Goal: Information Seeking & Learning: Learn about a topic

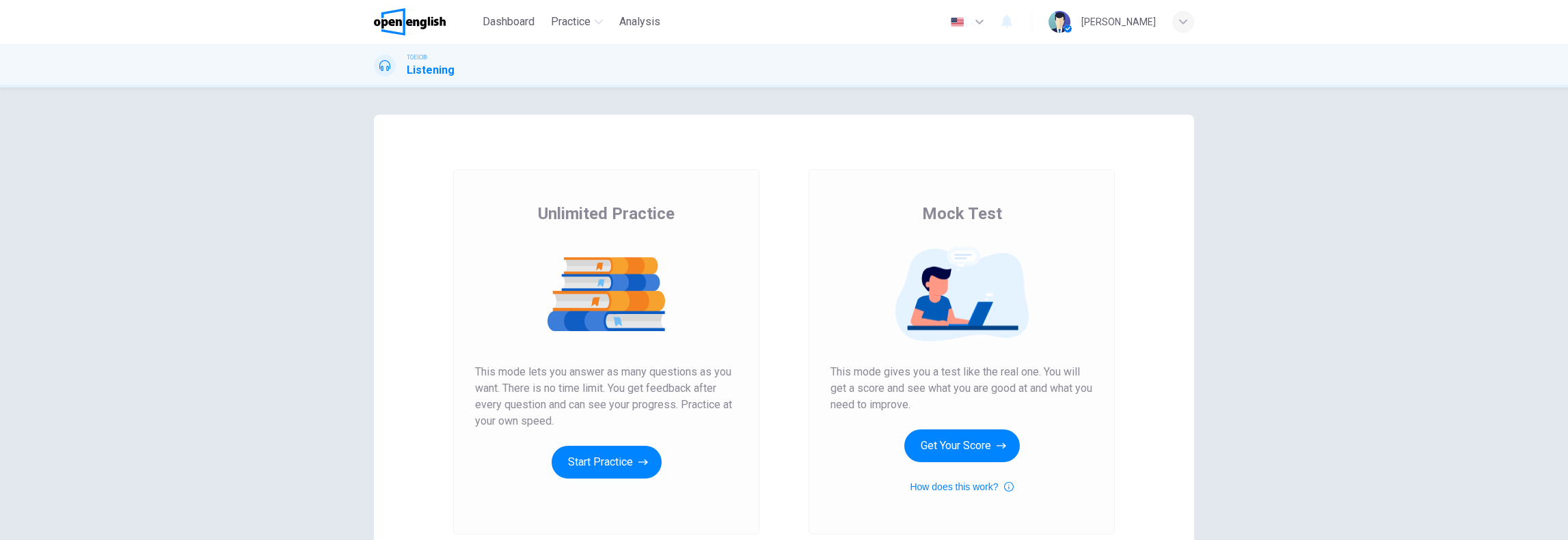
scroll to position [114, 0]
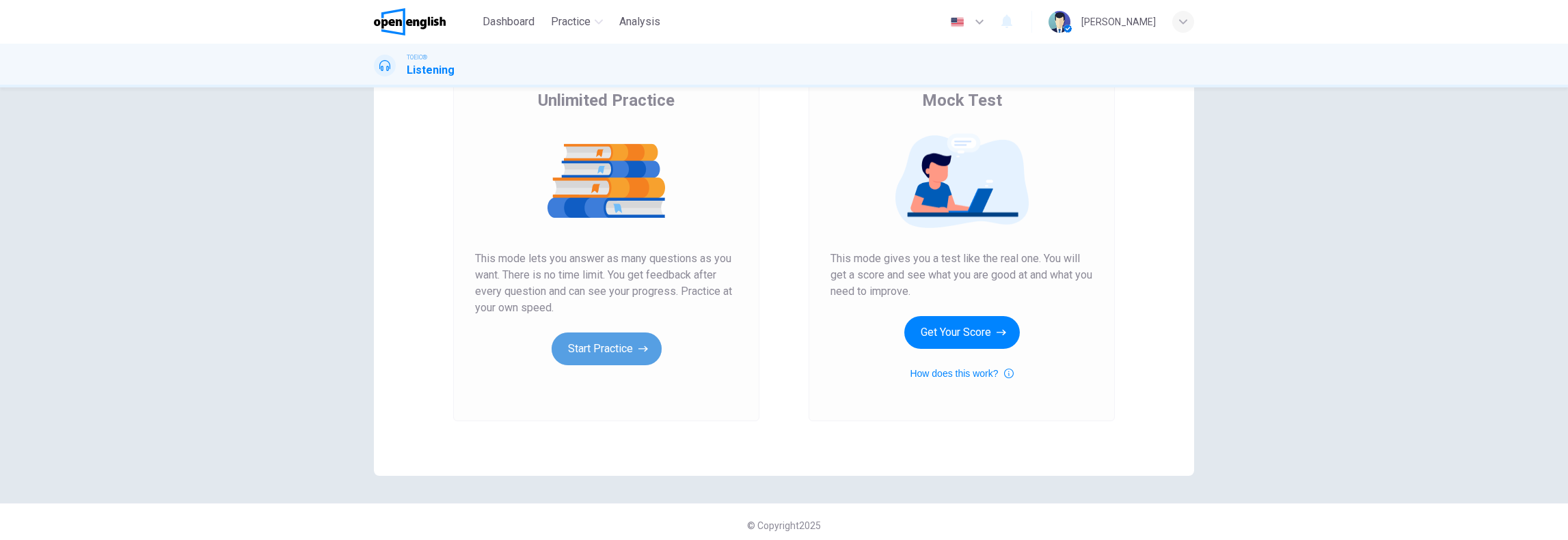
click at [612, 359] on button "Start Practice" at bounding box center [606, 348] width 110 height 33
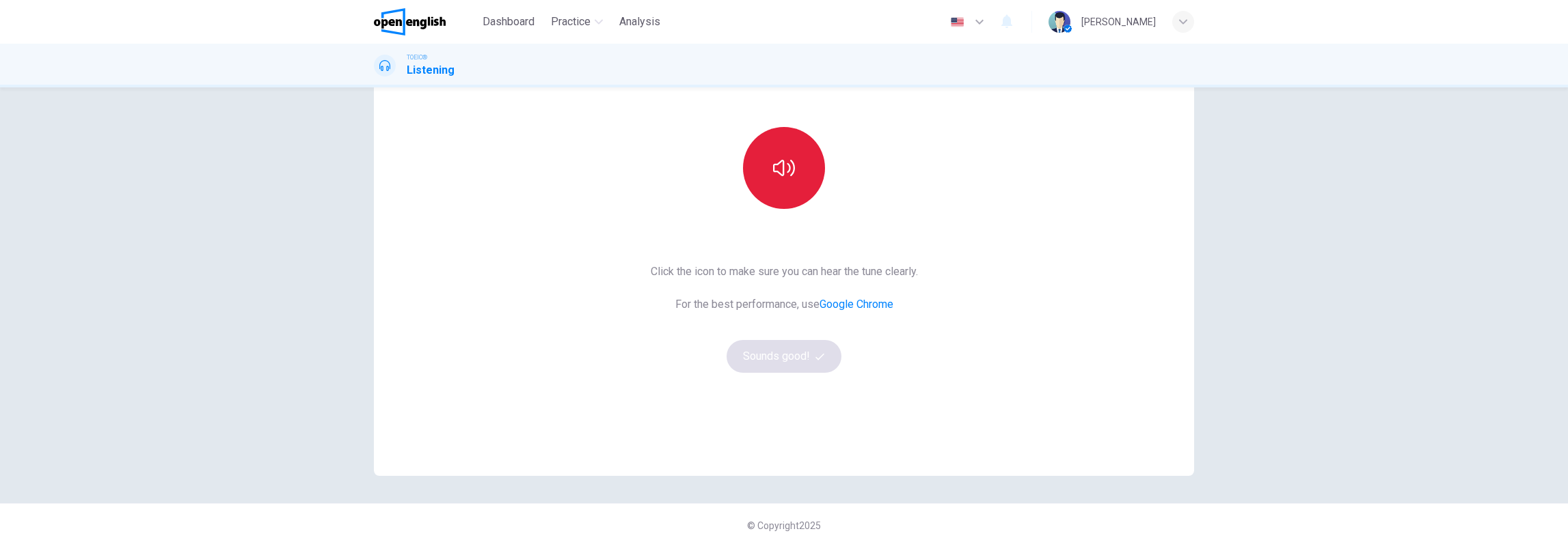
click at [783, 165] on icon "button" at bounding box center [784, 168] width 22 height 22
click at [773, 168] on icon "button" at bounding box center [784, 168] width 22 height 22
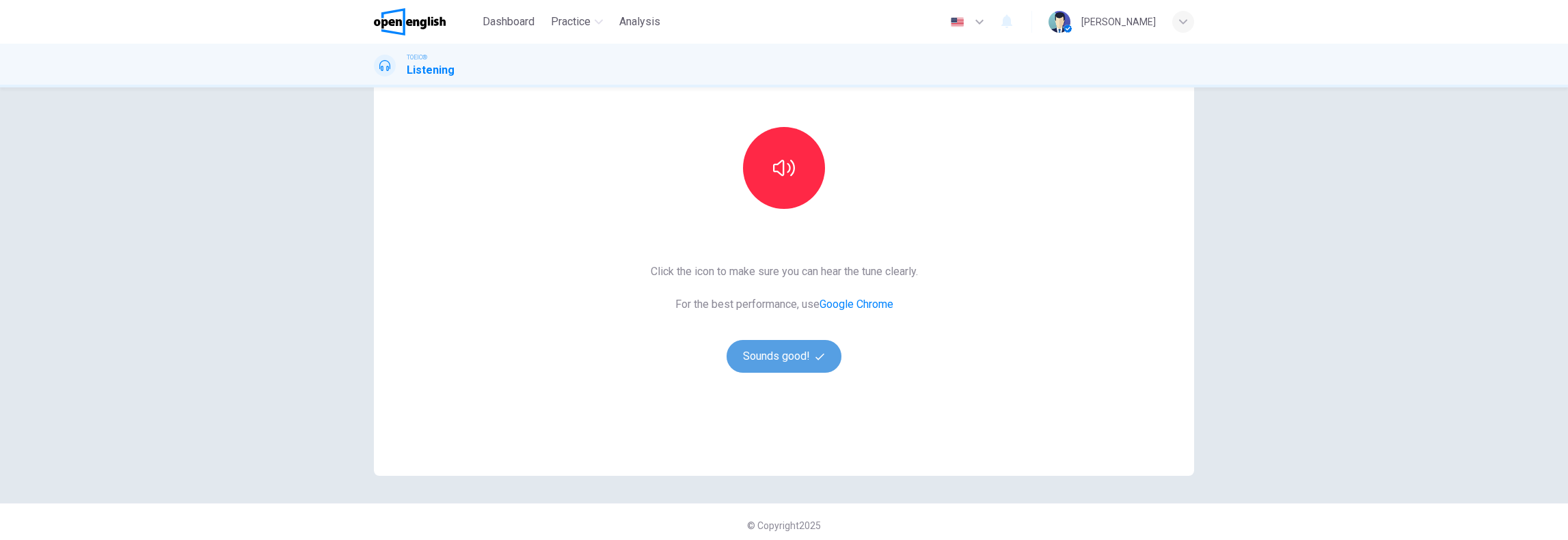
click at [815, 359] on icon "button" at bounding box center [819, 356] width 9 height 9
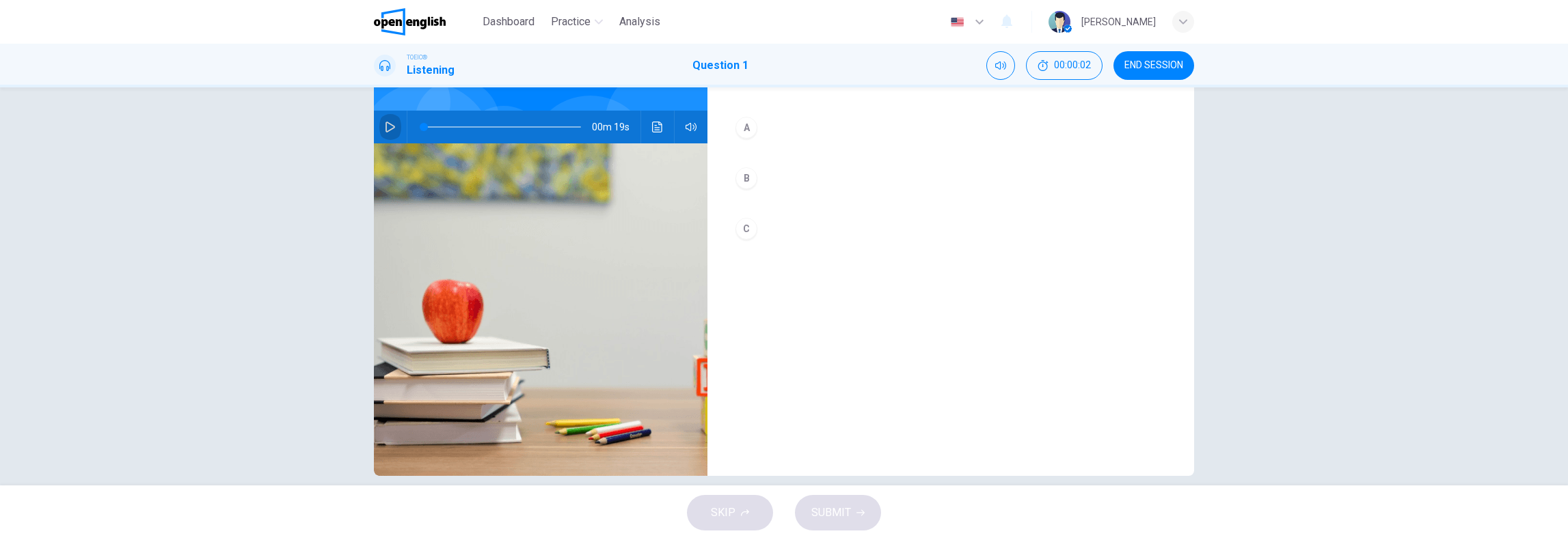
click at [387, 125] on icon "button" at bounding box center [390, 127] width 11 height 11
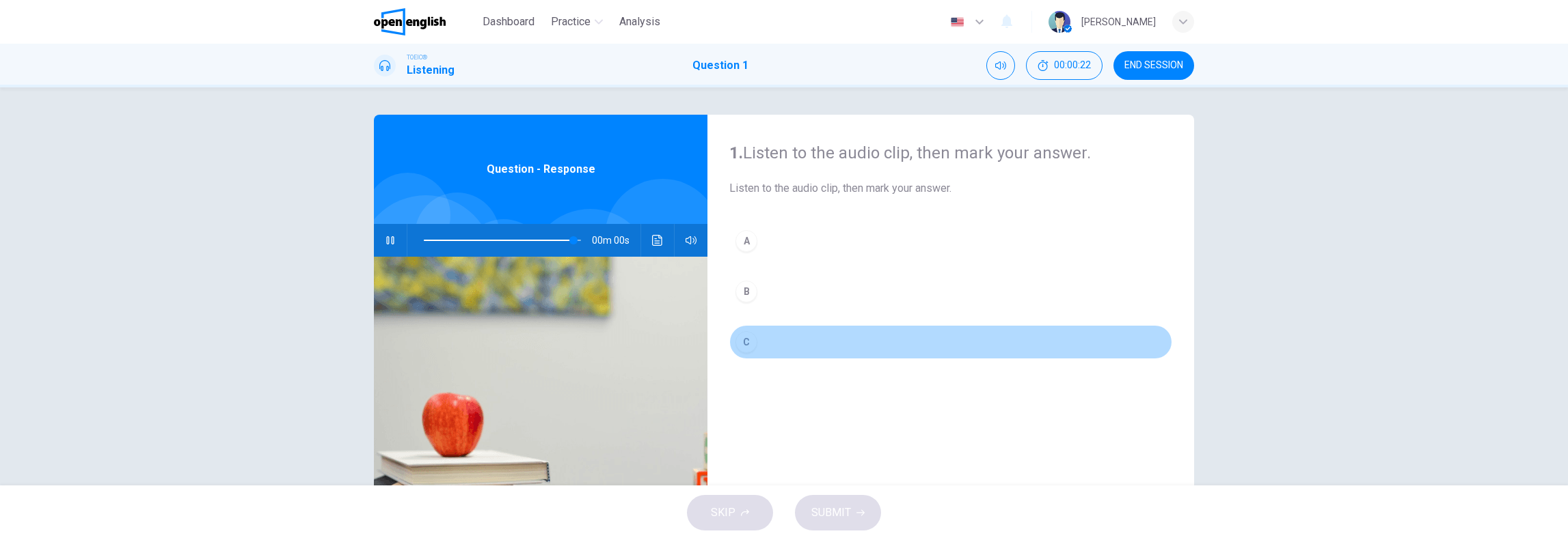
click at [744, 340] on div "C" at bounding box center [746, 342] width 22 height 22
type input "*"
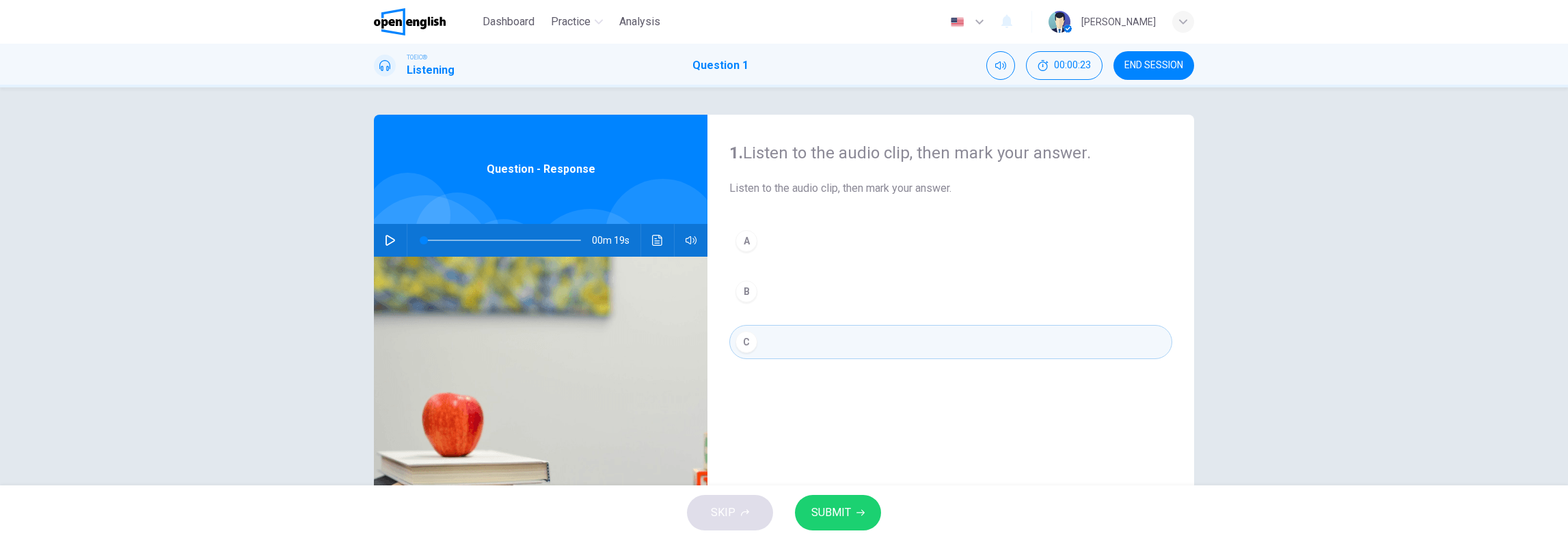
click at [841, 516] on span "SUBMIT" at bounding box center [831, 512] width 40 height 19
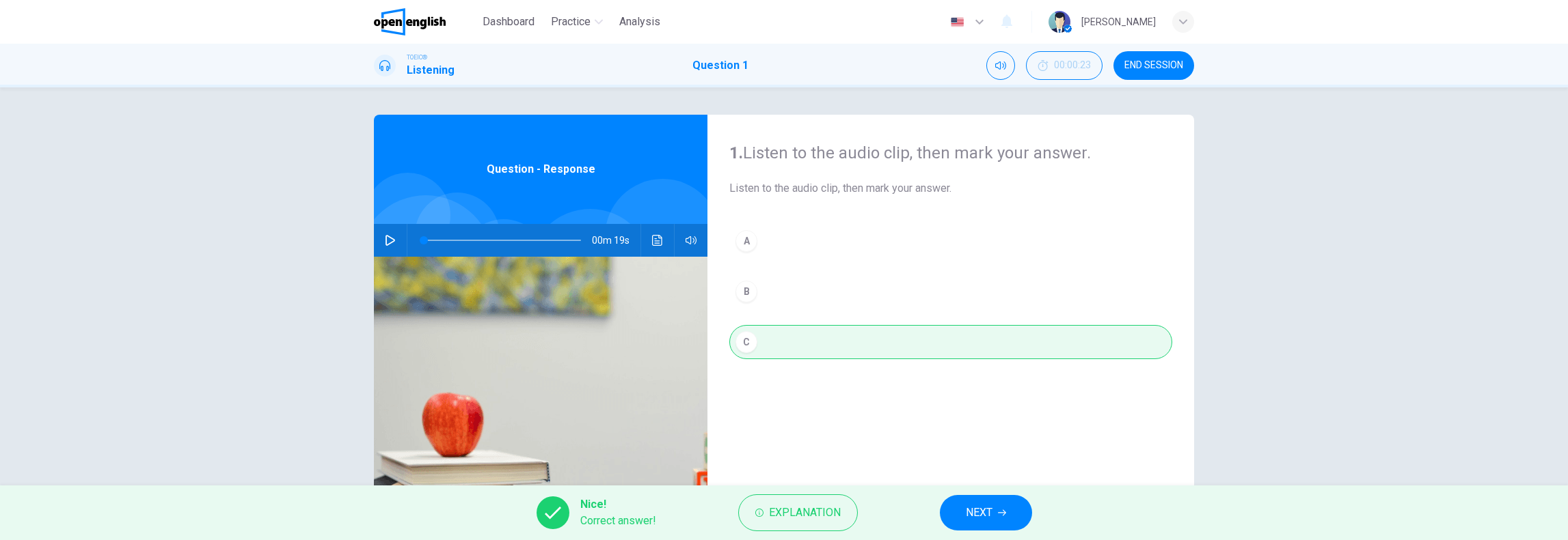
click at [986, 511] on span "NEXT" at bounding box center [979, 512] width 27 height 19
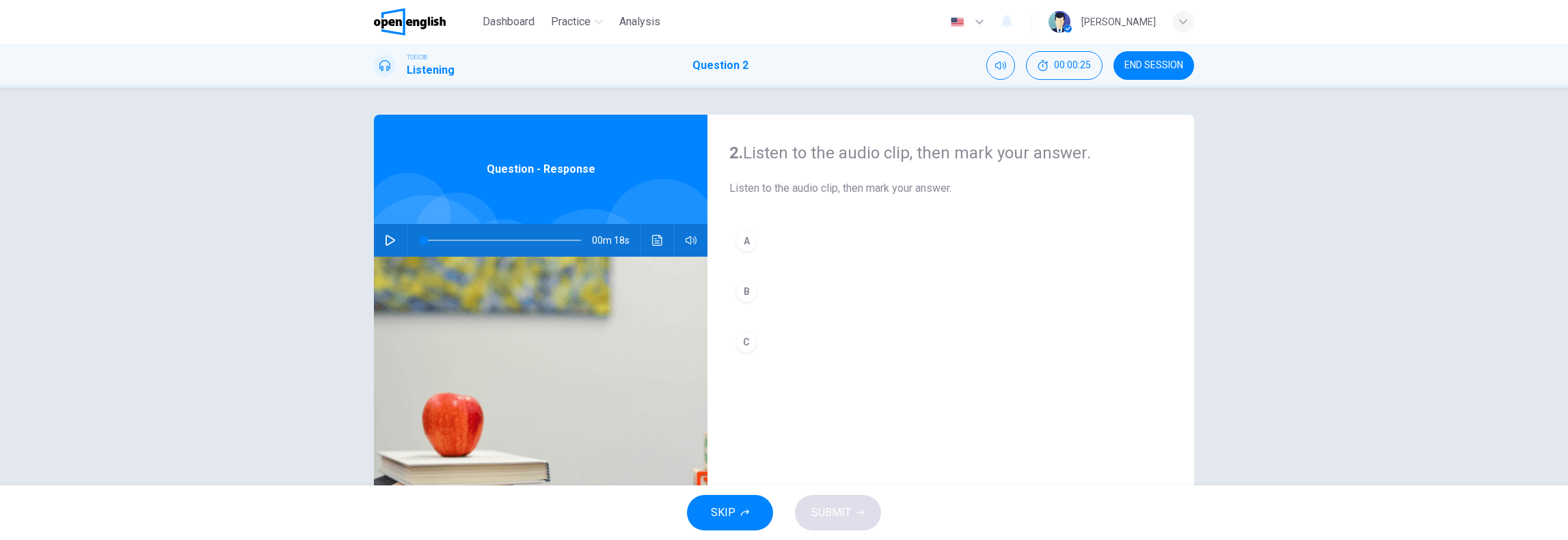
click at [380, 244] on button "button" at bounding box center [391, 240] width 22 height 33
click at [745, 289] on div "B" at bounding box center [746, 291] width 22 height 22
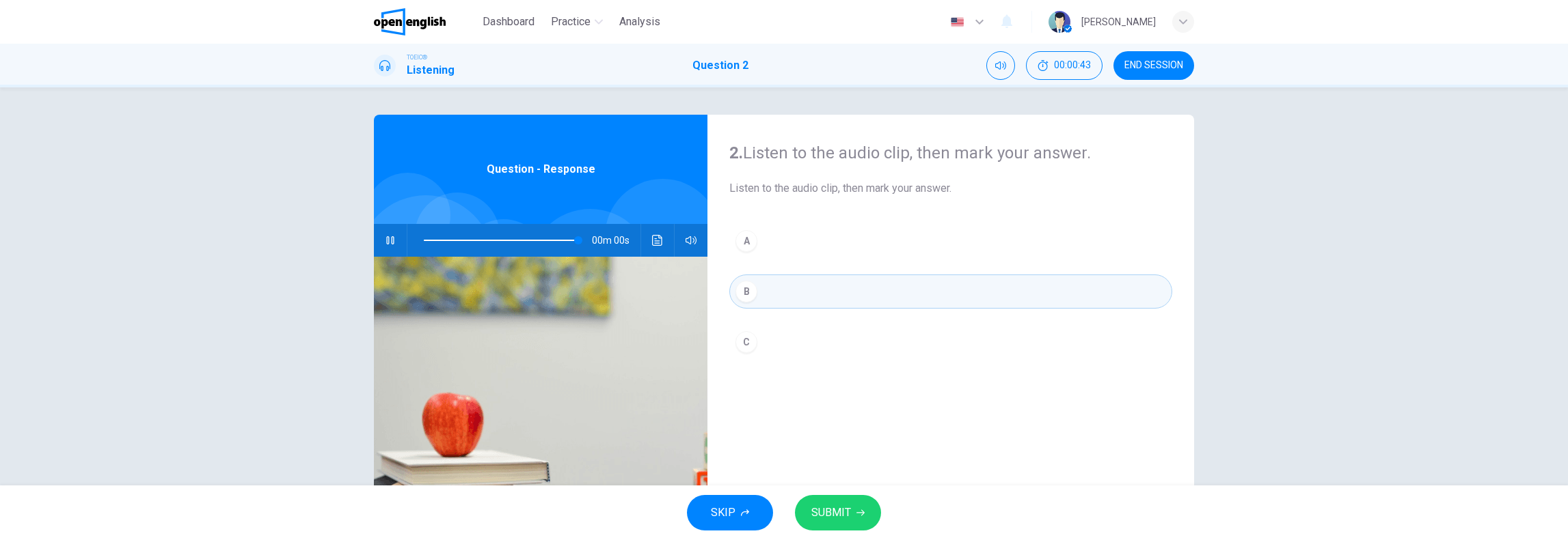
type input "*"
click at [859, 509] on icon "button" at bounding box center [860, 513] width 8 height 8
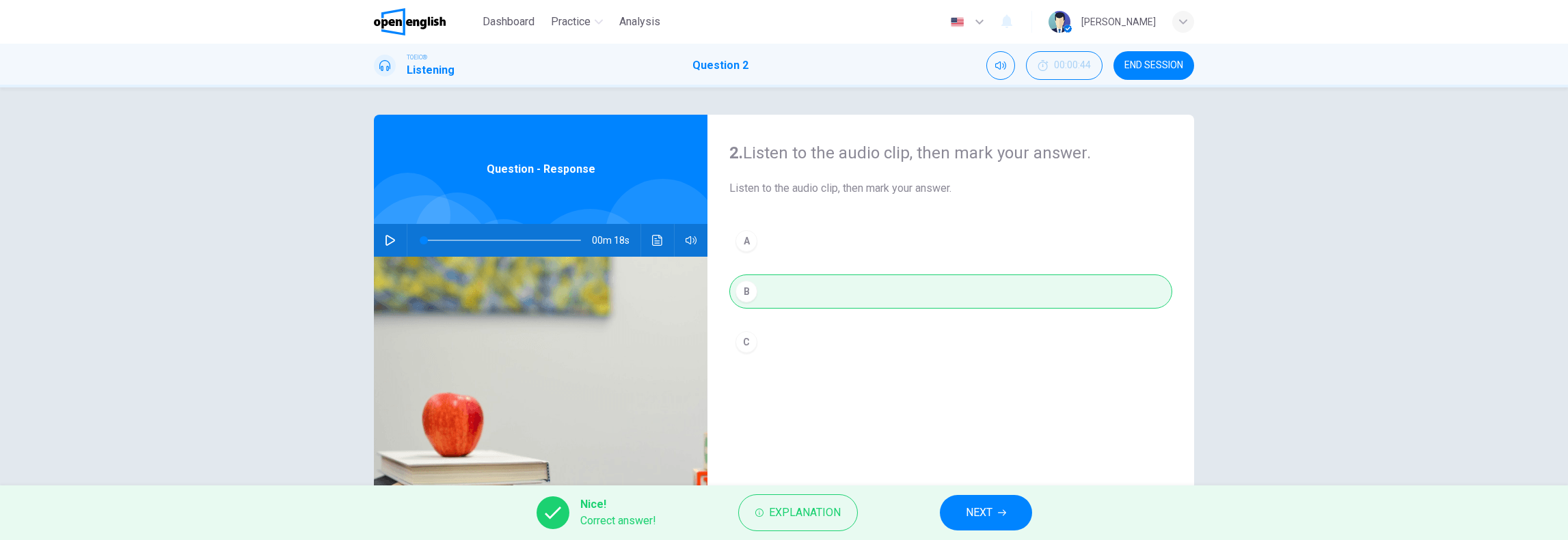
click at [983, 512] on span "NEXT" at bounding box center [979, 512] width 27 height 19
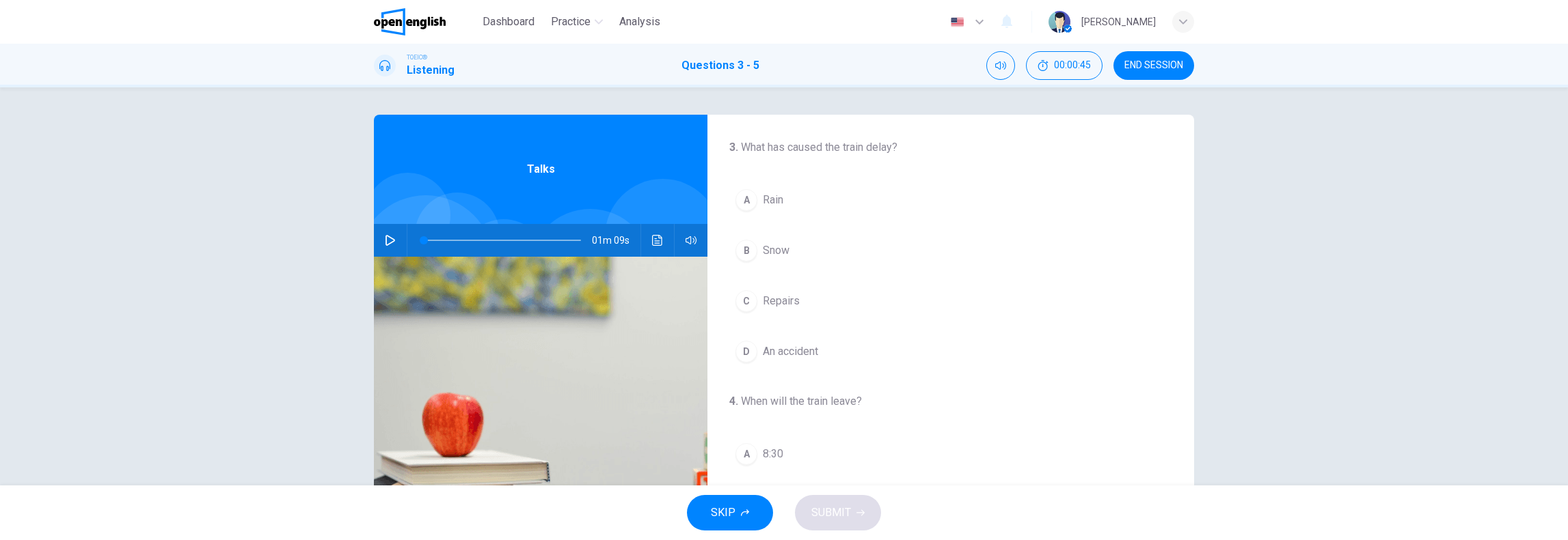
click at [391, 240] on icon "button" at bounding box center [391, 240] width 10 height 11
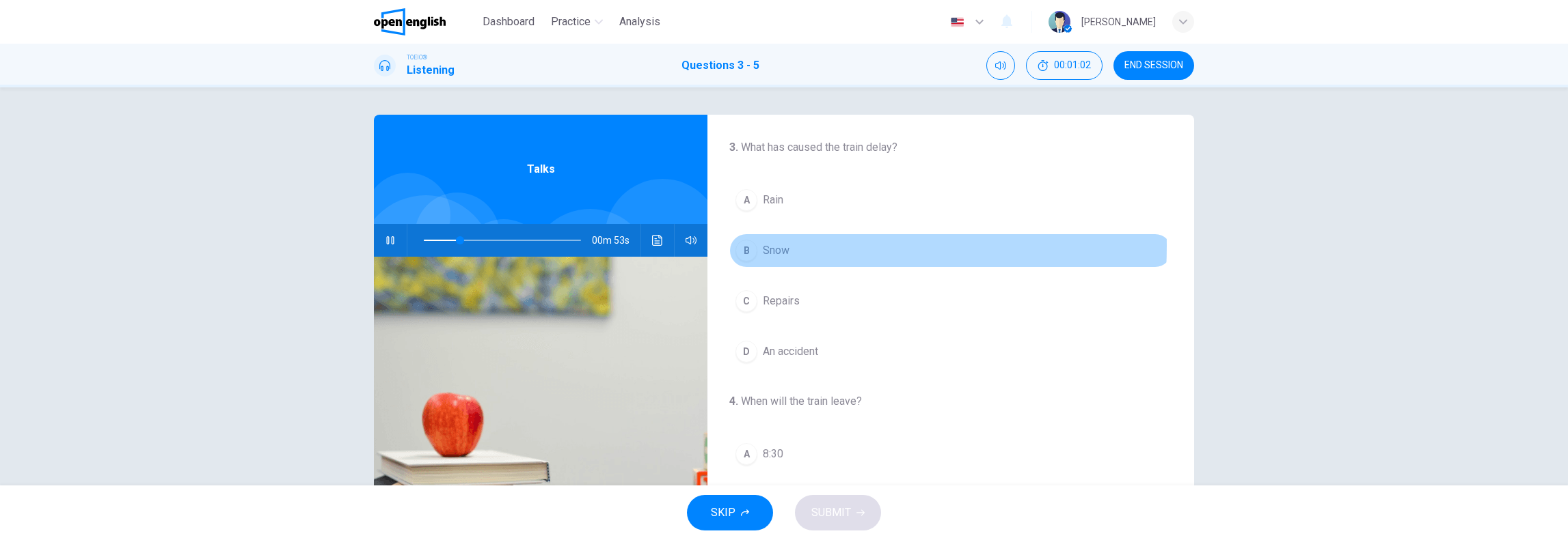
click at [749, 246] on div "B" at bounding box center [746, 251] width 22 height 22
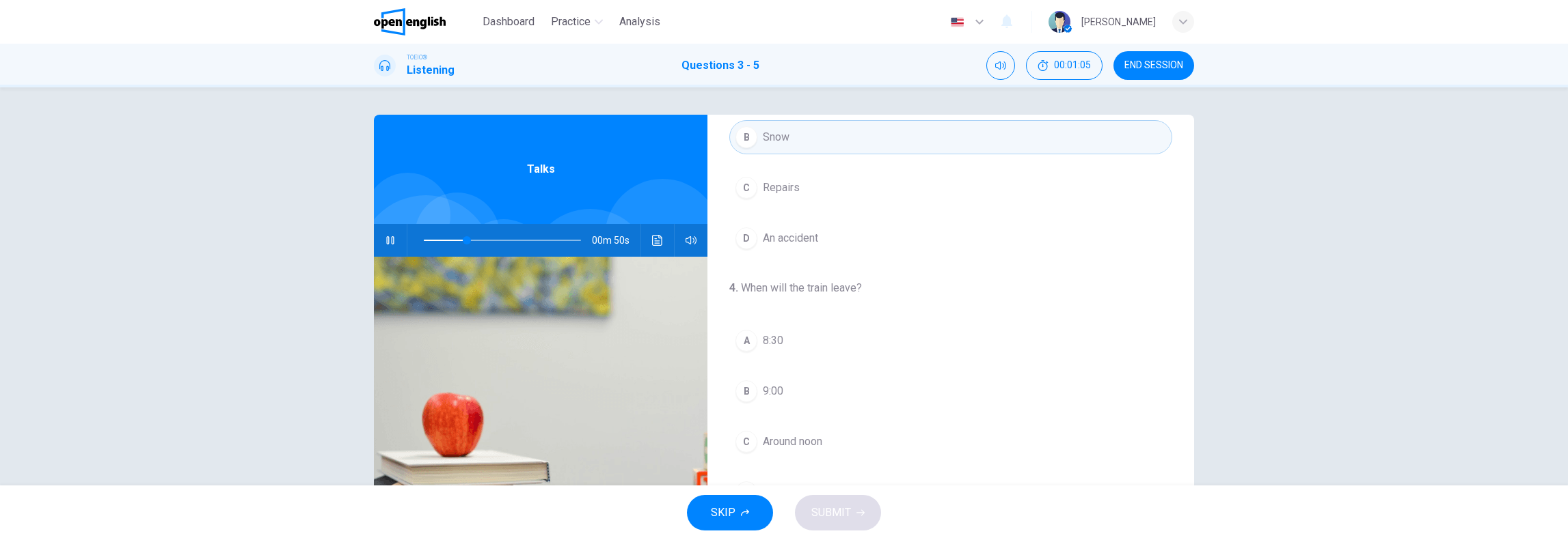
scroll to position [228, 0]
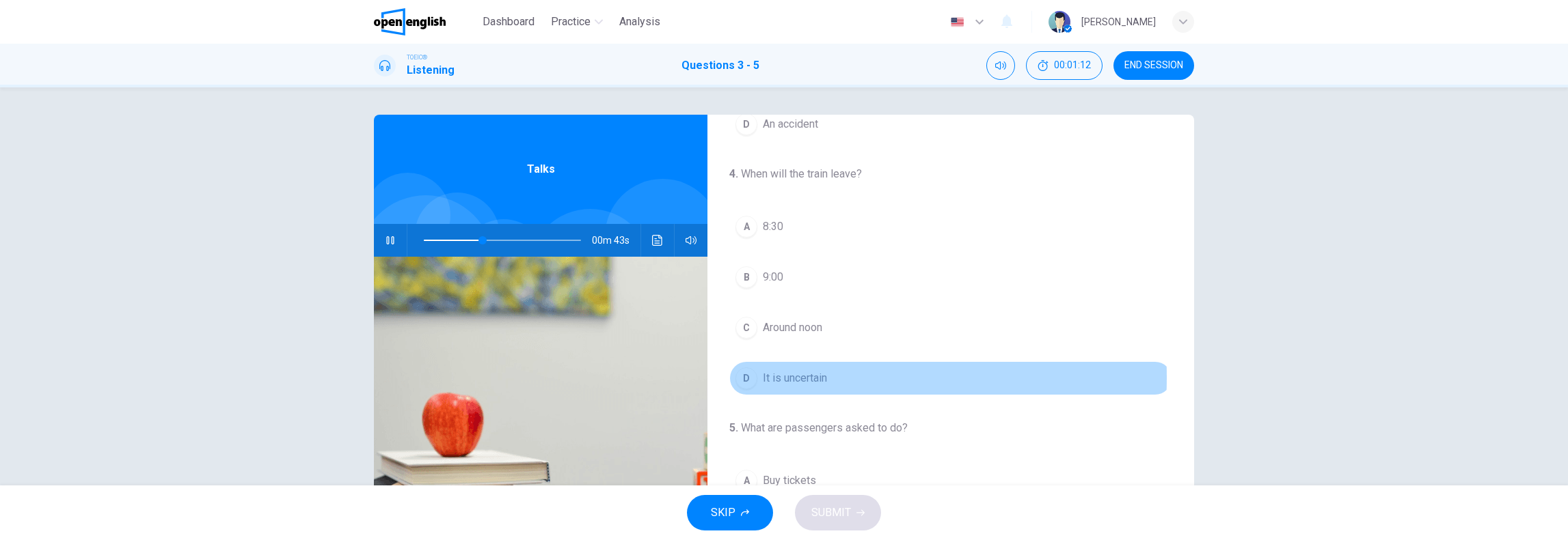
click at [745, 374] on div "D" at bounding box center [746, 378] width 22 height 22
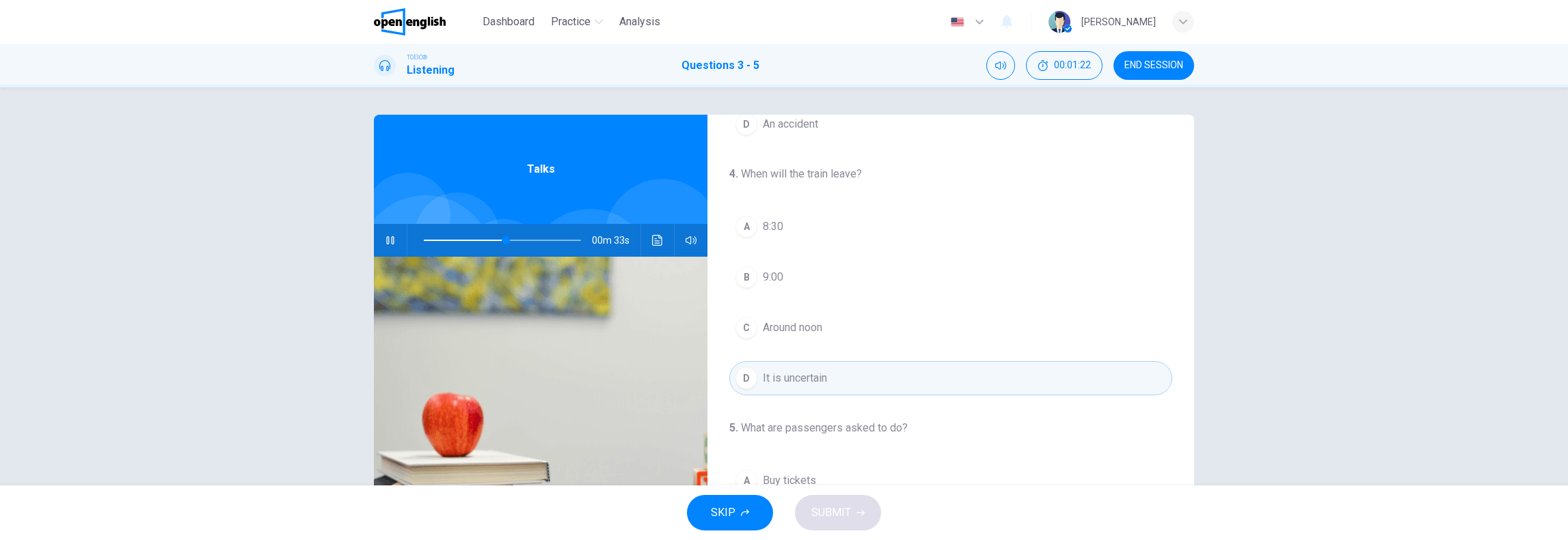
click at [793, 327] on span "Around noon" at bounding box center [793, 327] width 60 height 16
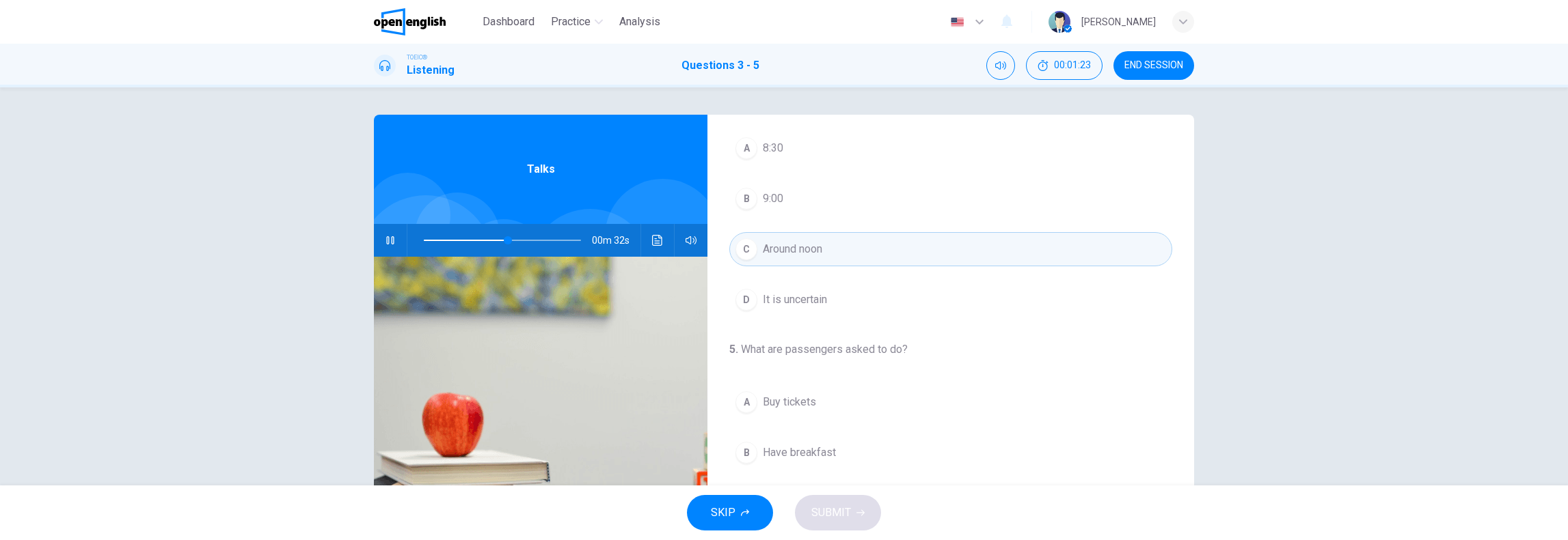
scroll to position [114, 0]
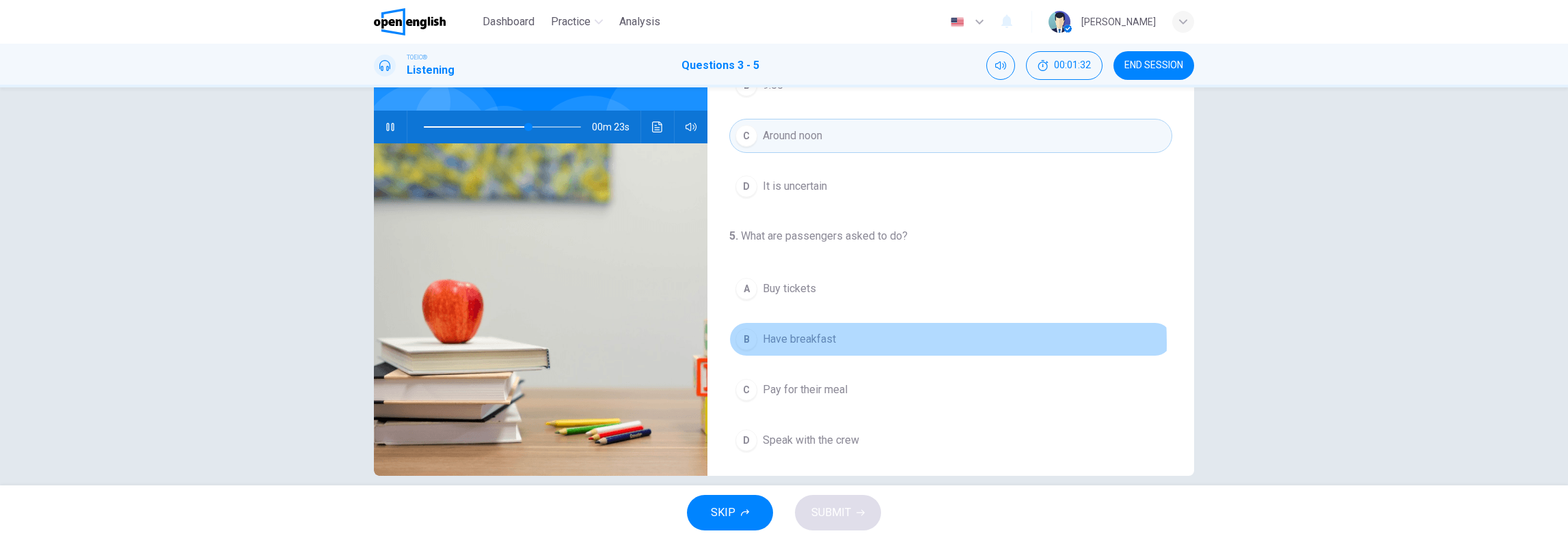
click at [808, 337] on span "Have breakfast" at bounding box center [799, 339] width 73 height 16
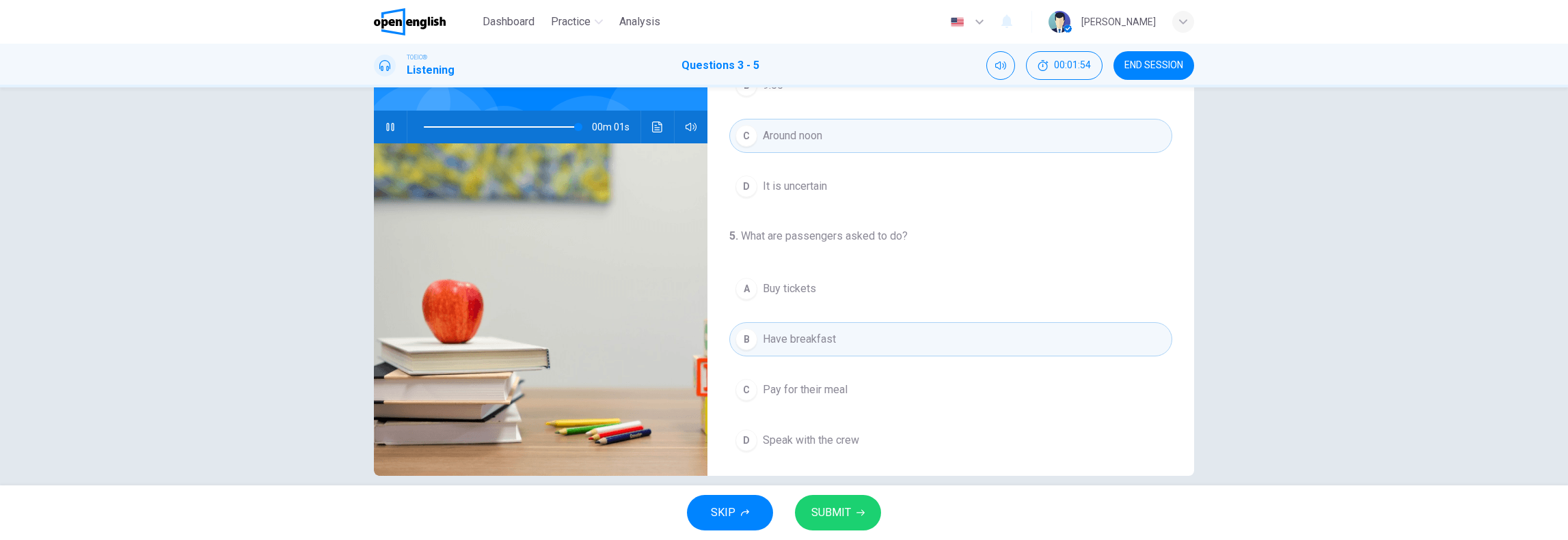
click at [835, 513] on span "SUBMIT" at bounding box center [831, 512] width 40 height 19
type input "*"
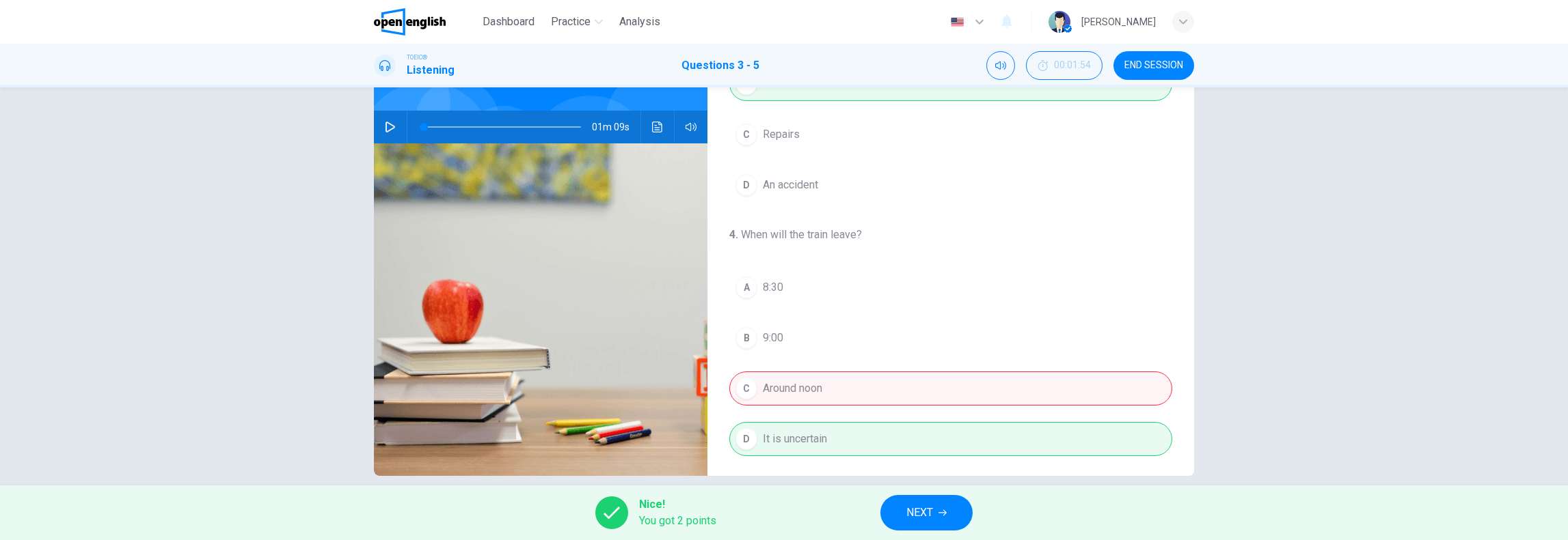
scroll to position [0, 0]
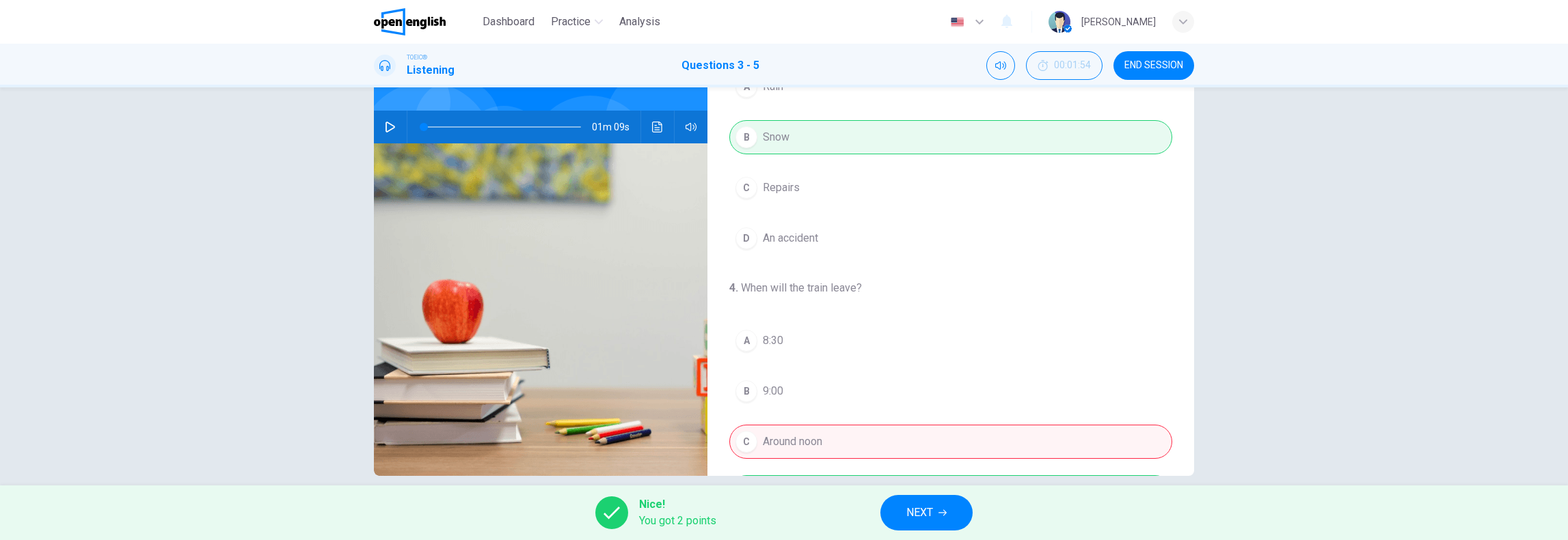
click at [927, 512] on span "NEXT" at bounding box center [919, 512] width 27 height 19
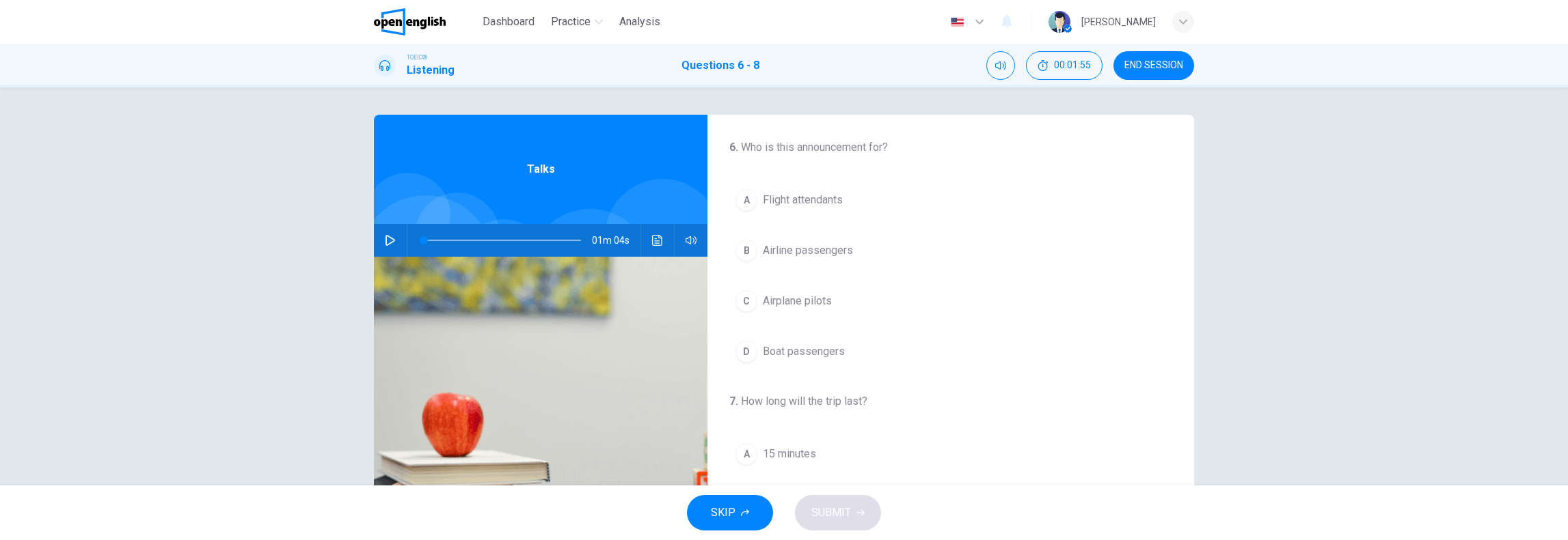
click at [392, 239] on icon "button" at bounding box center [390, 240] width 11 height 11
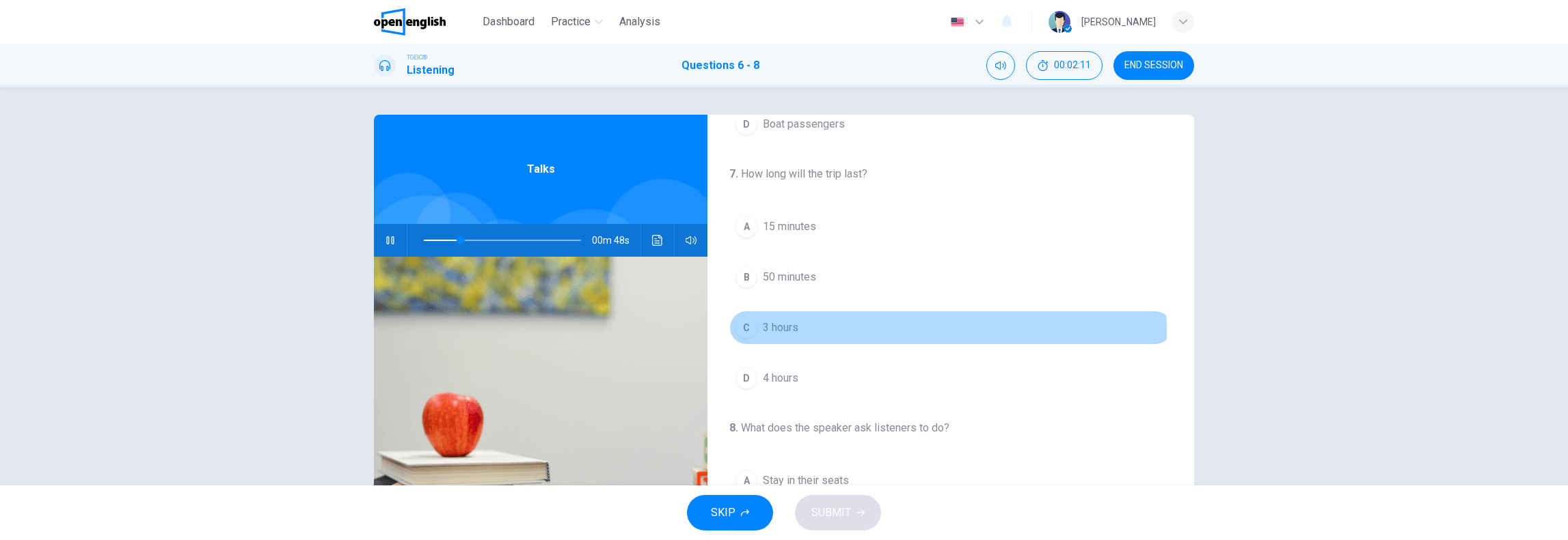
click at [793, 329] on span "3 hours" at bounding box center [781, 327] width 36 height 16
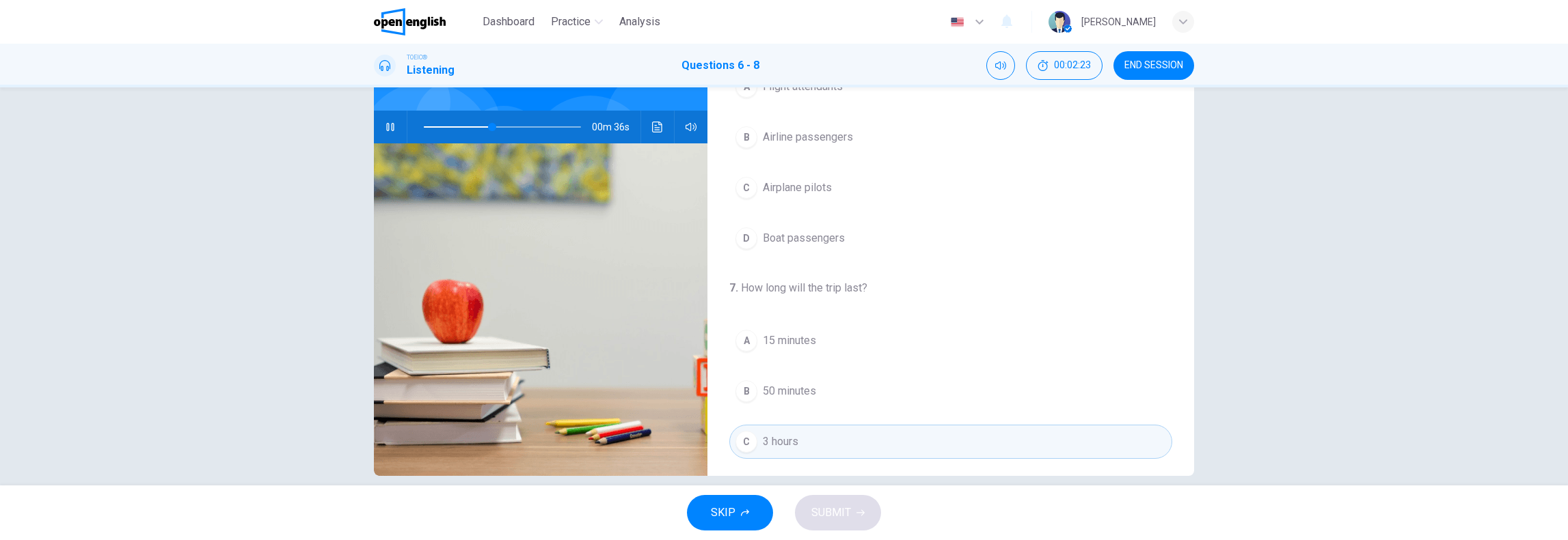
scroll to position [0, 0]
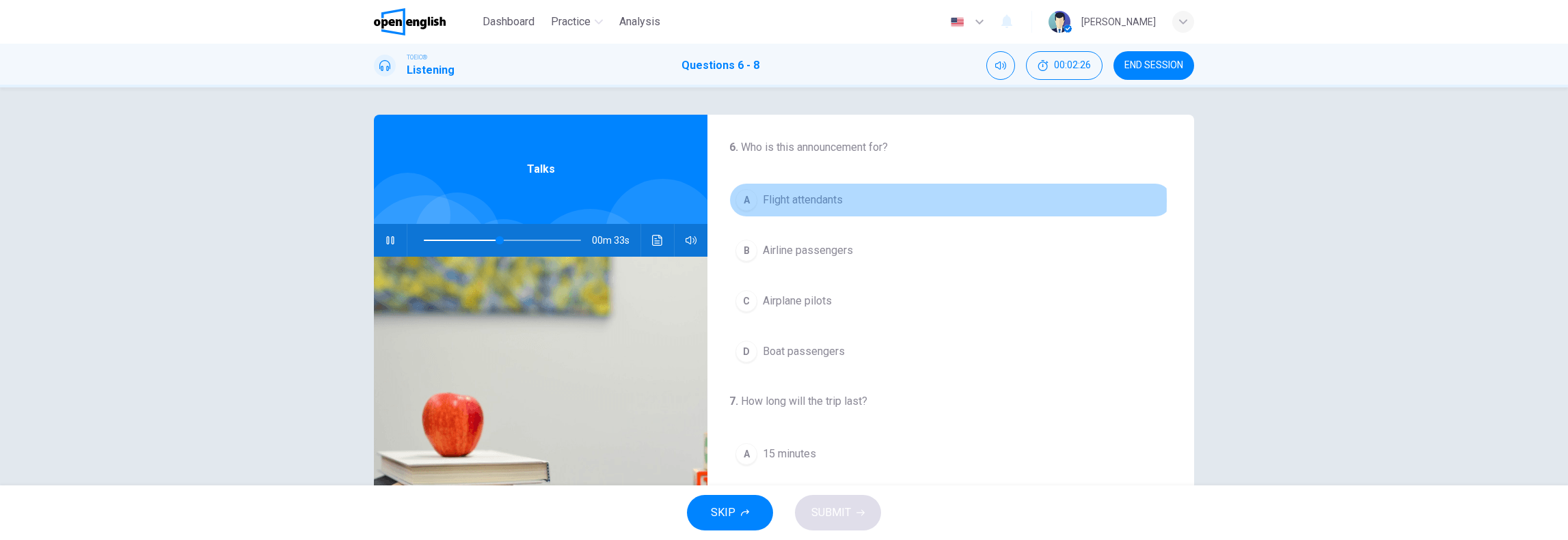
click at [780, 201] on span "Flight attendants" at bounding box center [803, 200] width 80 height 16
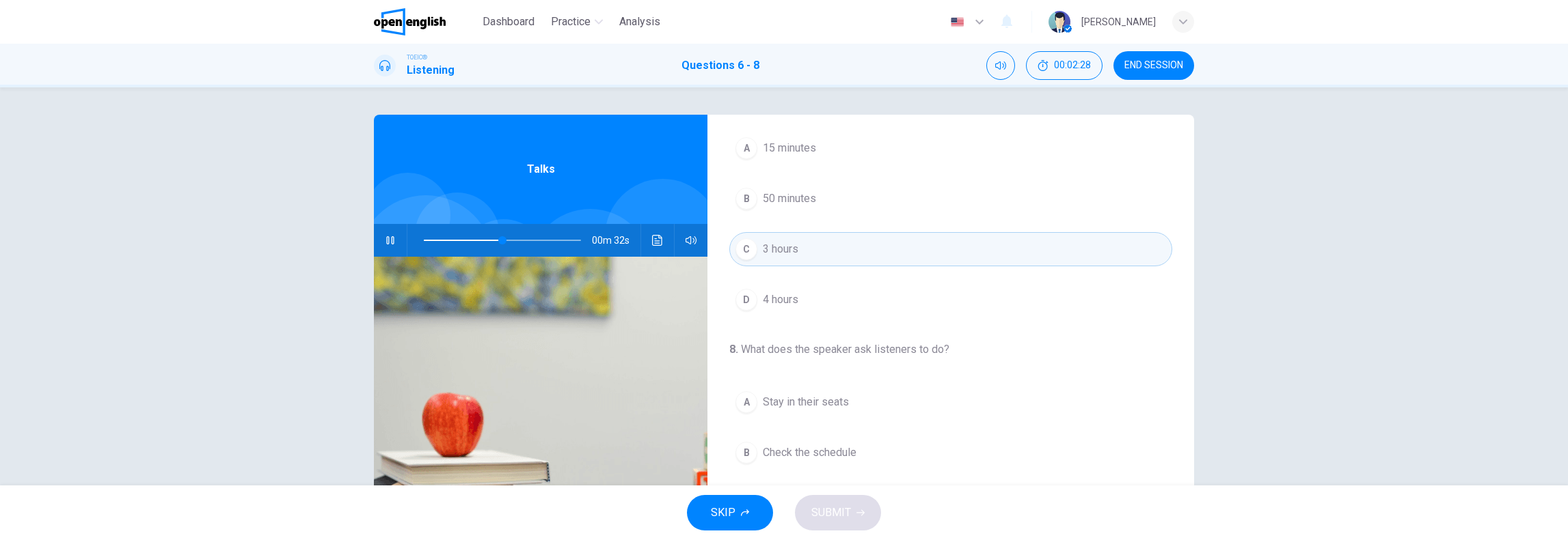
scroll to position [131, 0]
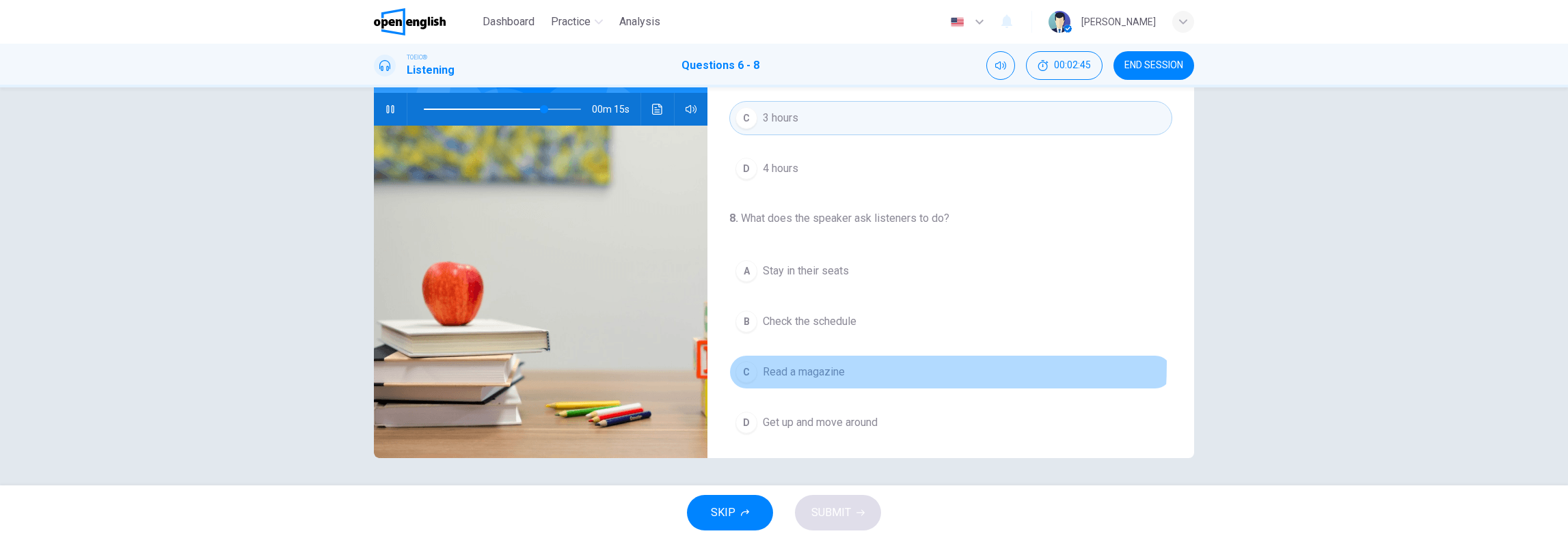
click at [763, 364] on span "Read a magazine" at bounding box center [804, 372] width 82 height 16
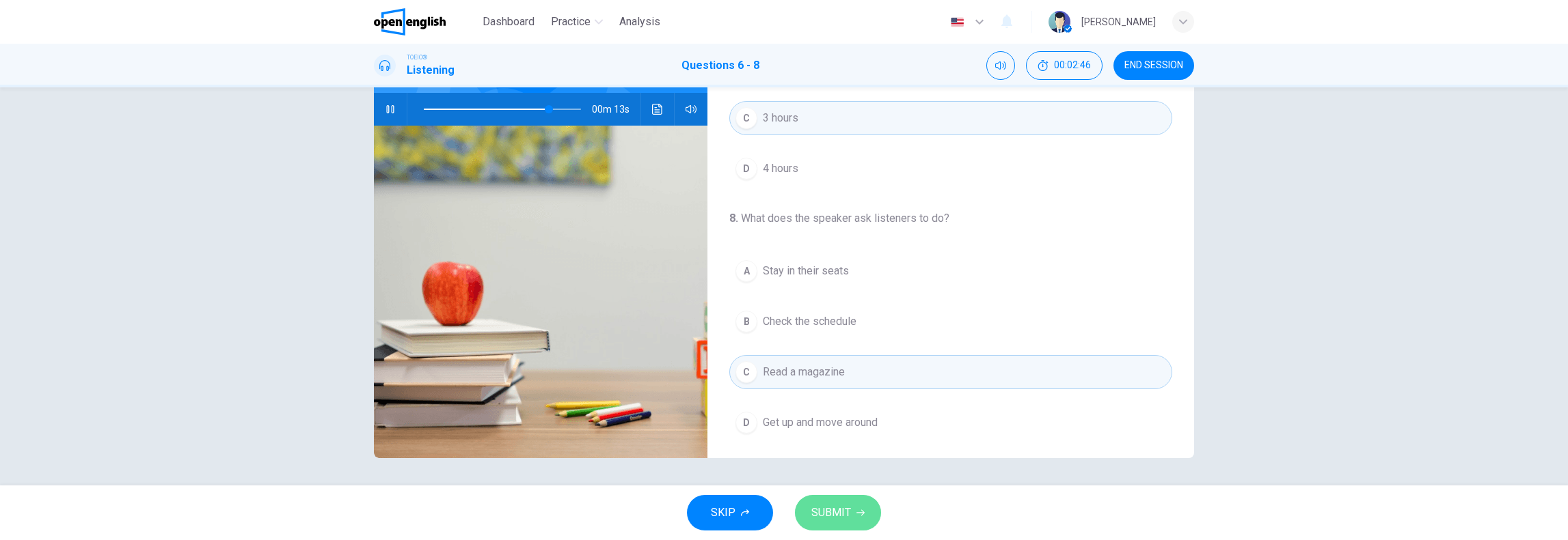
drag, startPoint x: 835, startPoint y: 513, endPoint x: 916, endPoint y: 467, distance: 93.2
click at [835, 513] on span "SUBMIT" at bounding box center [831, 512] width 40 height 19
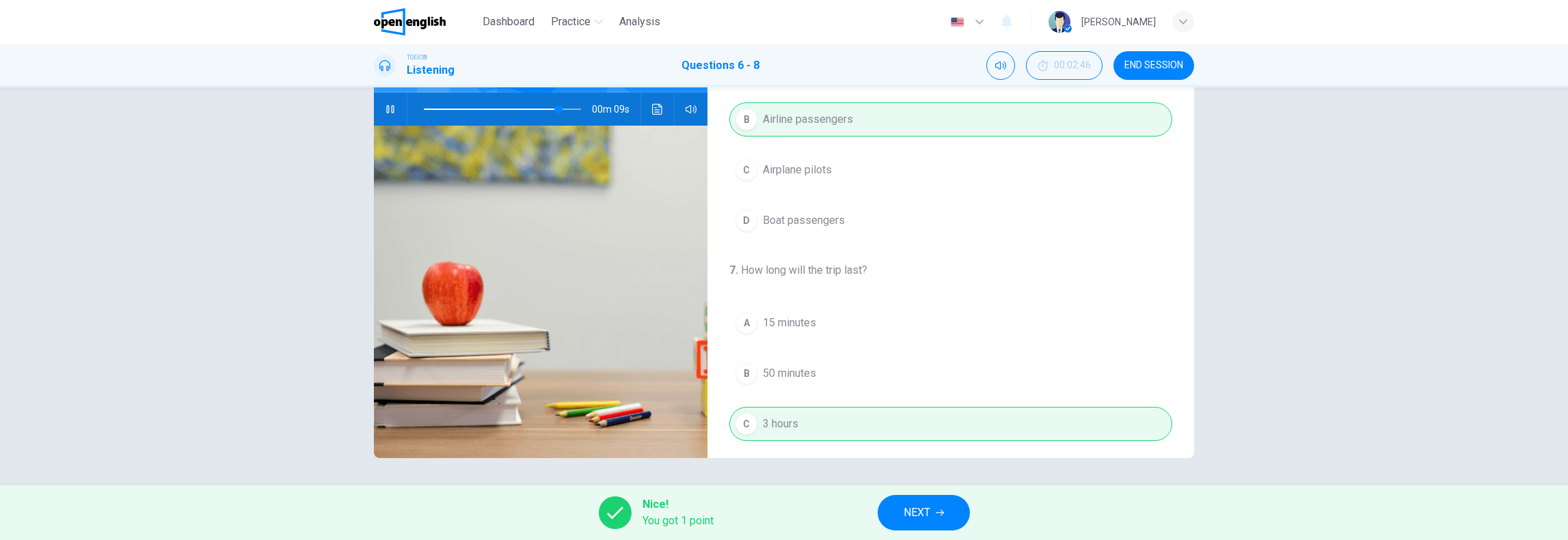
scroll to position [0, 0]
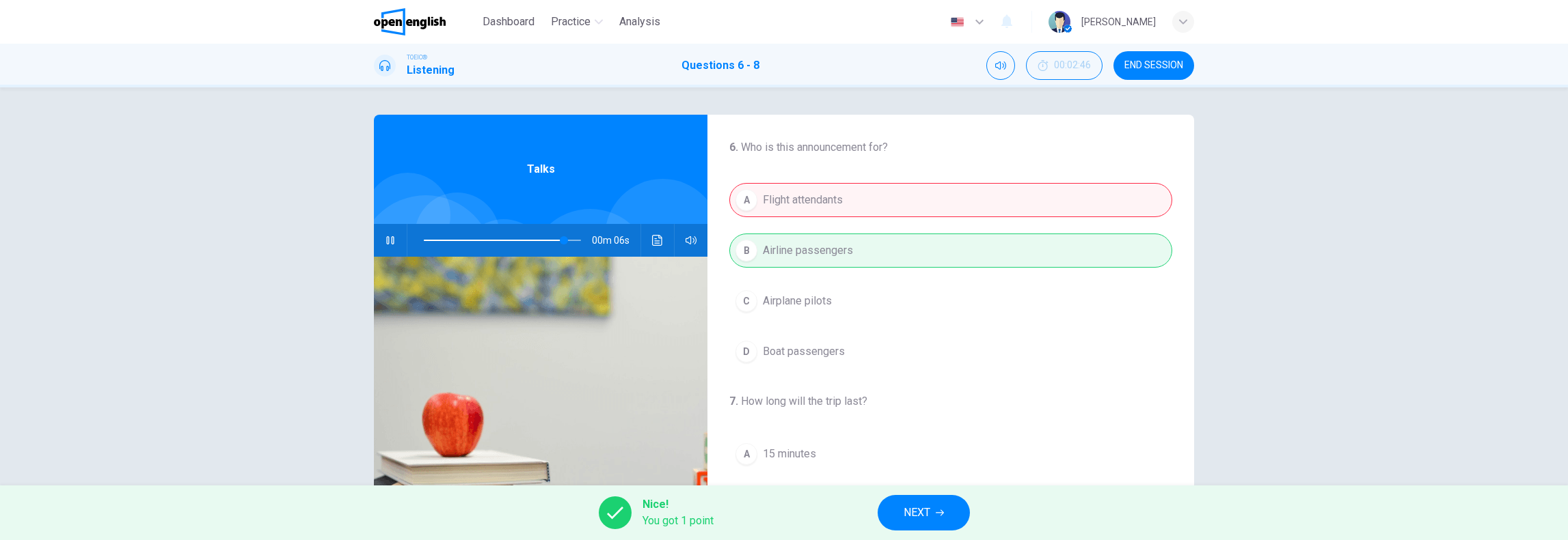
type input "**"
click at [933, 524] on button "NEXT" at bounding box center [924, 513] width 92 height 36
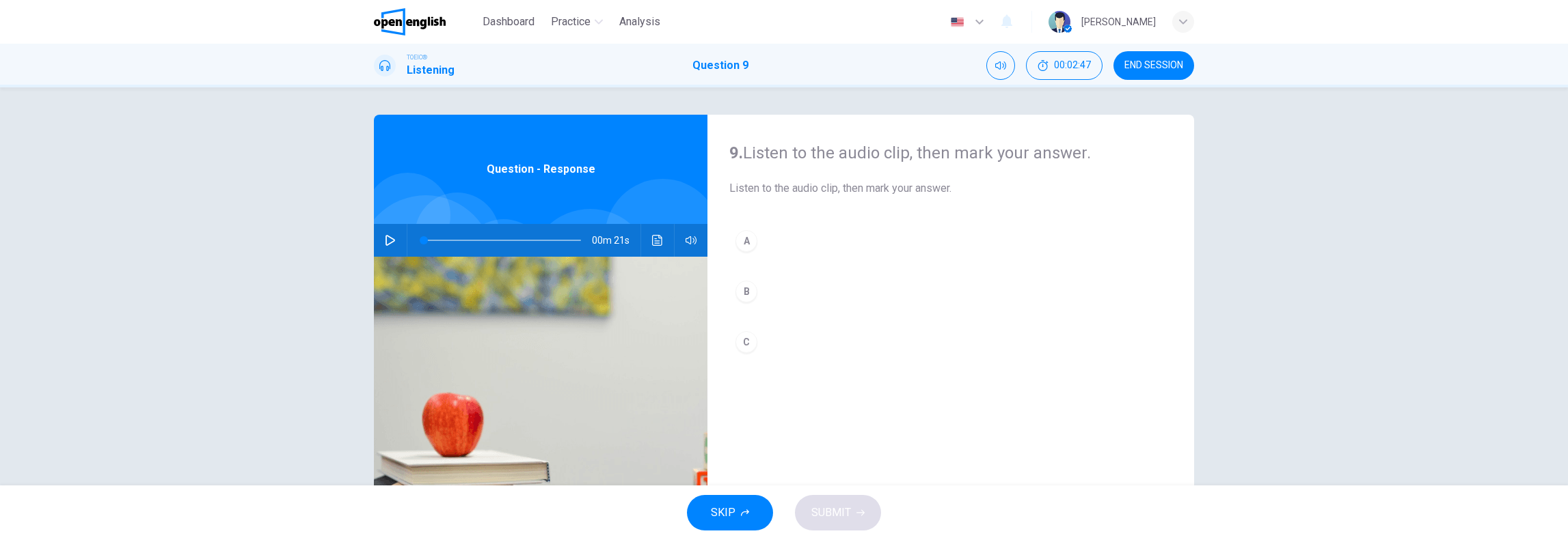
click at [386, 237] on icon "button" at bounding box center [391, 240] width 10 height 11
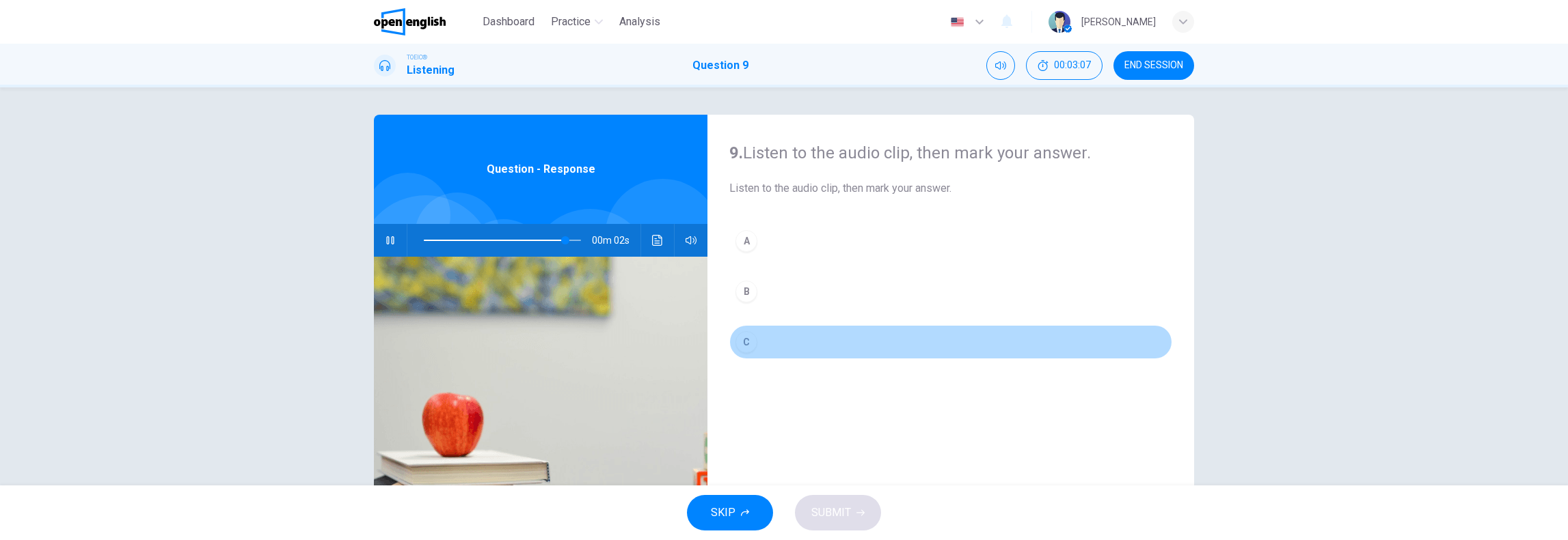
click at [743, 339] on div "C" at bounding box center [746, 342] width 22 height 22
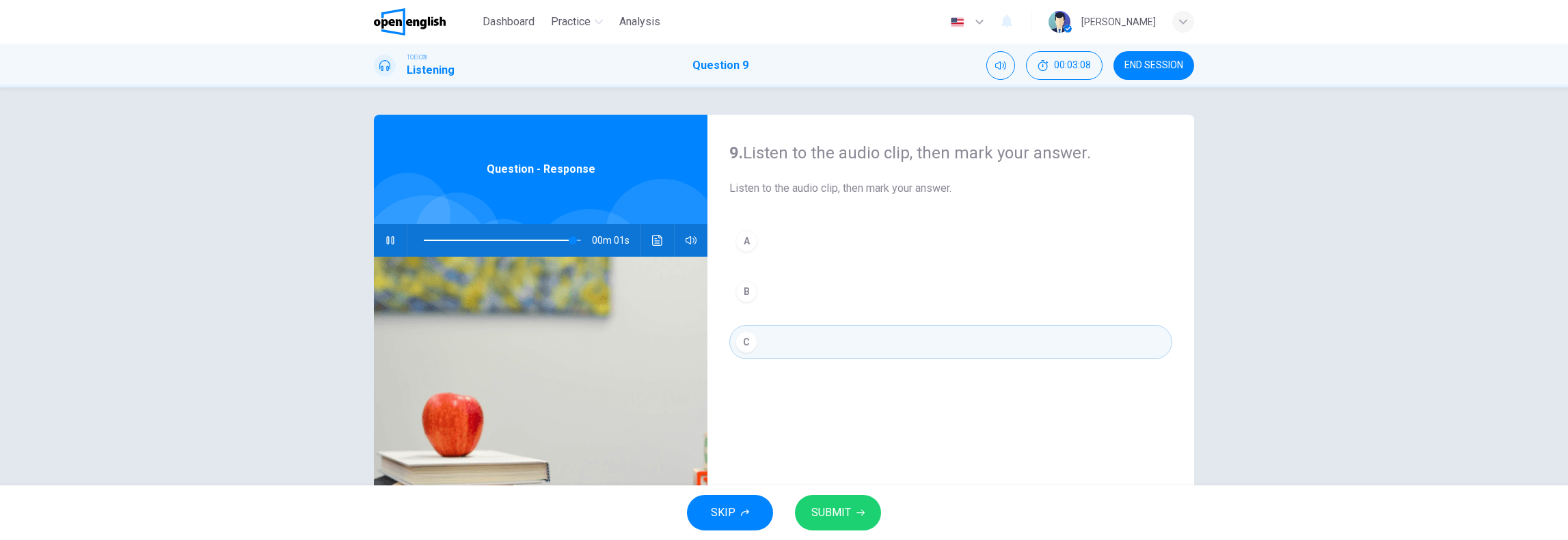
drag, startPoint x: 839, startPoint y: 505, endPoint x: 851, endPoint y: 499, distance: 13.4
click at [840, 505] on span "SUBMIT" at bounding box center [831, 512] width 40 height 19
type input "*"
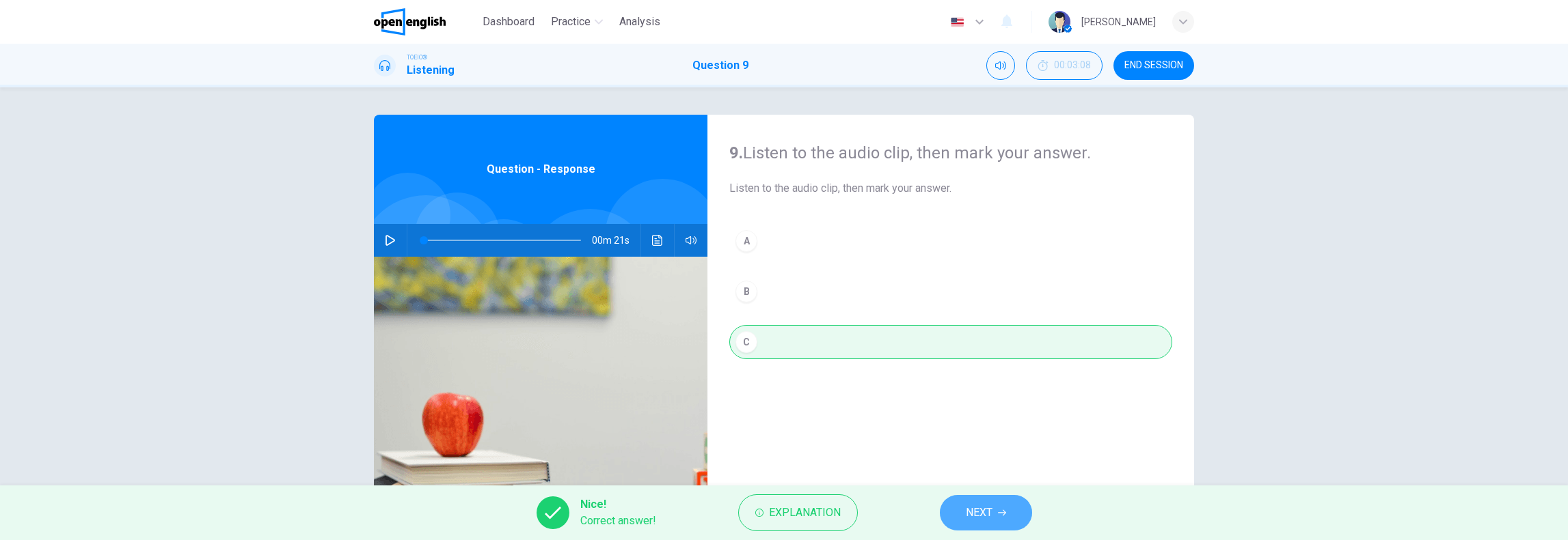
drag, startPoint x: 1010, startPoint y: 514, endPoint x: 1076, endPoint y: 481, distance: 73.8
click at [1010, 514] on button "NEXT" at bounding box center [986, 513] width 92 height 36
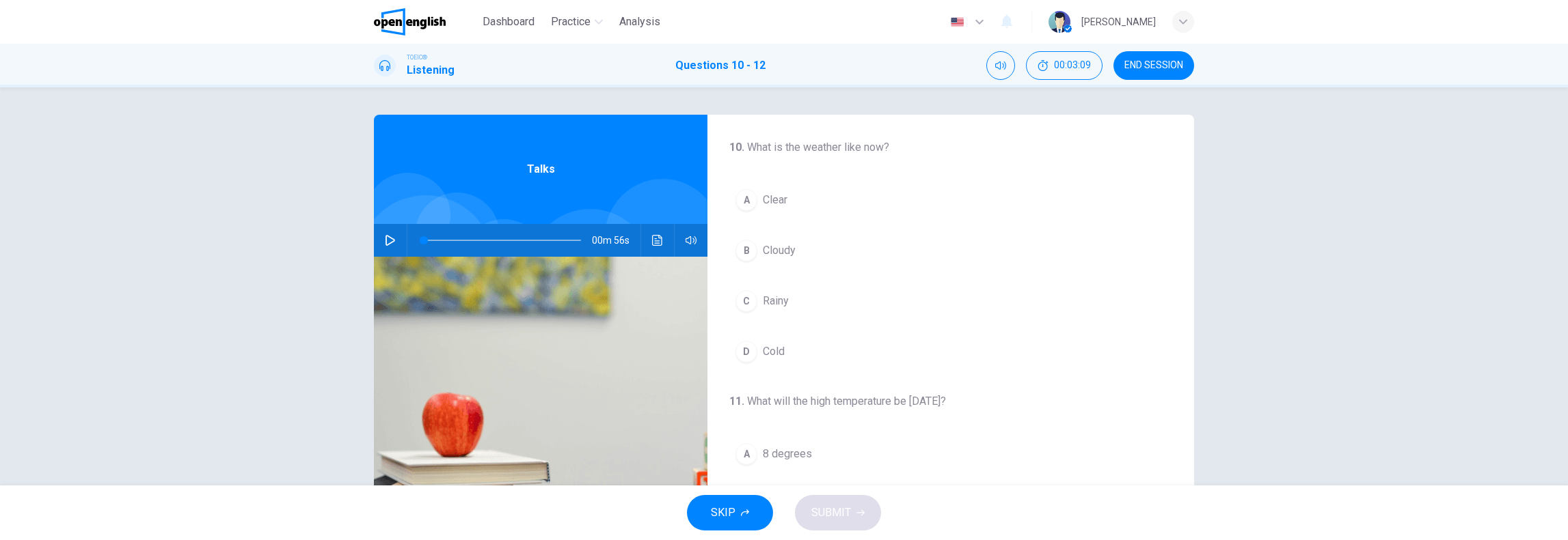
click at [375, 243] on div "00m 56s" at bounding box center [540, 240] width 334 height 33
click at [381, 240] on button "button" at bounding box center [391, 240] width 22 height 33
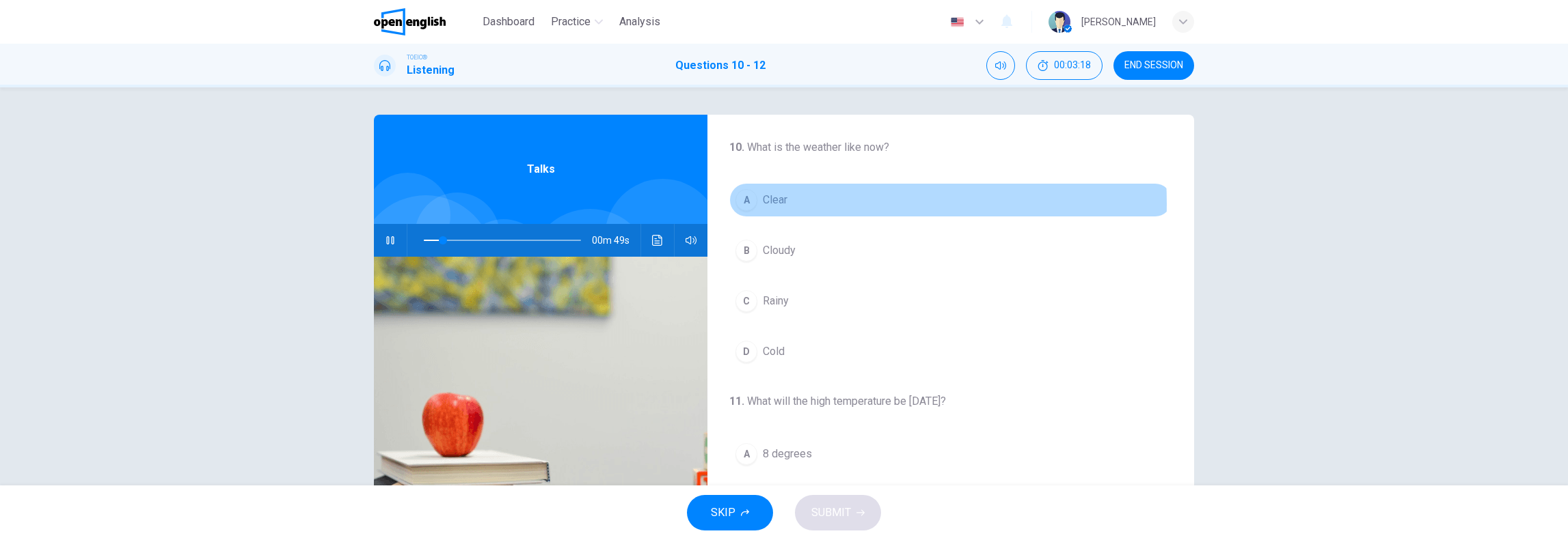
click at [783, 204] on span "Clear" at bounding box center [775, 200] width 25 height 16
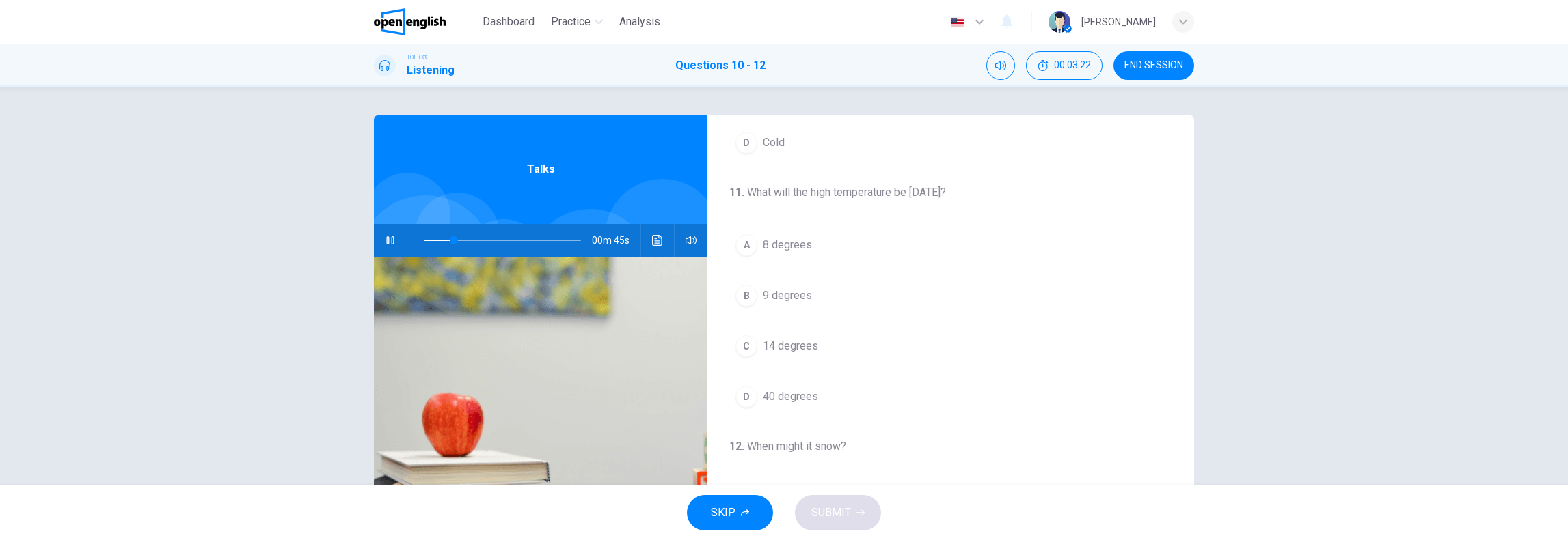
scroll to position [228, 0]
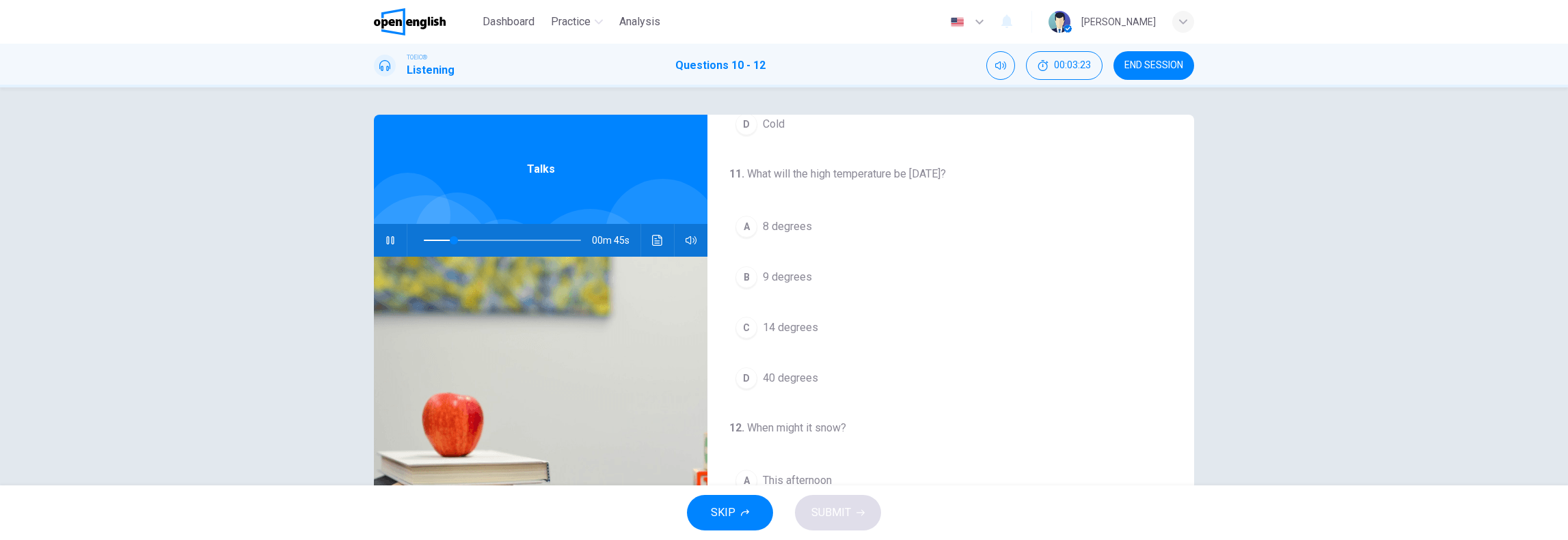
click at [783, 319] on span "14 degrees" at bounding box center [790, 327] width 55 height 16
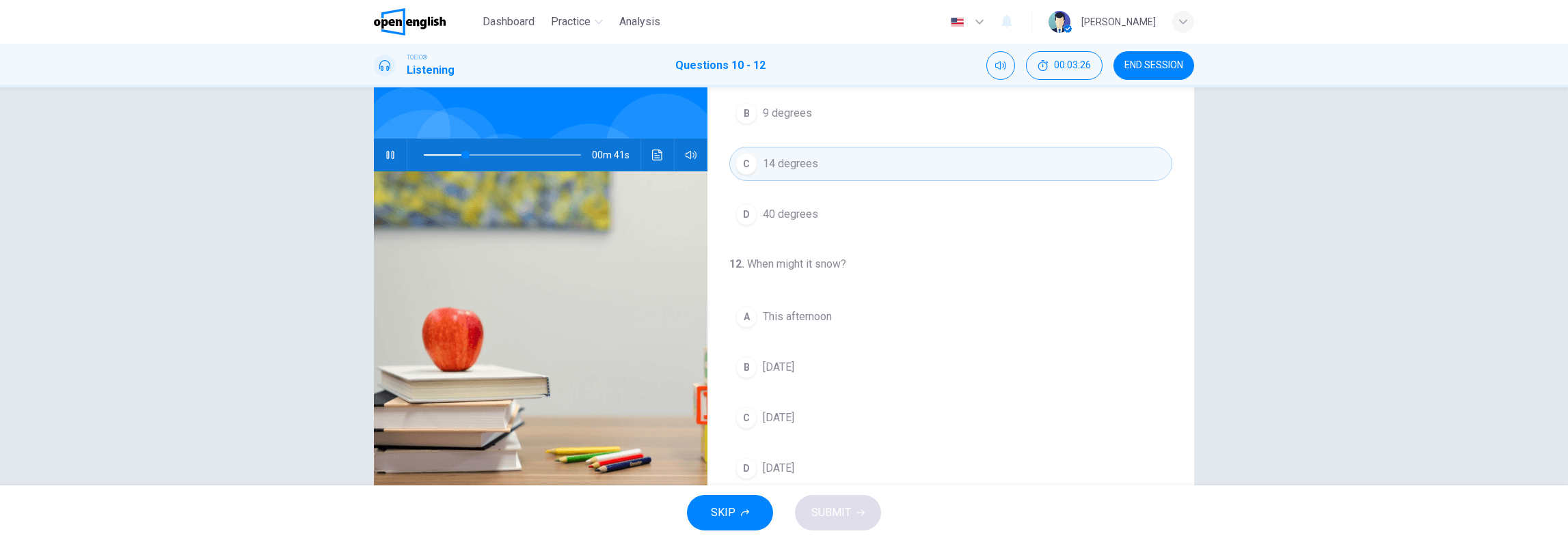
scroll to position [114, 0]
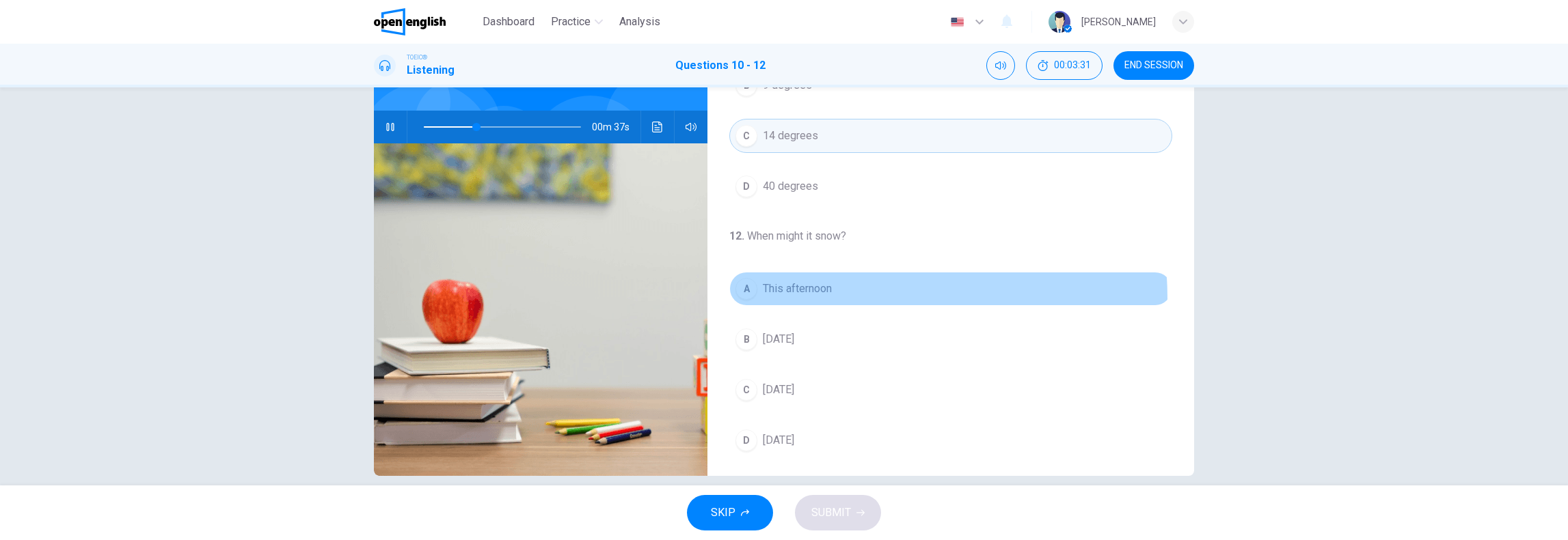
click at [833, 293] on button "A This afternoon" at bounding box center [950, 288] width 442 height 34
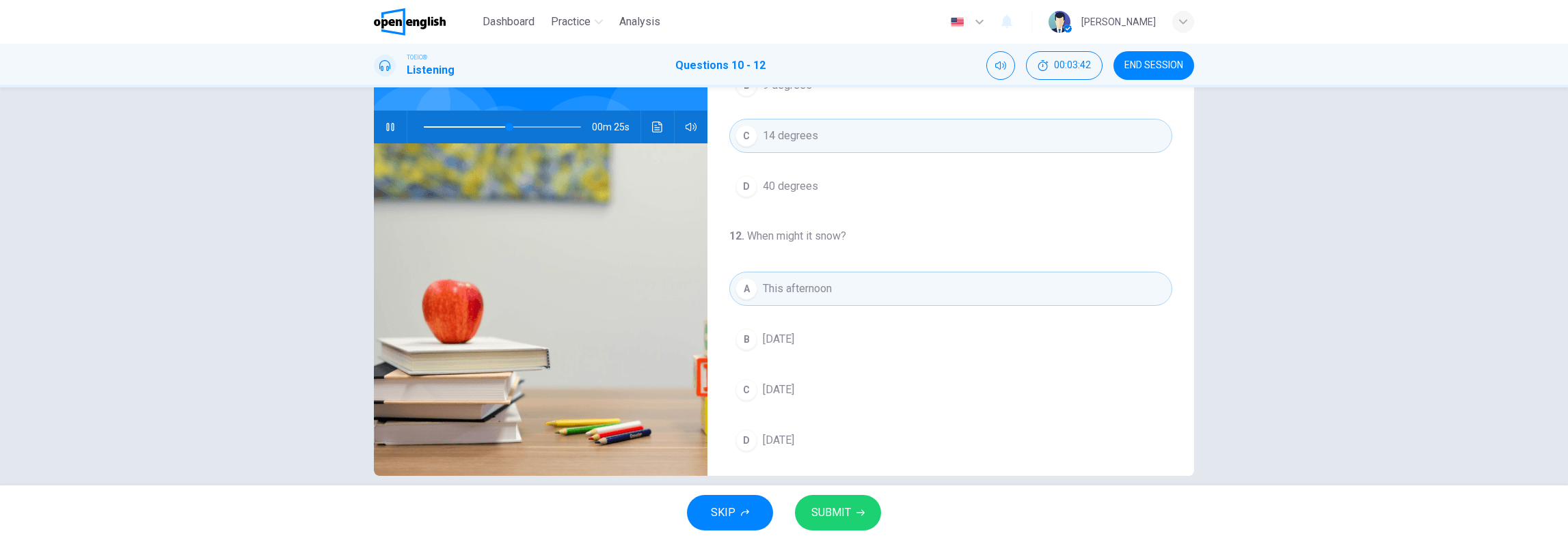
click at [828, 517] on span "SUBMIT" at bounding box center [831, 512] width 40 height 19
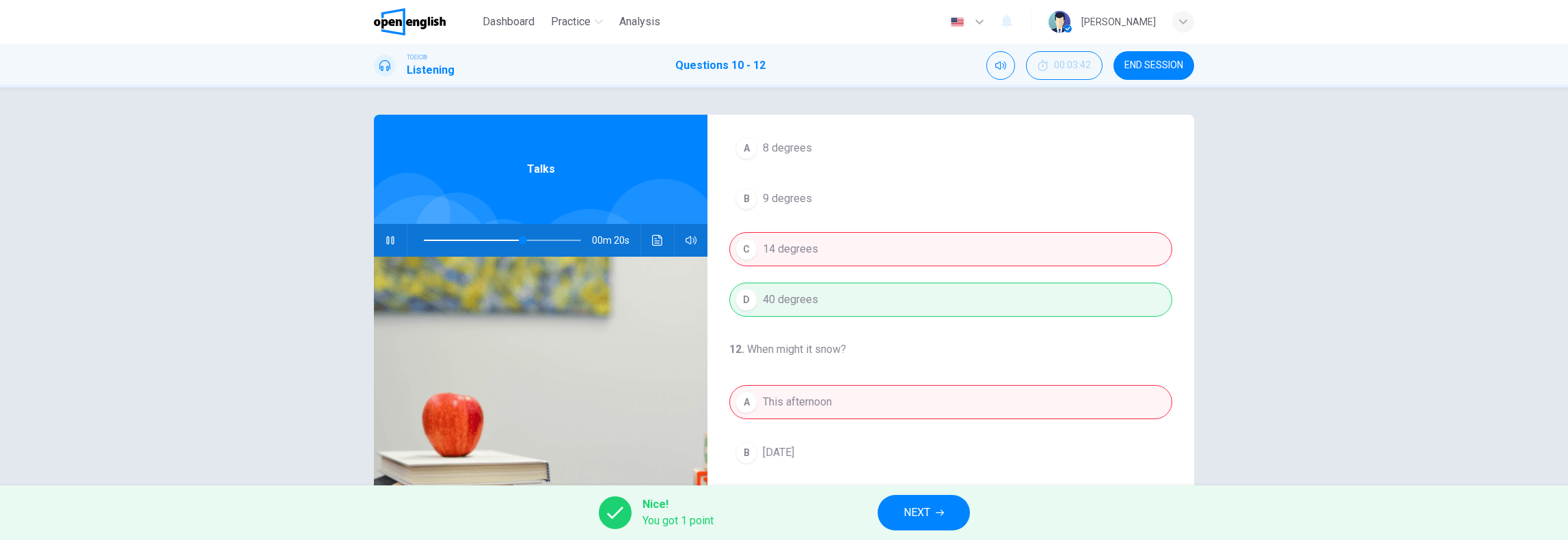
scroll to position [306, 0]
drag, startPoint x: 425, startPoint y: 237, endPoint x: 418, endPoint y: 242, distance: 8.6
click at [423, 242] on span at bounding box center [501, 240] width 157 height 19
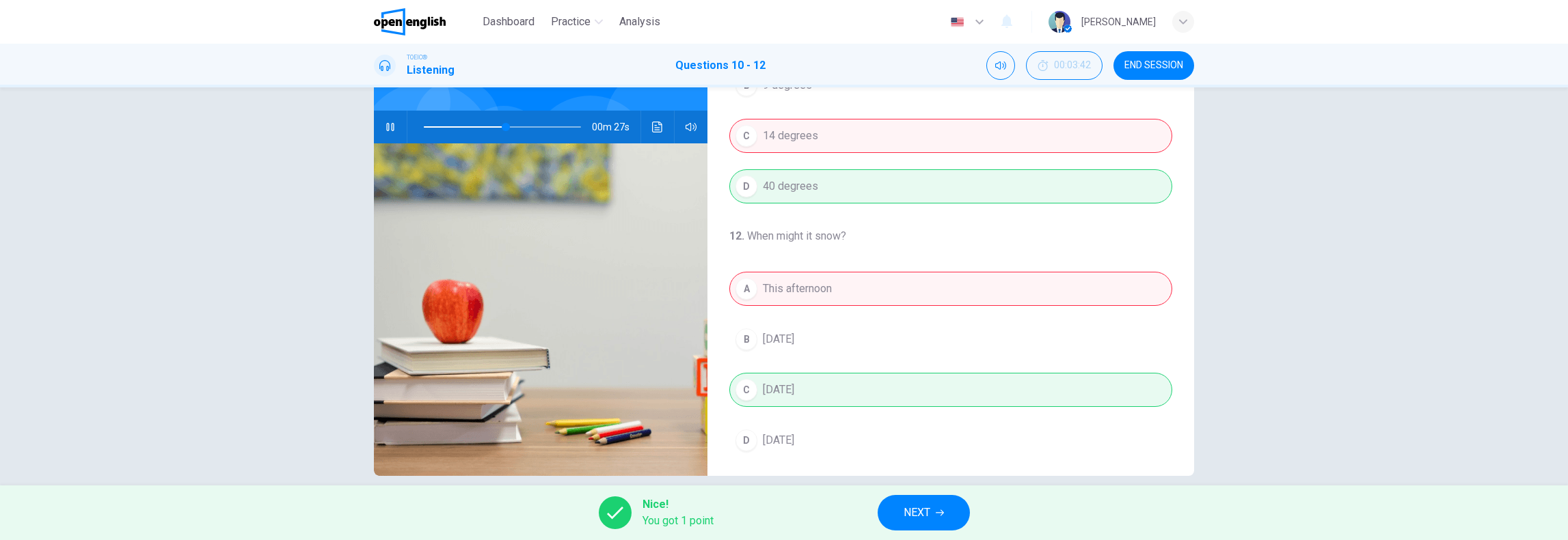
type input "**"
click at [960, 514] on button "NEXT" at bounding box center [924, 513] width 92 height 36
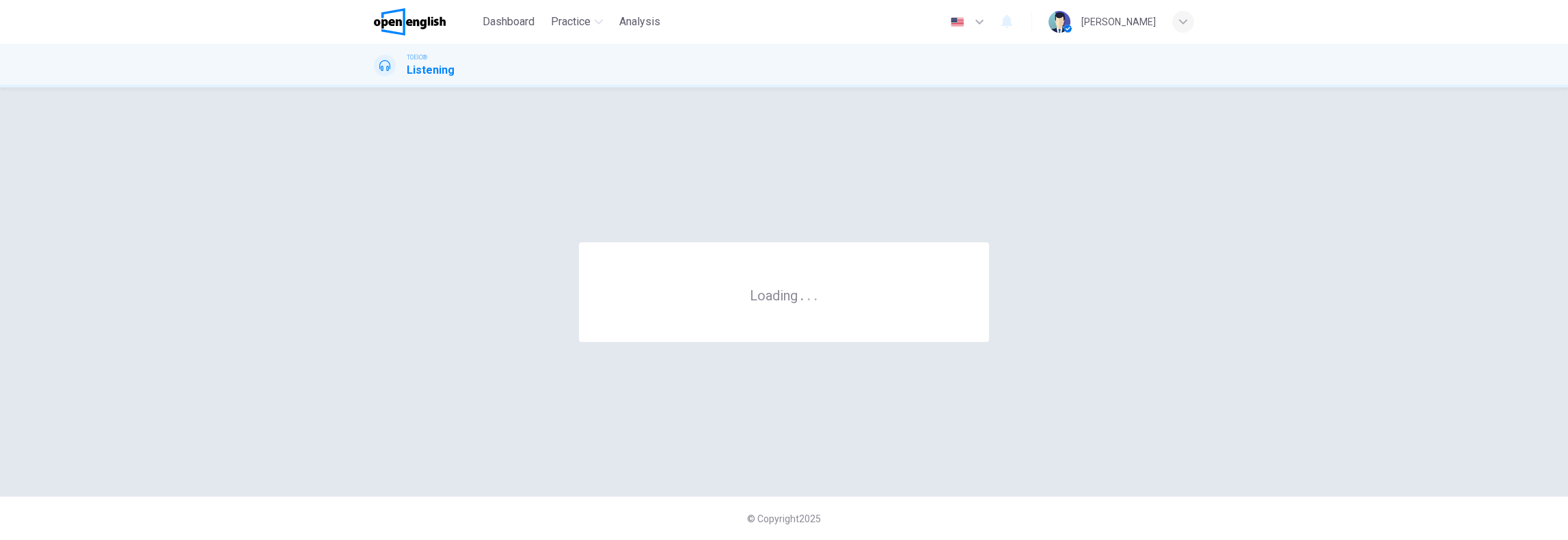
scroll to position [0, 0]
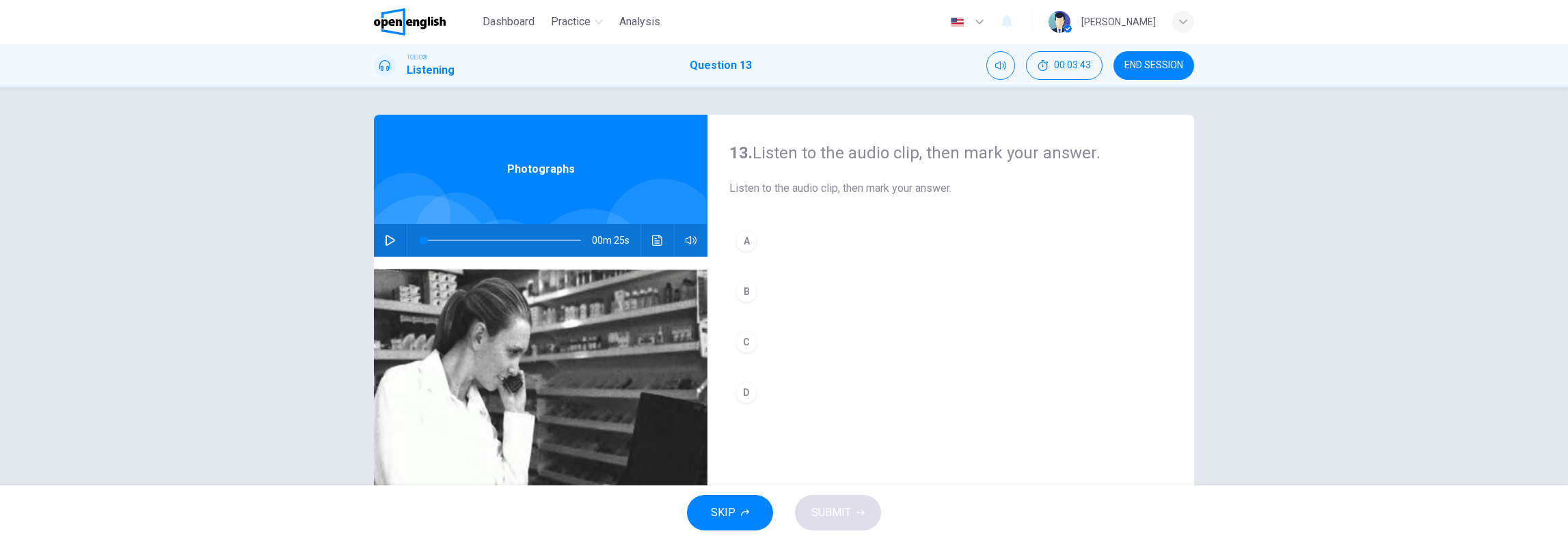
click at [389, 244] on icon "button" at bounding box center [390, 240] width 11 height 11
click at [744, 247] on div "A" at bounding box center [746, 242] width 22 height 22
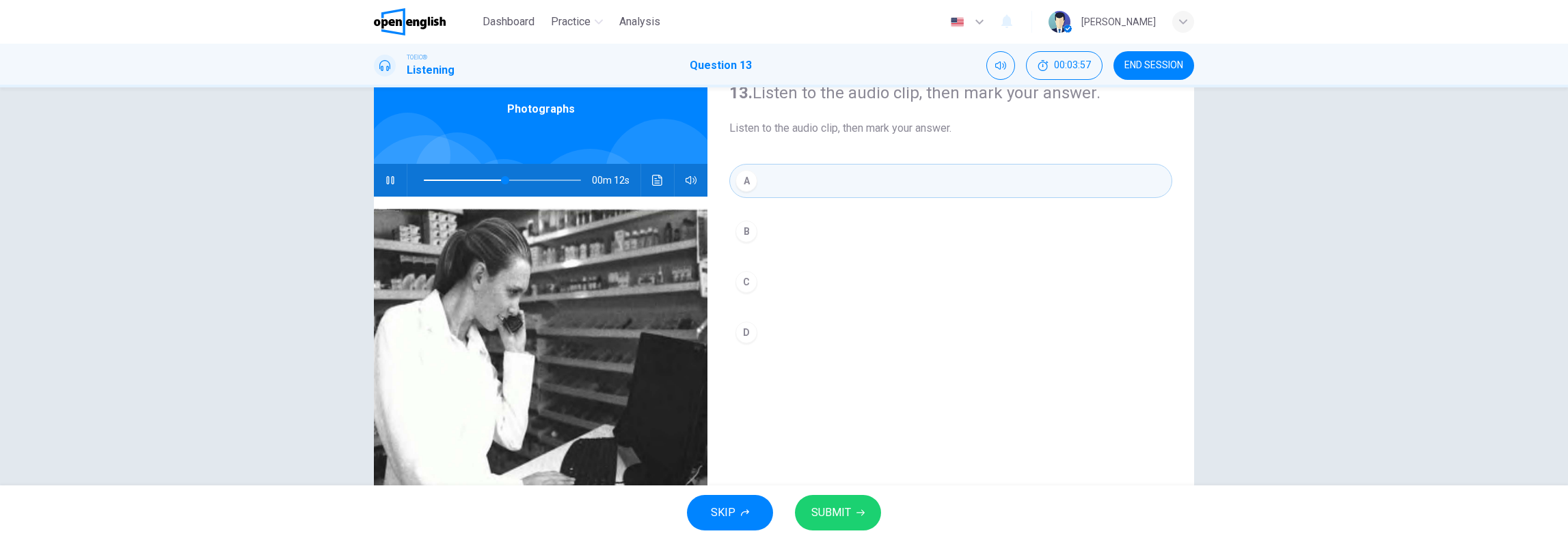
scroll to position [114, 0]
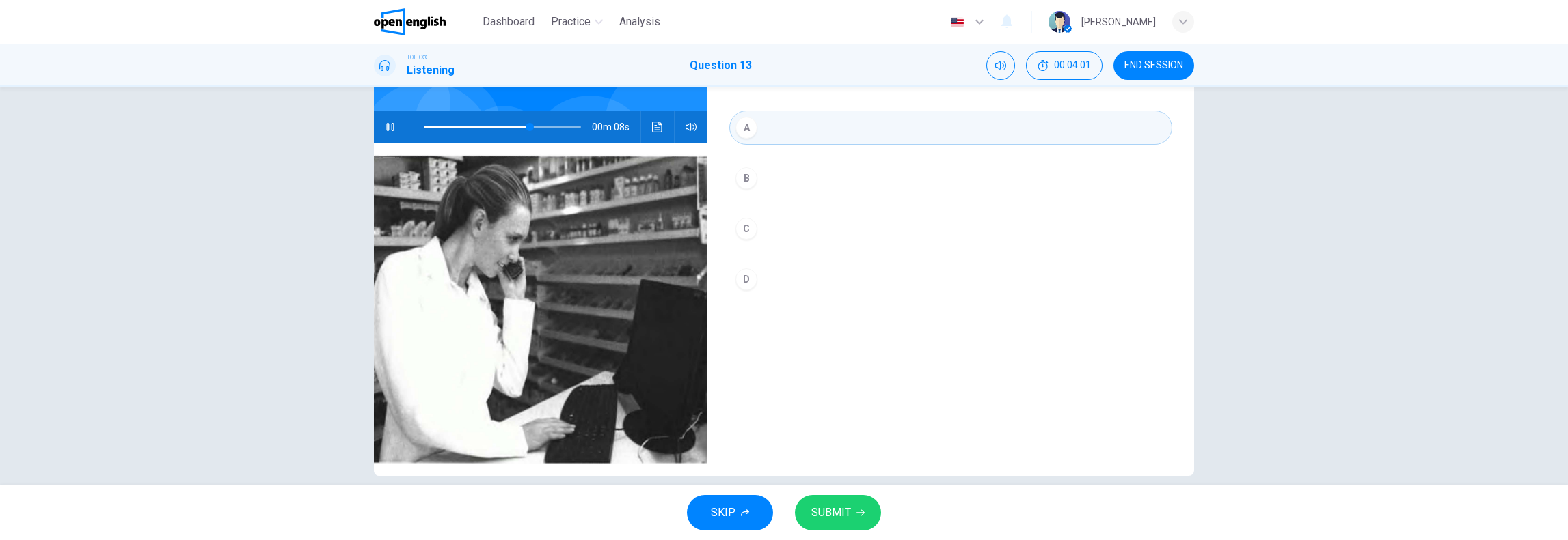
click at [746, 231] on div "C" at bounding box center [746, 229] width 22 height 22
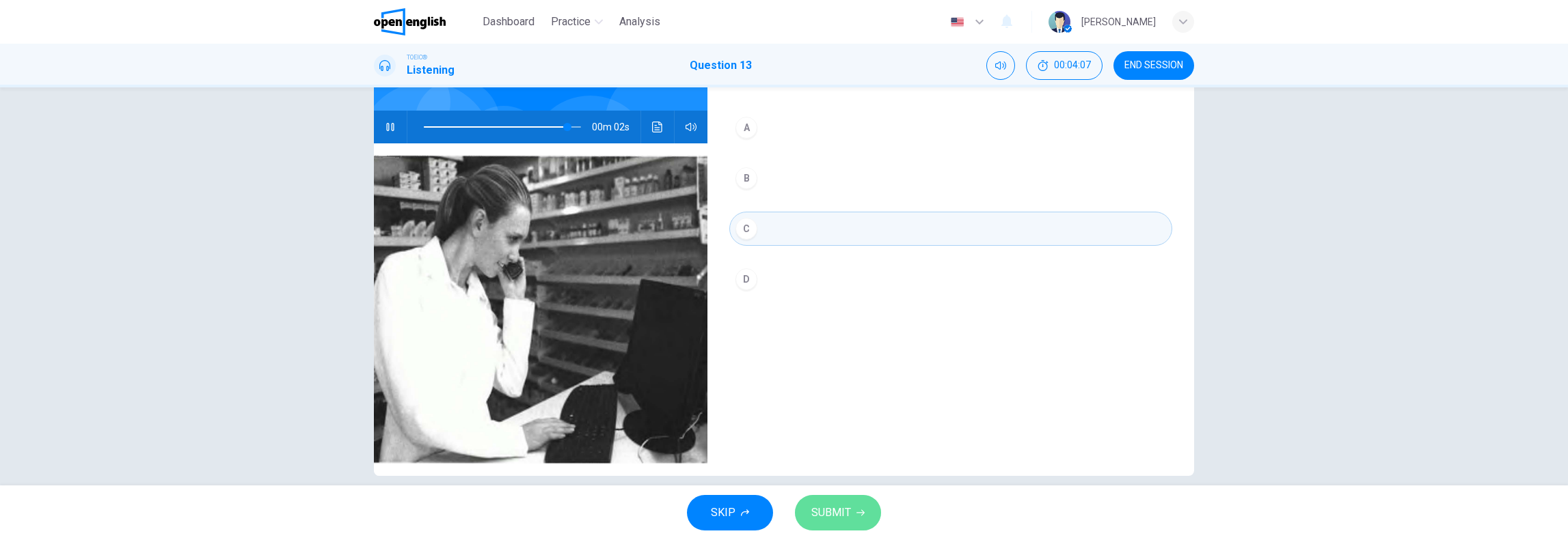
click at [856, 521] on button "SUBMIT" at bounding box center [838, 513] width 86 height 36
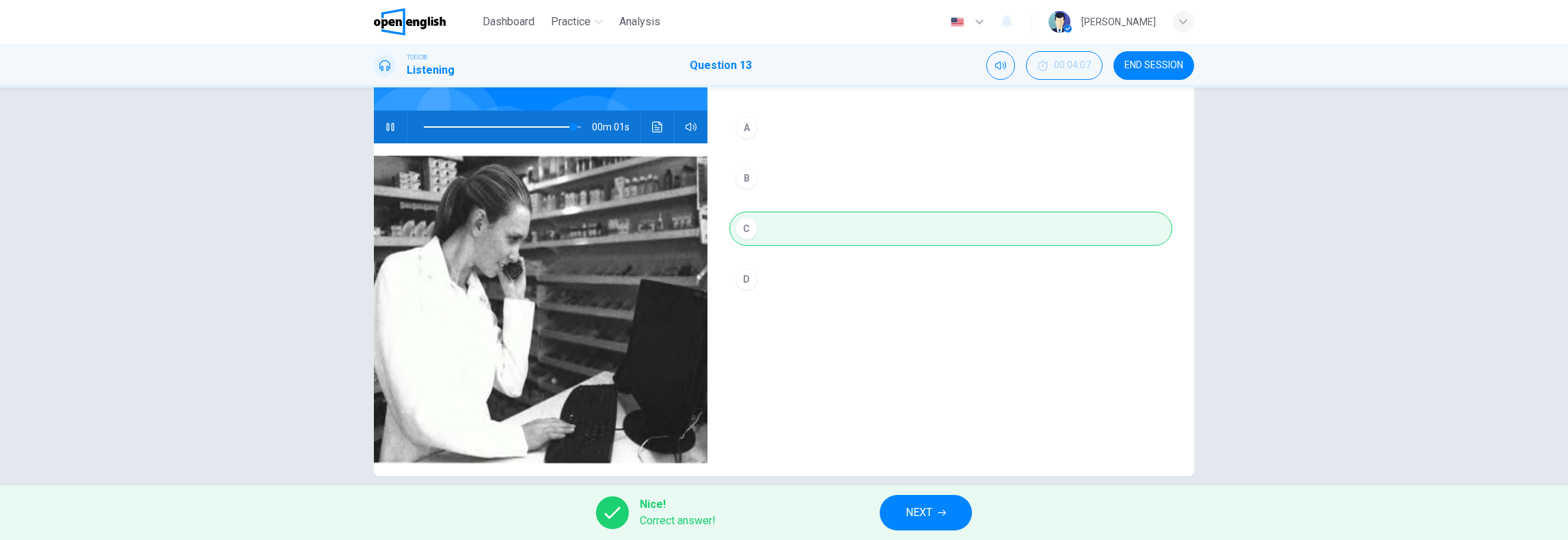
type input "**"
click at [939, 510] on icon "button" at bounding box center [942, 513] width 8 height 8
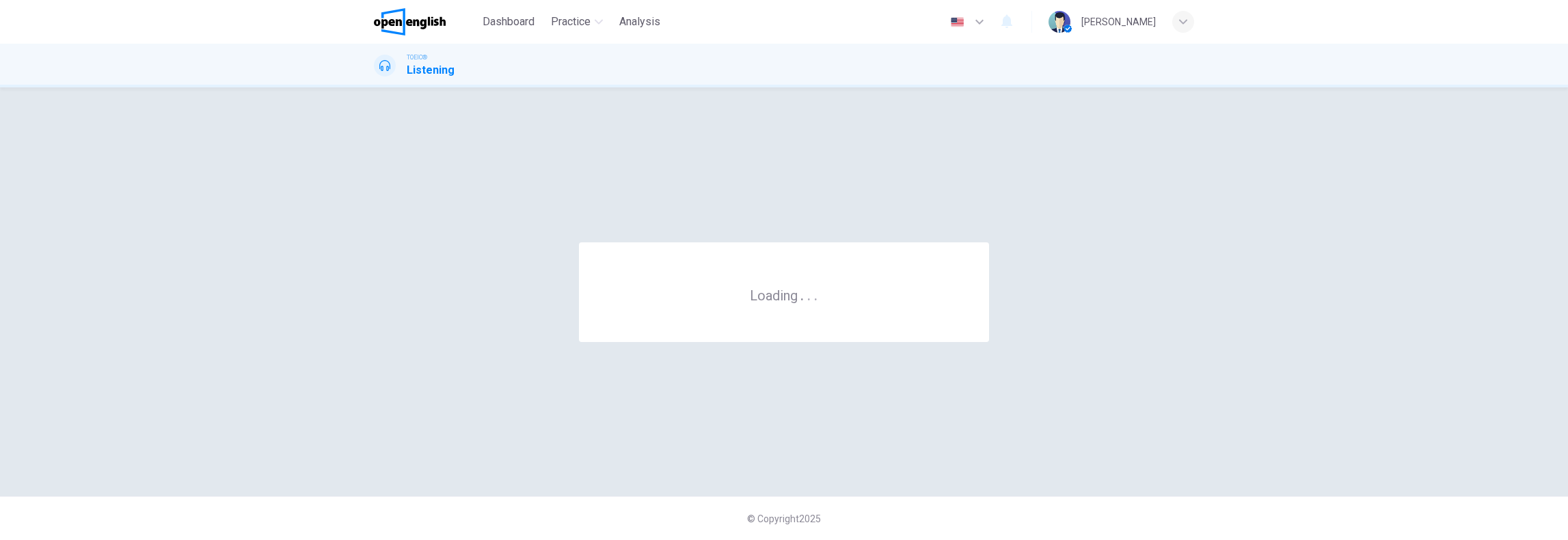
scroll to position [0, 0]
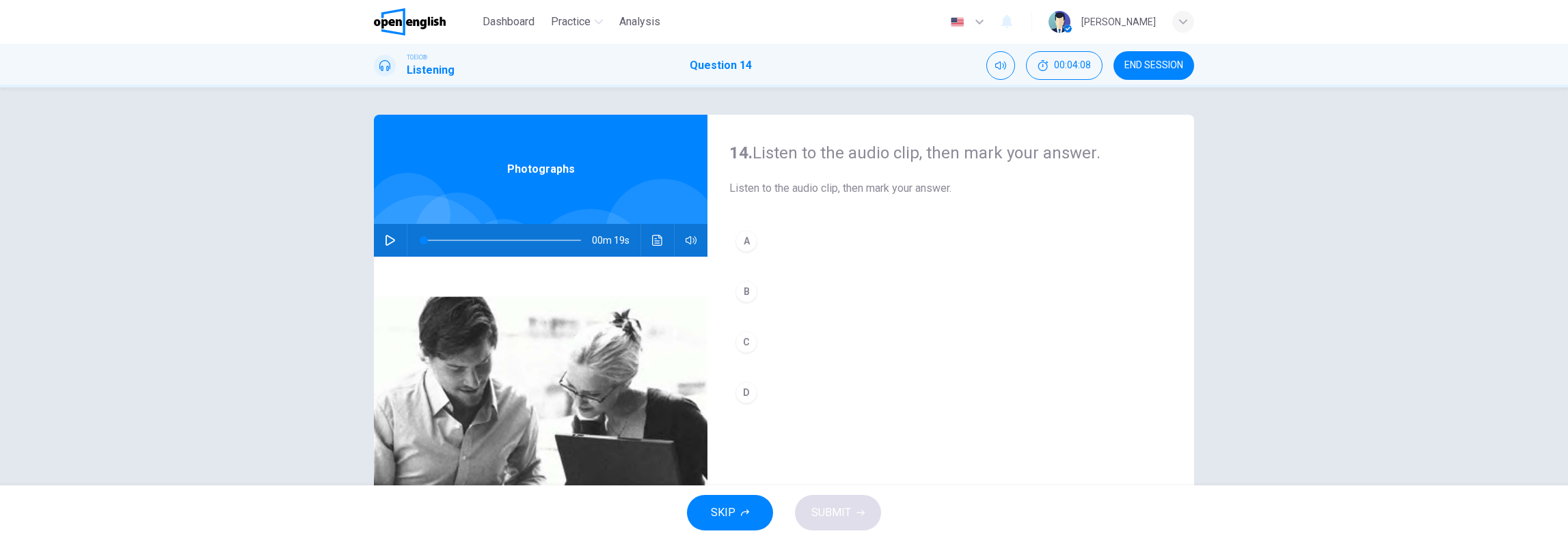
click at [389, 240] on icon "button" at bounding box center [390, 240] width 11 height 11
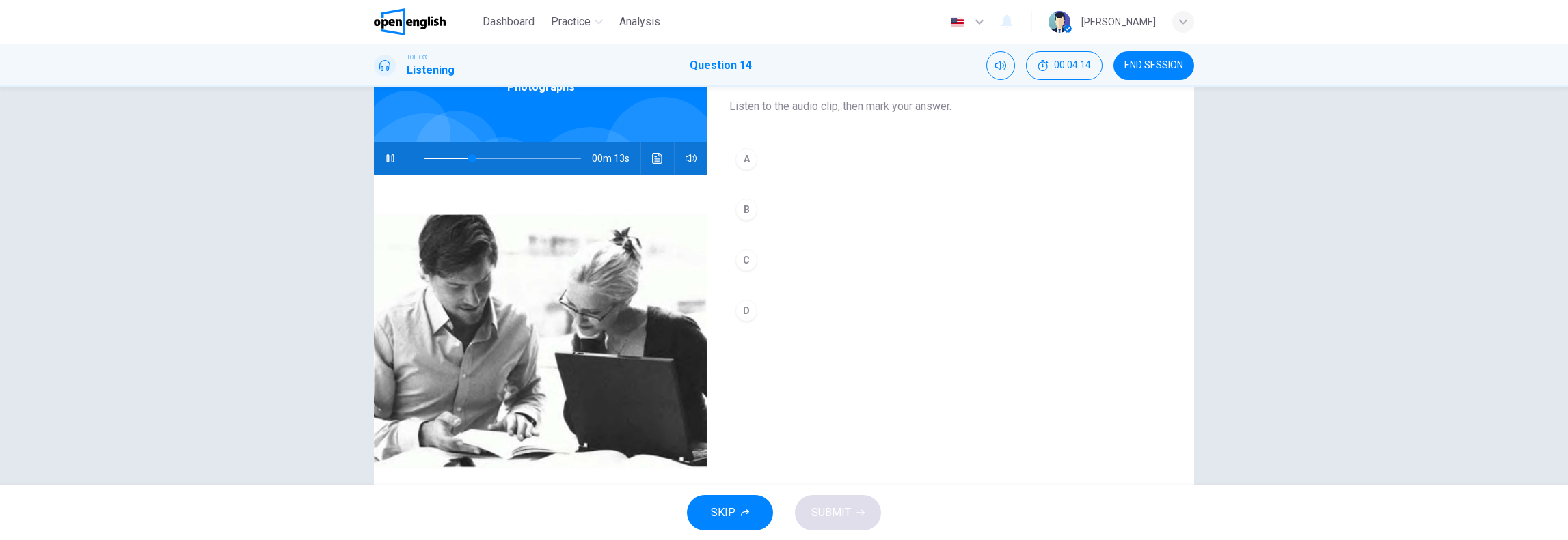
scroll to position [114, 0]
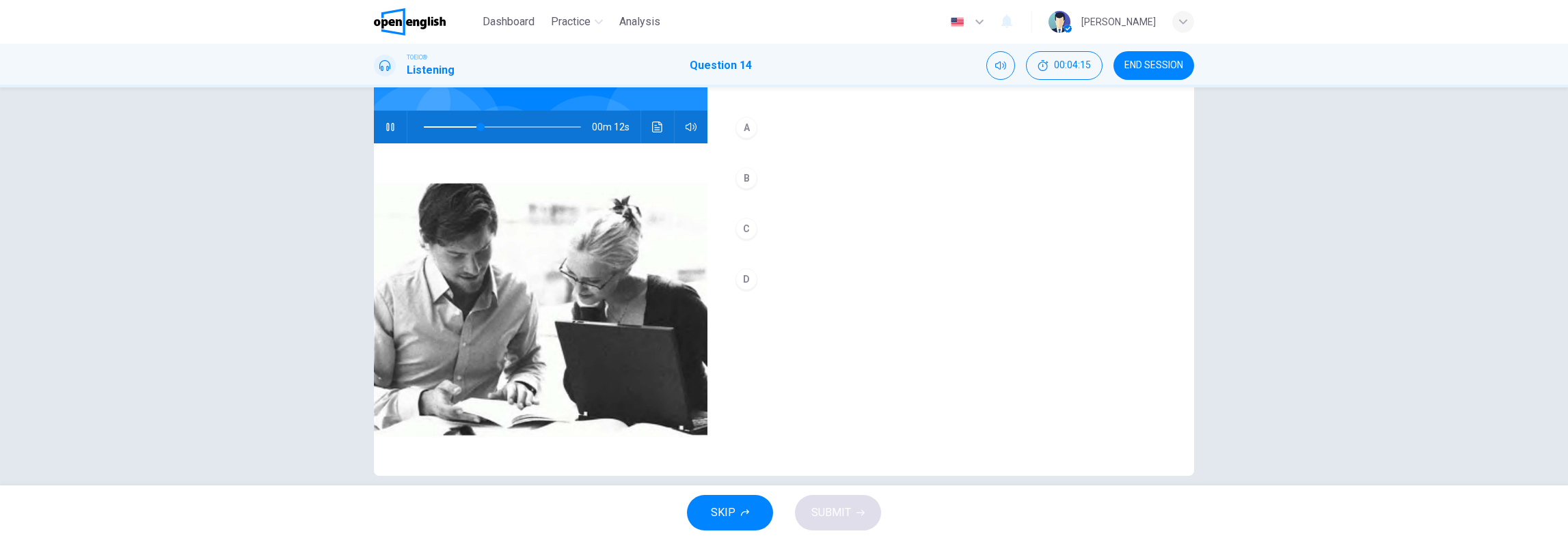
click at [740, 129] on div "A" at bounding box center [746, 128] width 22 height 22
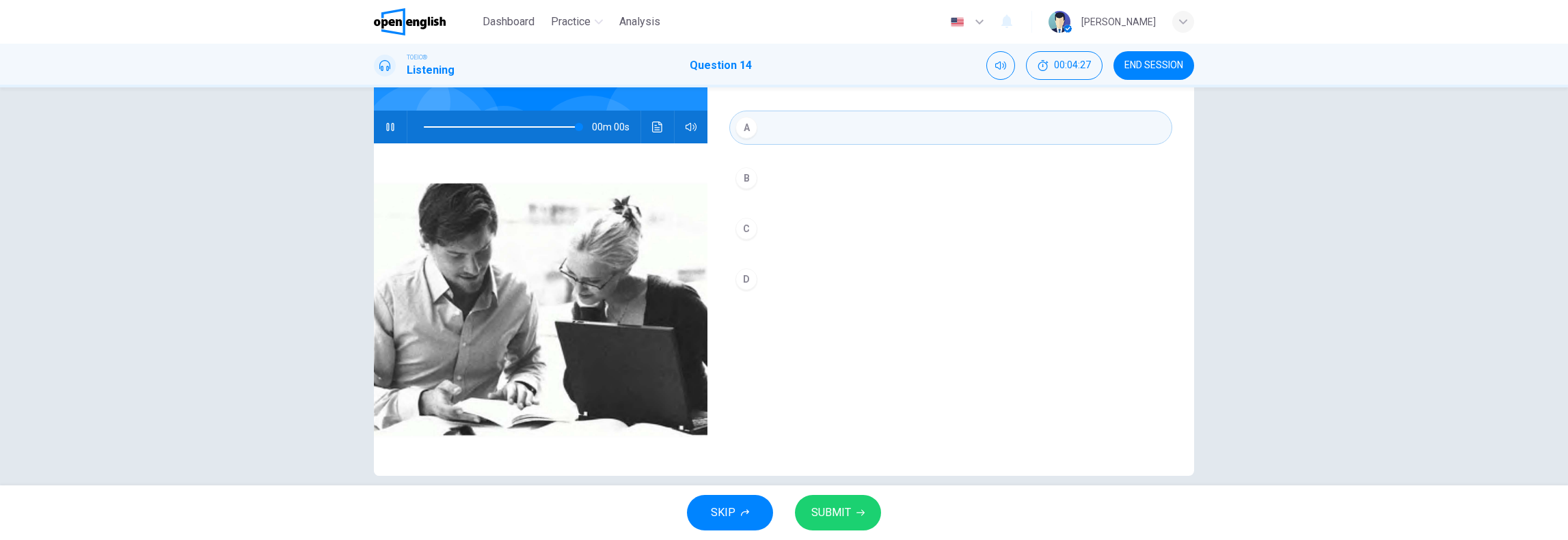
type input "*"
click at [854, 500] on button "SUBMIT" at bounding box center [838, 513] width 86 height 36
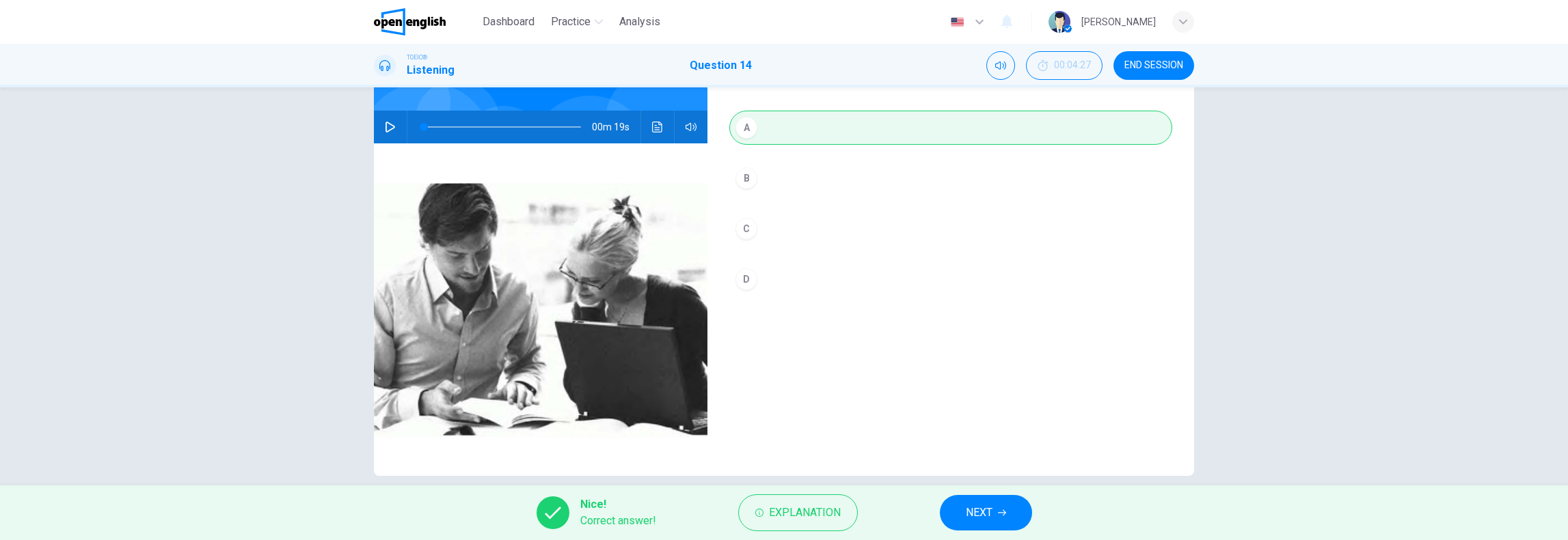
click at [1021, 509] on button "NEXT" at bounding box center [986, 513] width 92 height 36
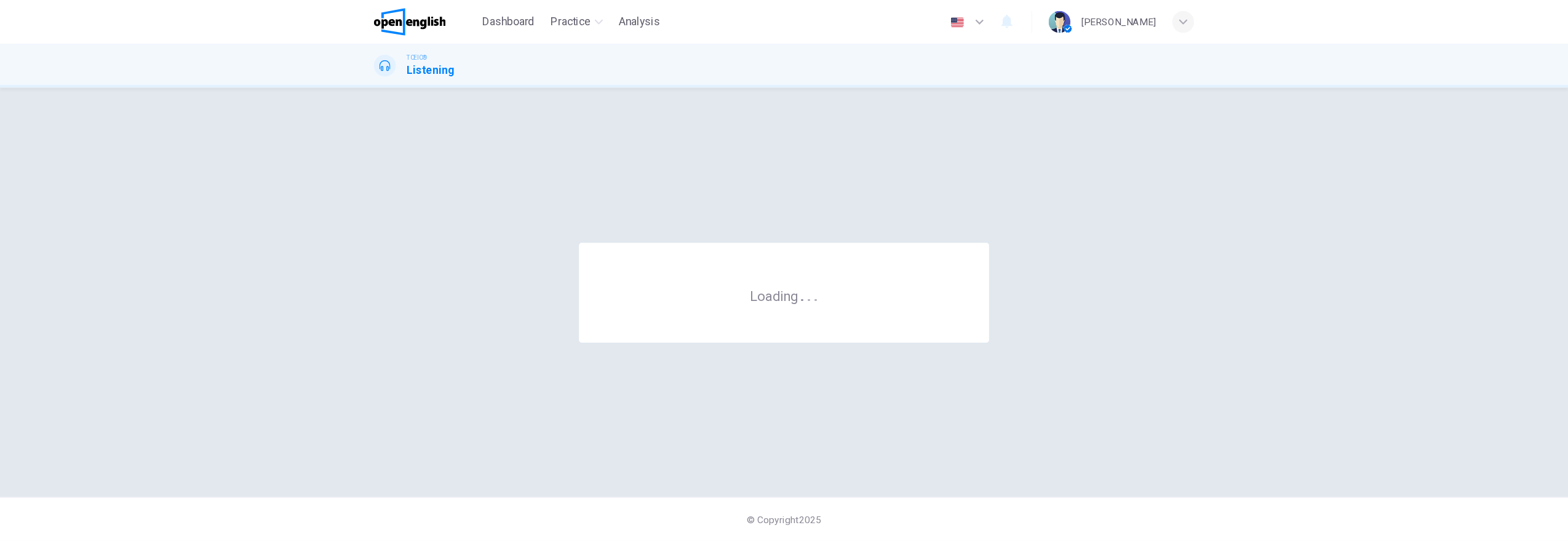
scroll to position [0, 0]
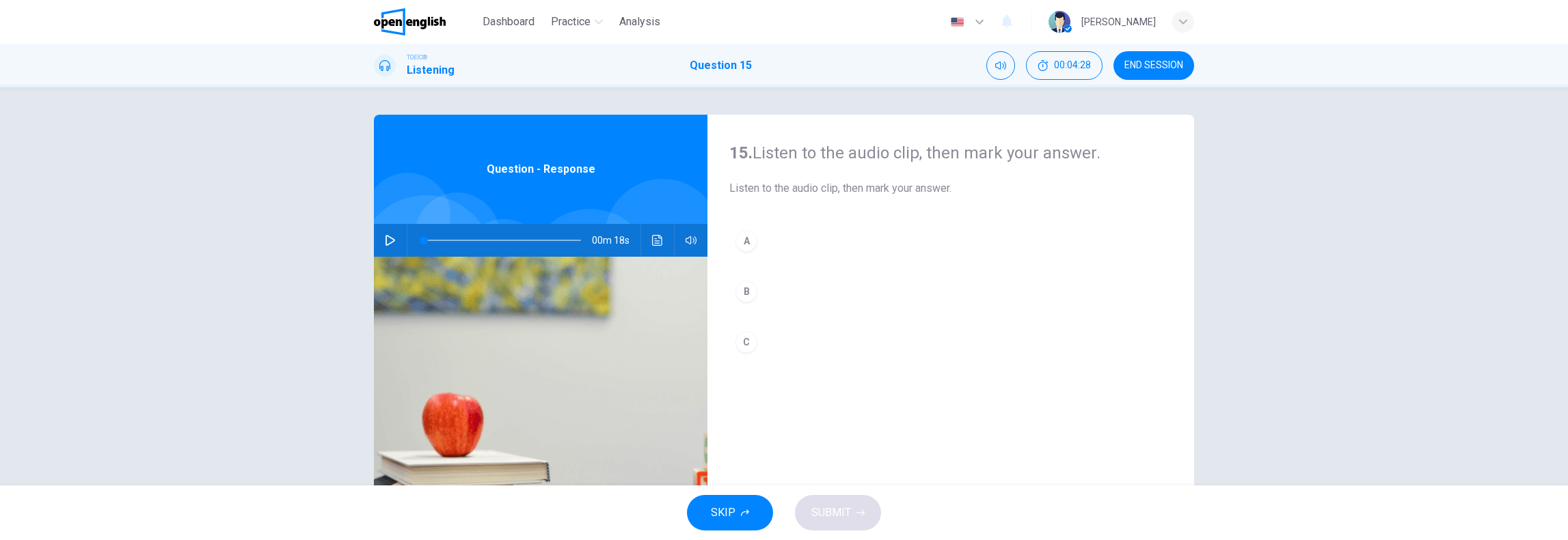
click at [389, 239] on icon "button" at bounding box center [391, 240] width 10 height 11
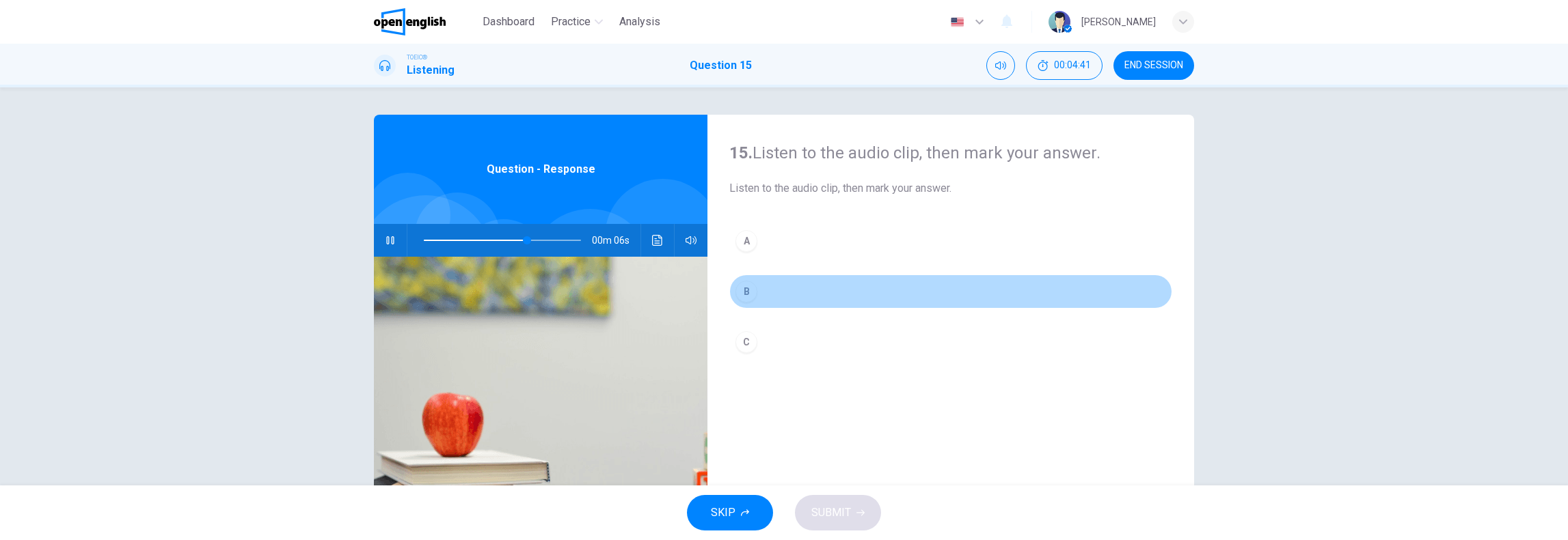
click at [746, 293] on div "B" at bounding box center [746, 291] width 22 height 22
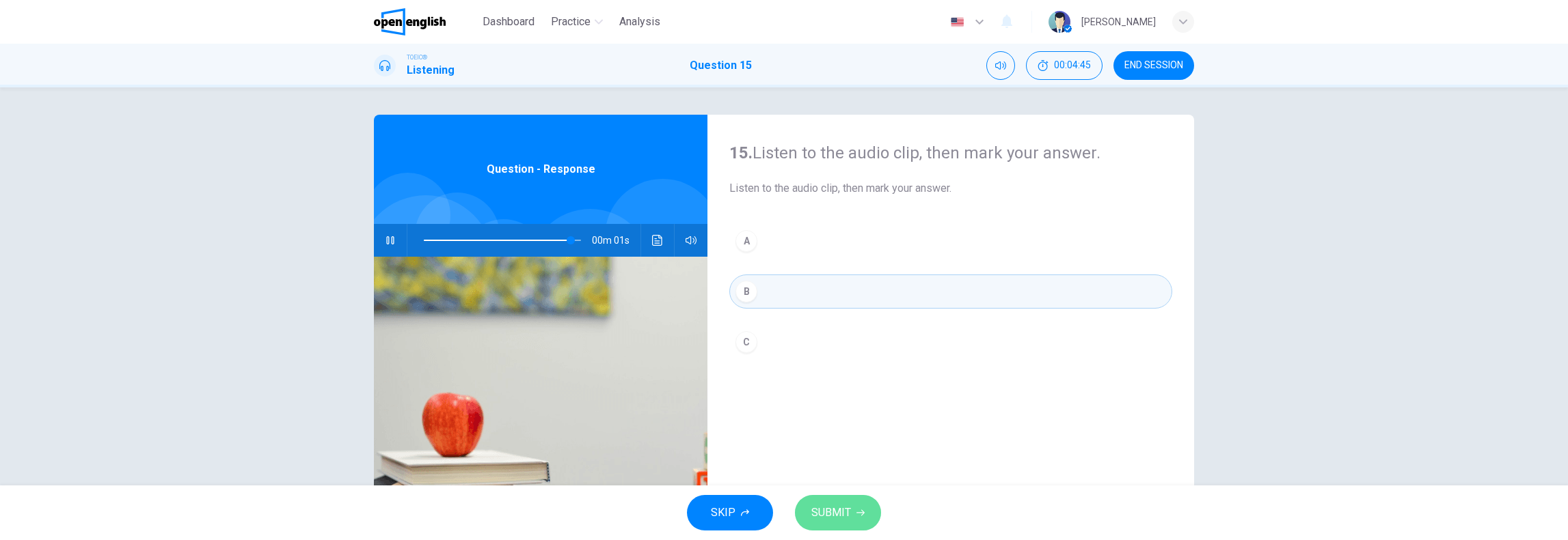
click at [837, 514] on span "SUBMIT" at bounding box center [831, 512] width 40 height 19
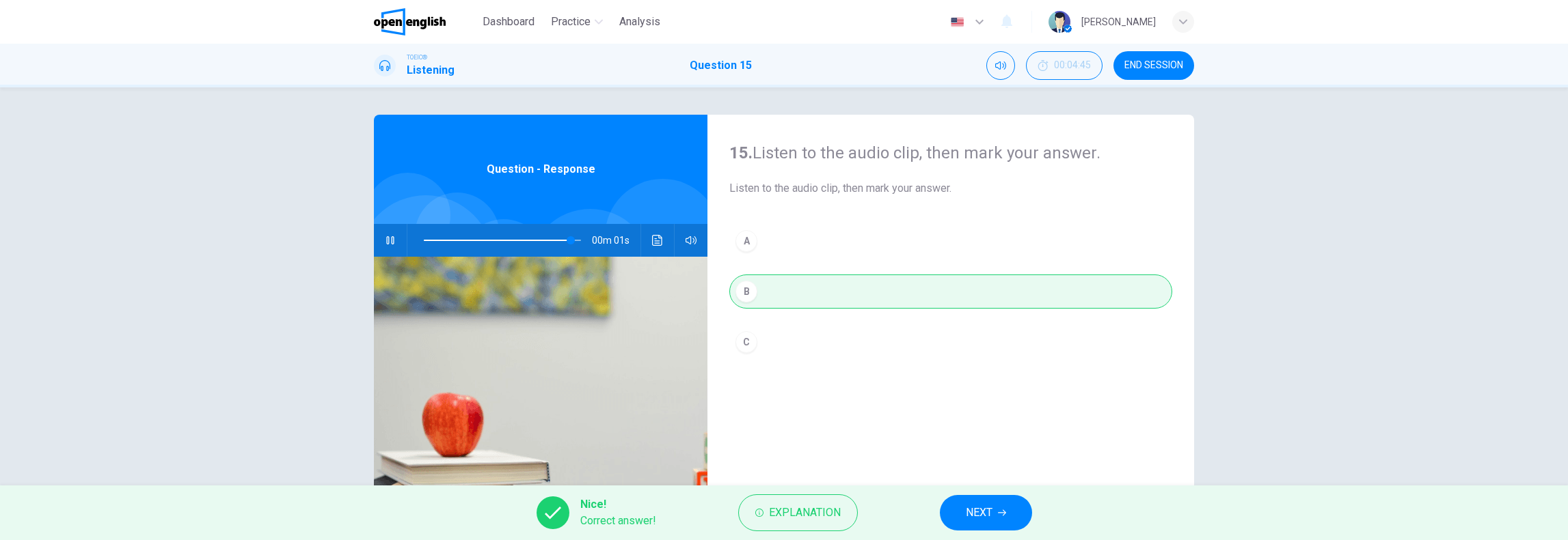
type input "**"
click at [1025, 510] on button "NEXT" at bounding box center [986, 513] width 92 height 36
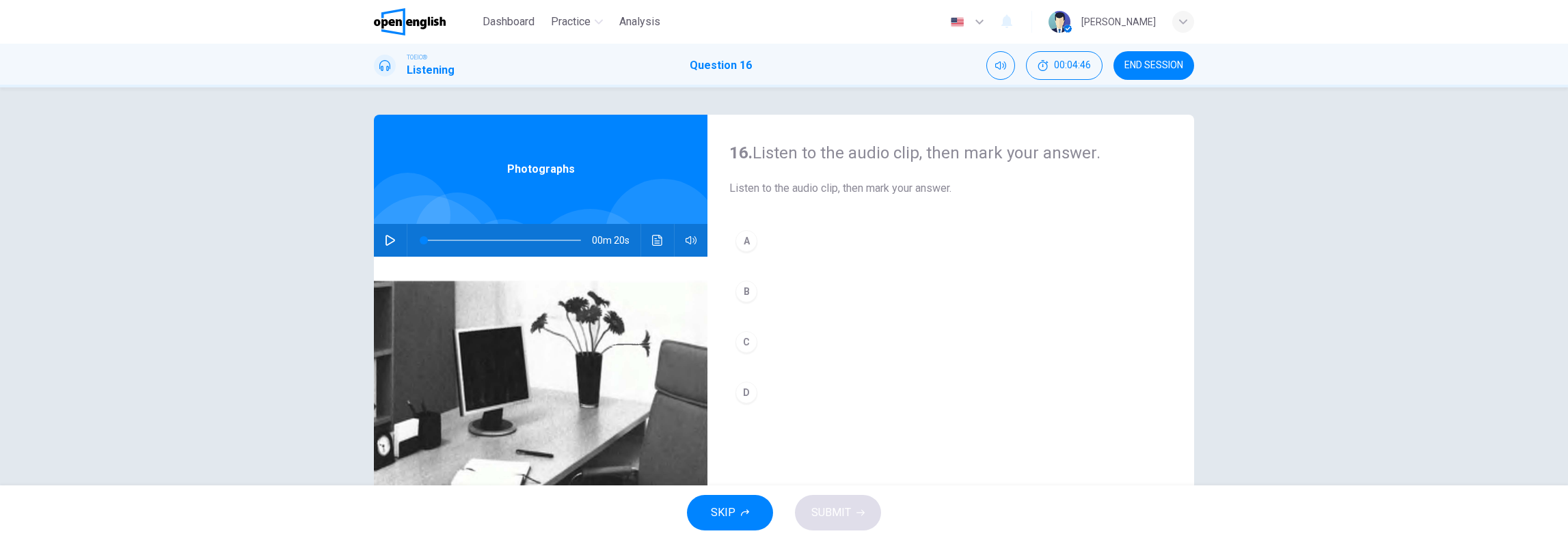
click at [386, 237] on icon "button" at bounding box center [391, 240] width 10 height 11
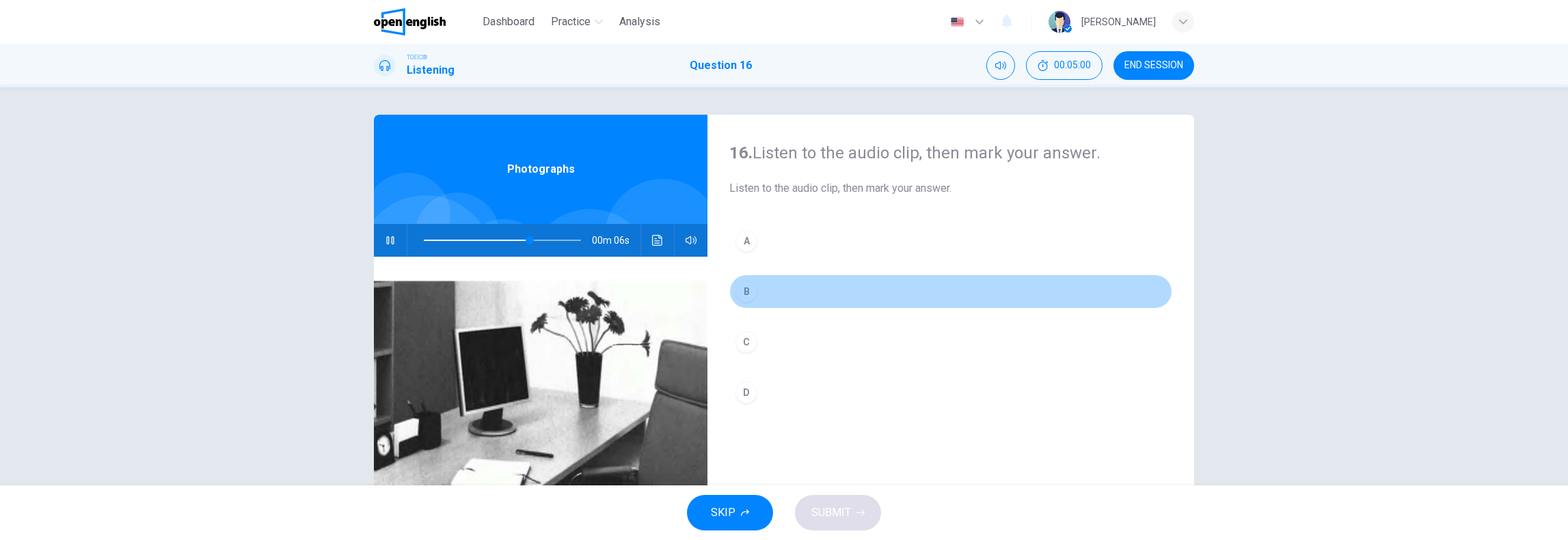
click at [736, 287] on div "B" at bounding box center [746, 291] width 22 height 22
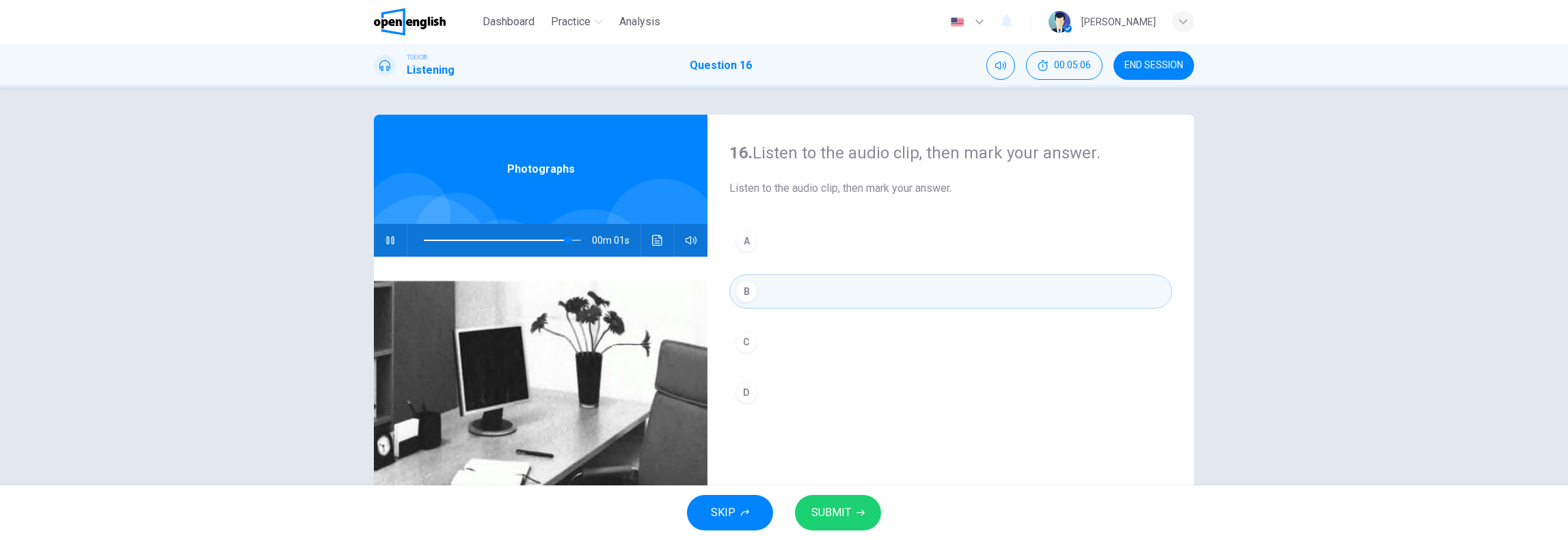
click at [851, 514] on button "SUBMIT" at bounding box center [838, 513] width 86 height 36
type input "*"
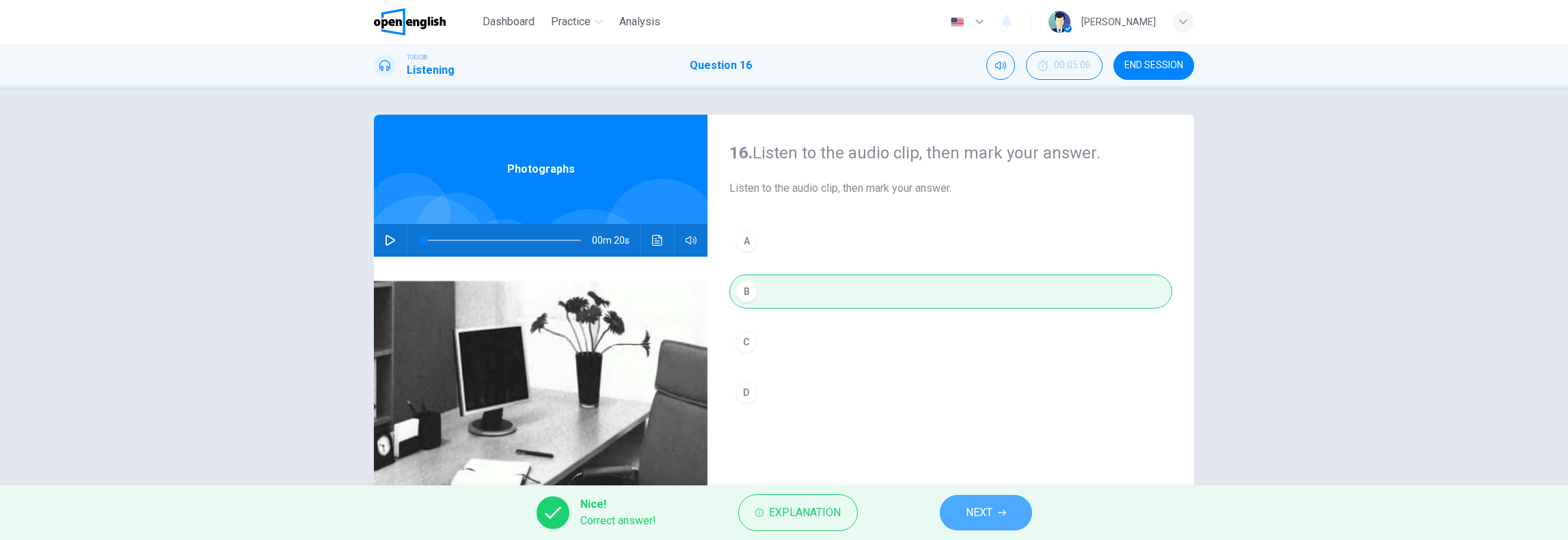
click at [1005, 511] on icon "button" at bounding box center [1002, 513] width 8 height 8
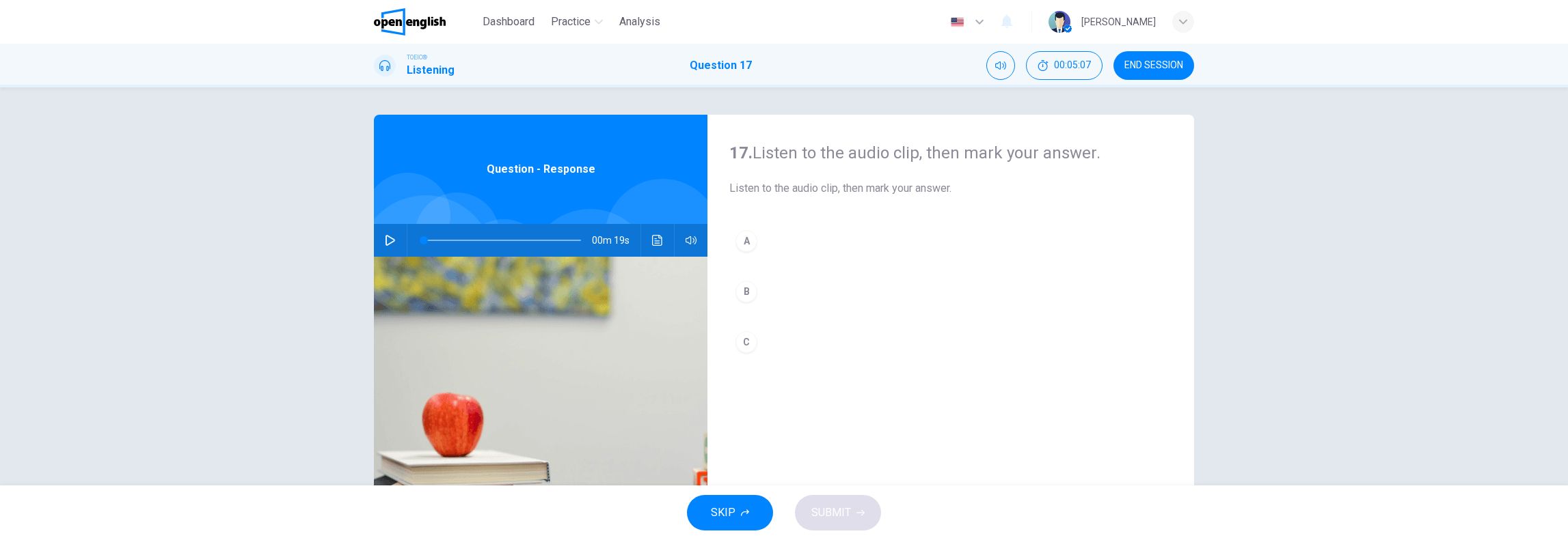
click at [392, 238] on button "button" at bounding box center [391, 240] width 22 height 33
click at [743, 340] on div "C" at bounding box center [746, 342] width 22 height 22
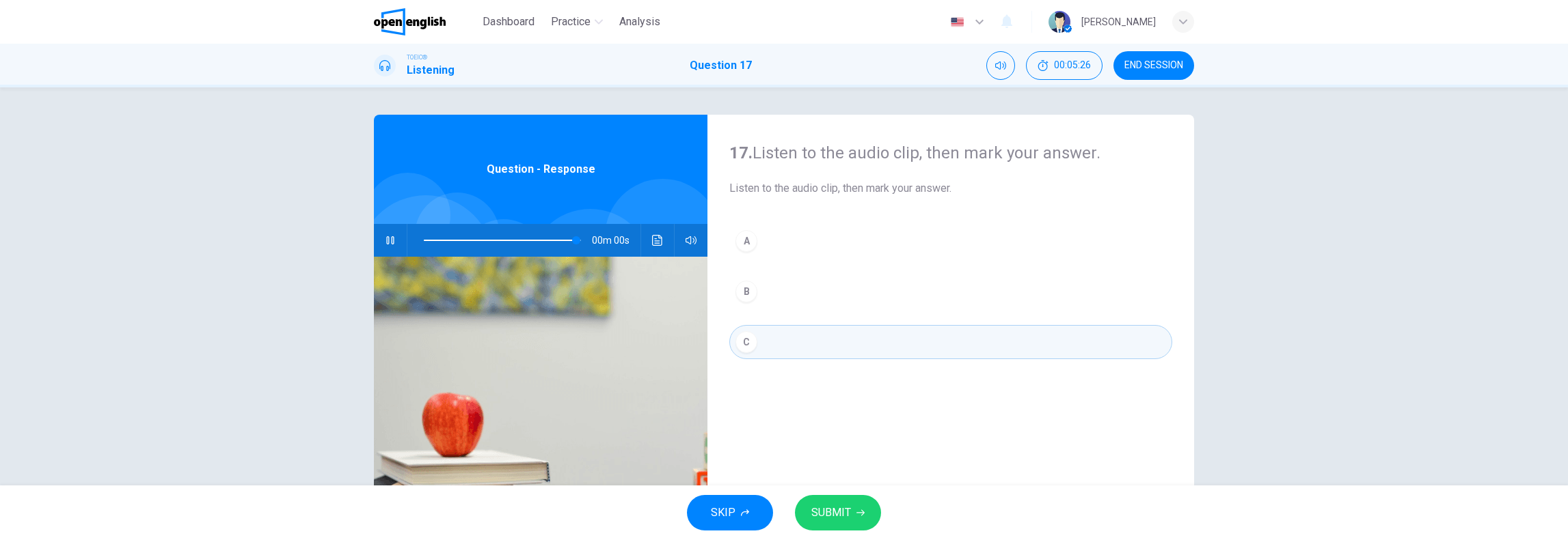
click at [837, 521] on span "SUBMIT" at bounding box center [831, 512] width 40 height 19
type input "*"
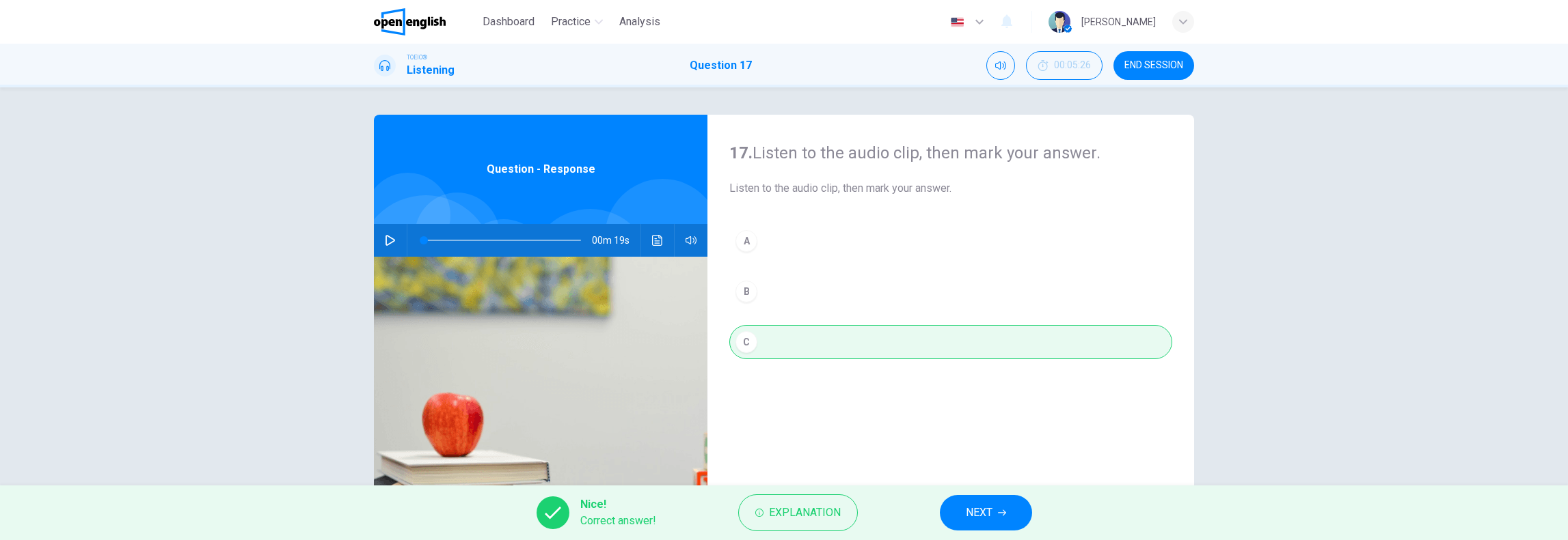
click at [993, 507] on button "NEXT" at bounding box center [986, 513] width 92 height 36
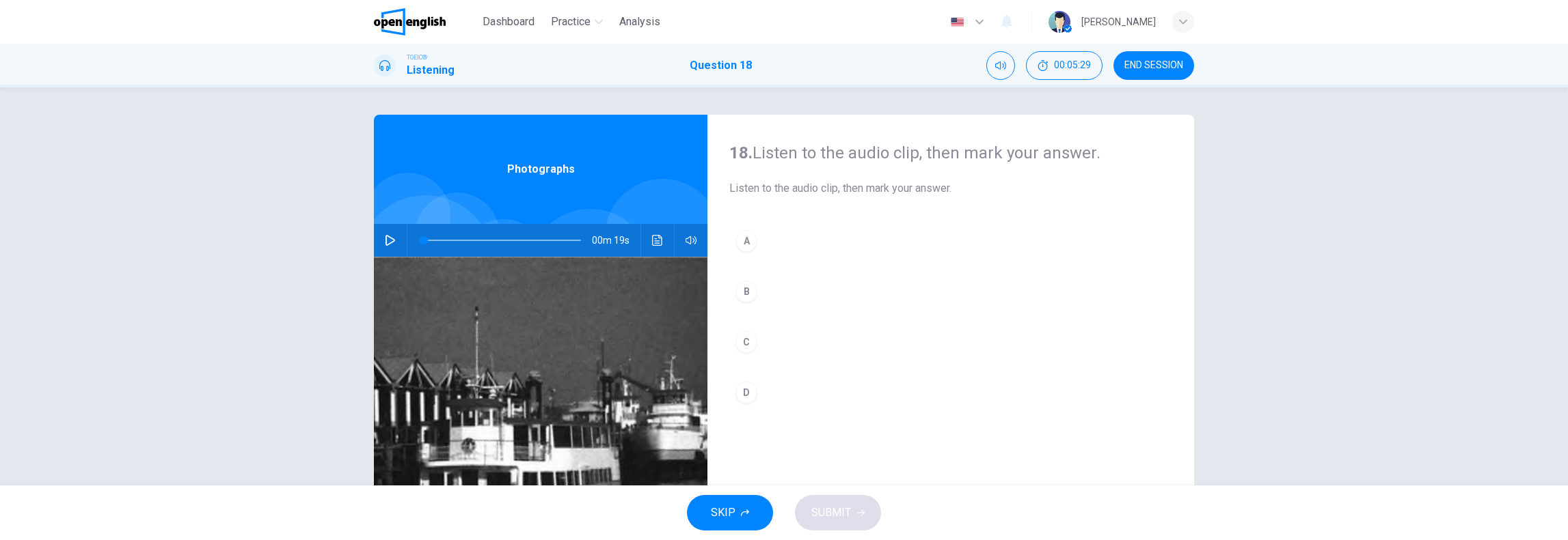
click at [389, 237] on icon "button" at bounding box center [390, 240] width 11 height 11
type input "**"
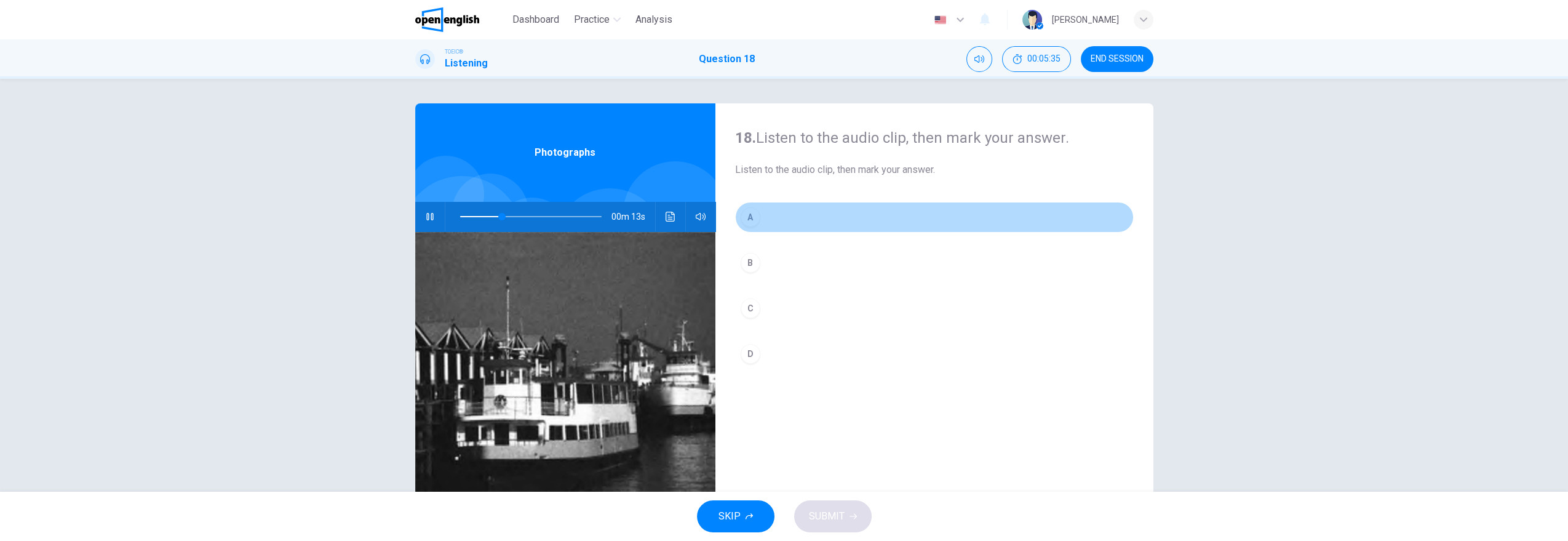
click at [752, 211] on div "A" at bounding box center [751, 217] width 20 height 20
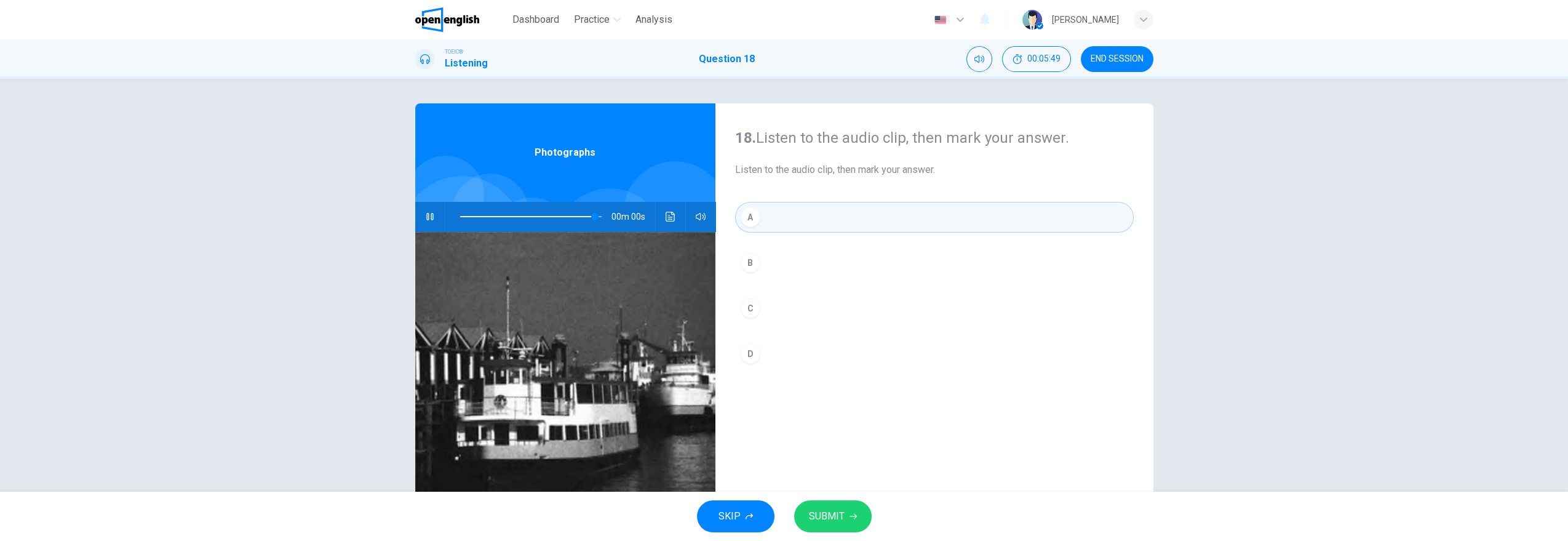
type input "*"
click at [839, 486] on span "SUBMIT" at bounding box center [827, 516] width 36 height 17
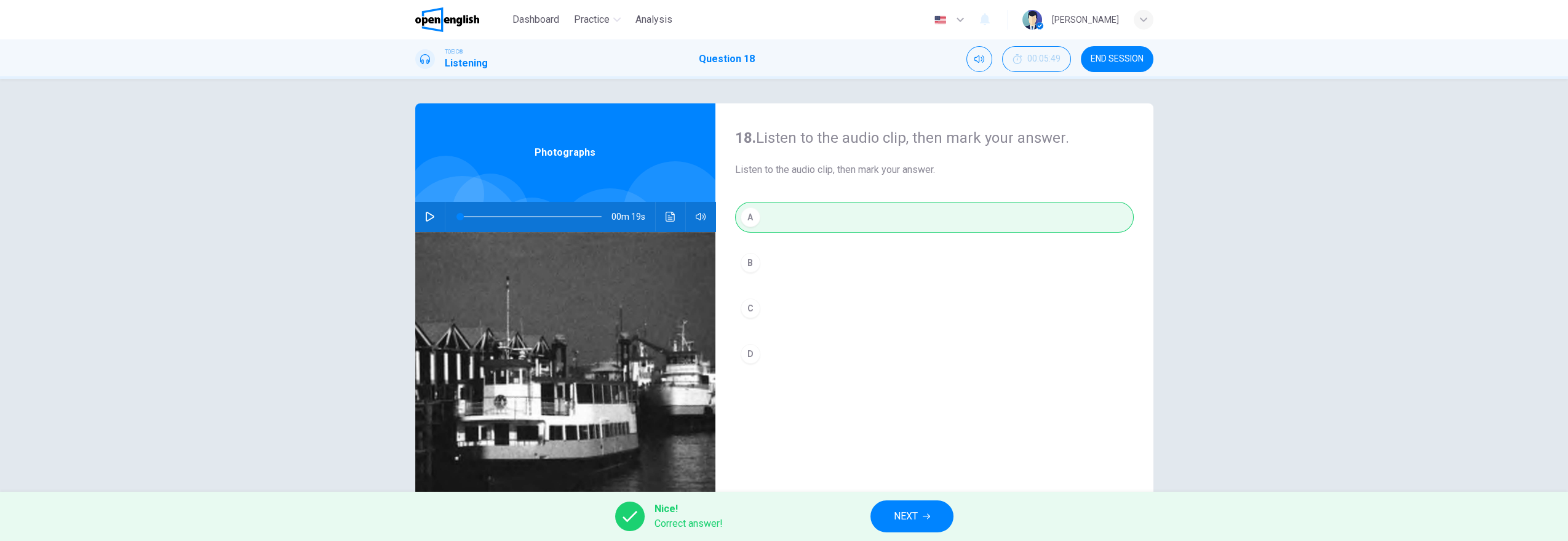
click at [922, 486] on button "NEXT" at bounding box center [912, 516] width 83 height 32
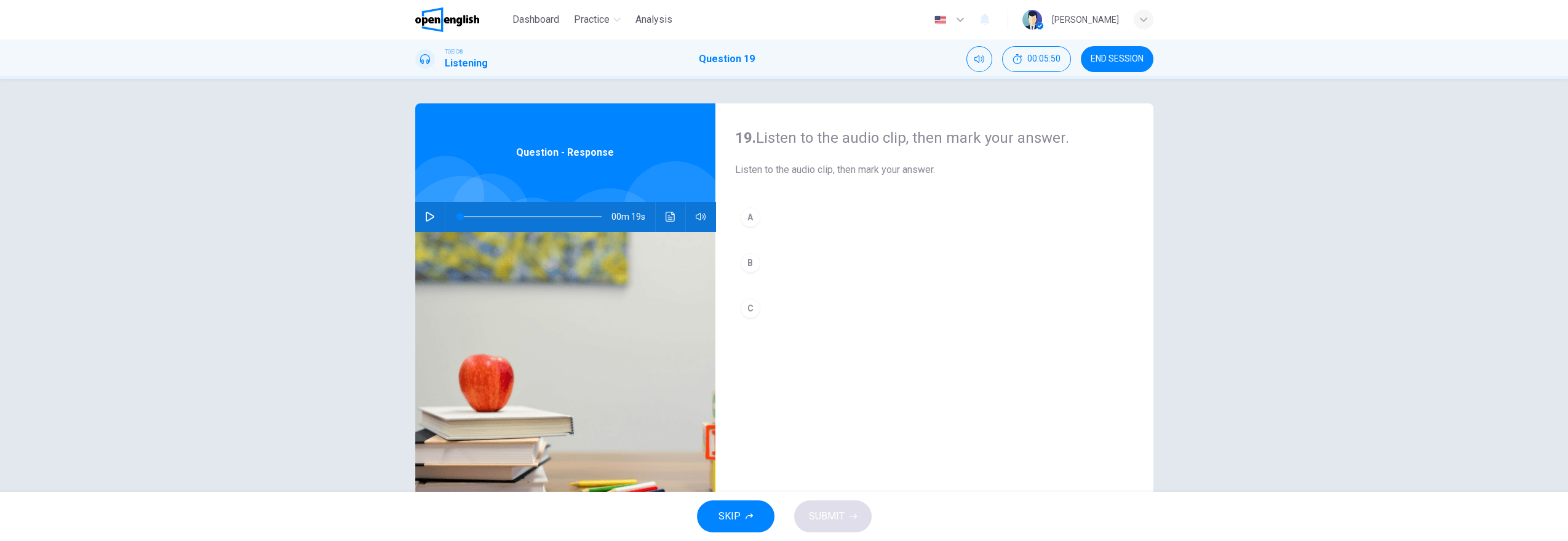
click at [431, 218] on icon "button" at bounding box center [430, 216] width 10 height 10
click at [744, 305] on div "C" at bounding box center [751, 308] width 20 height 20
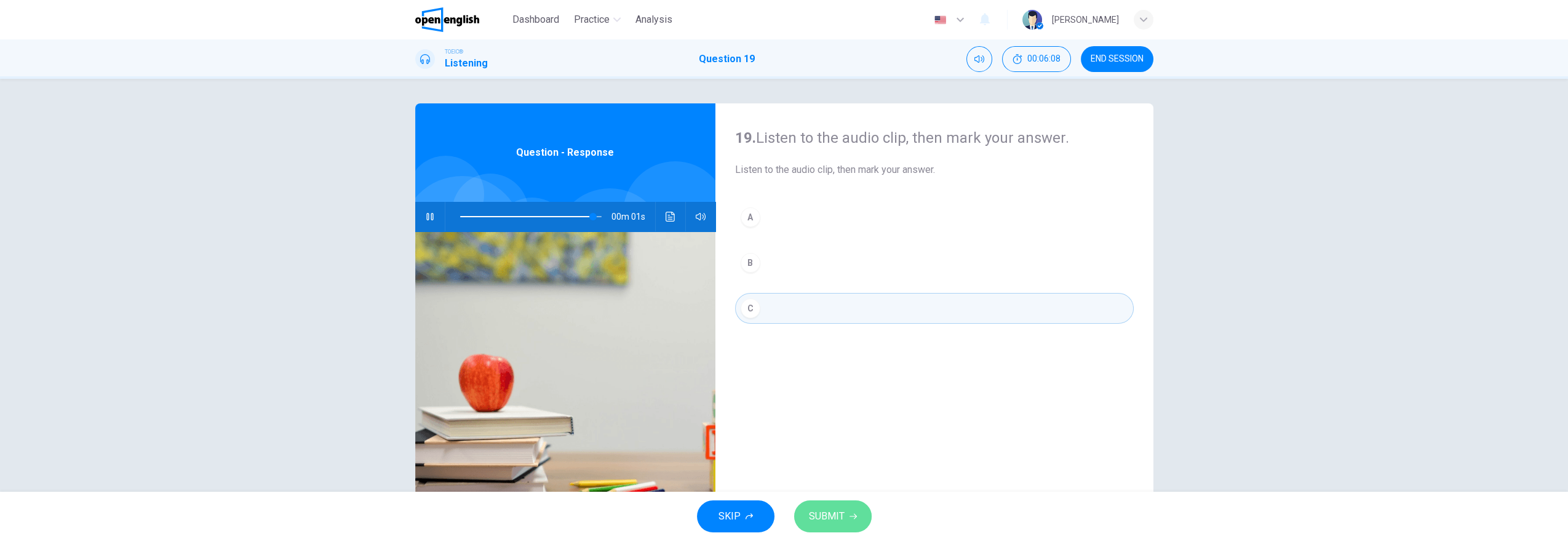
click at [826, 486] on span "SUBMIT" at bounding box center [827, 516] width 36 height 17
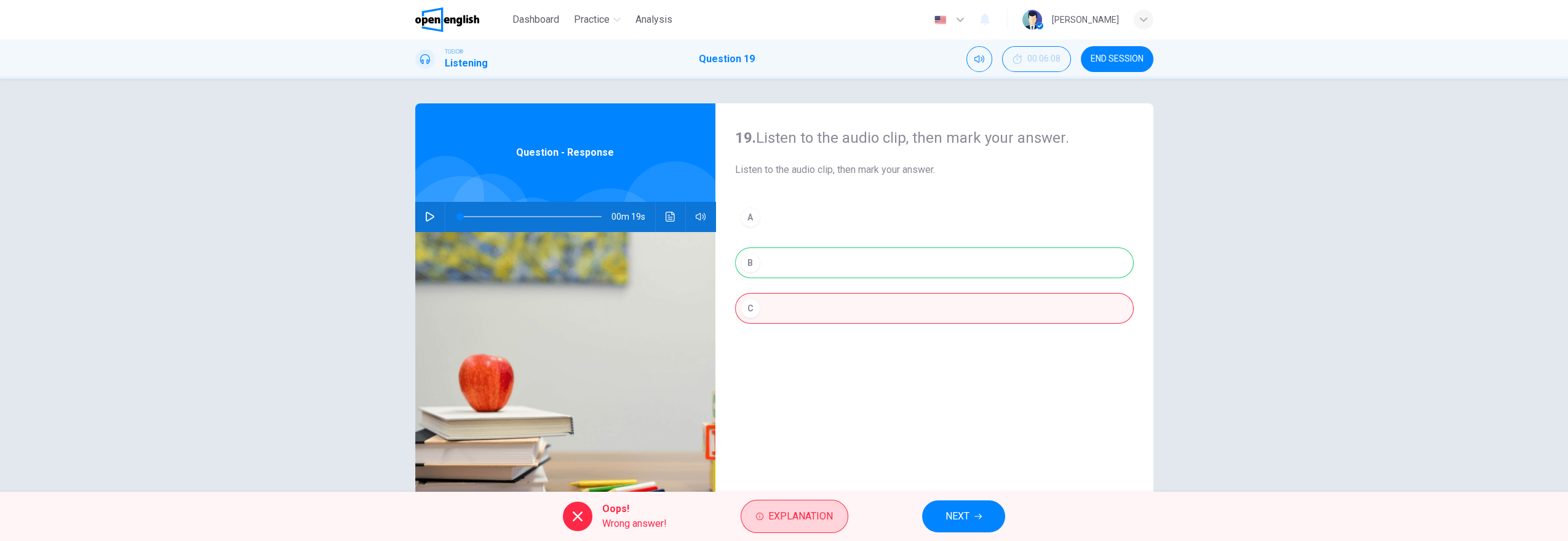
click at [820, 486] on button "Explanation" at bounding box center [795, 516] width 108 height 33
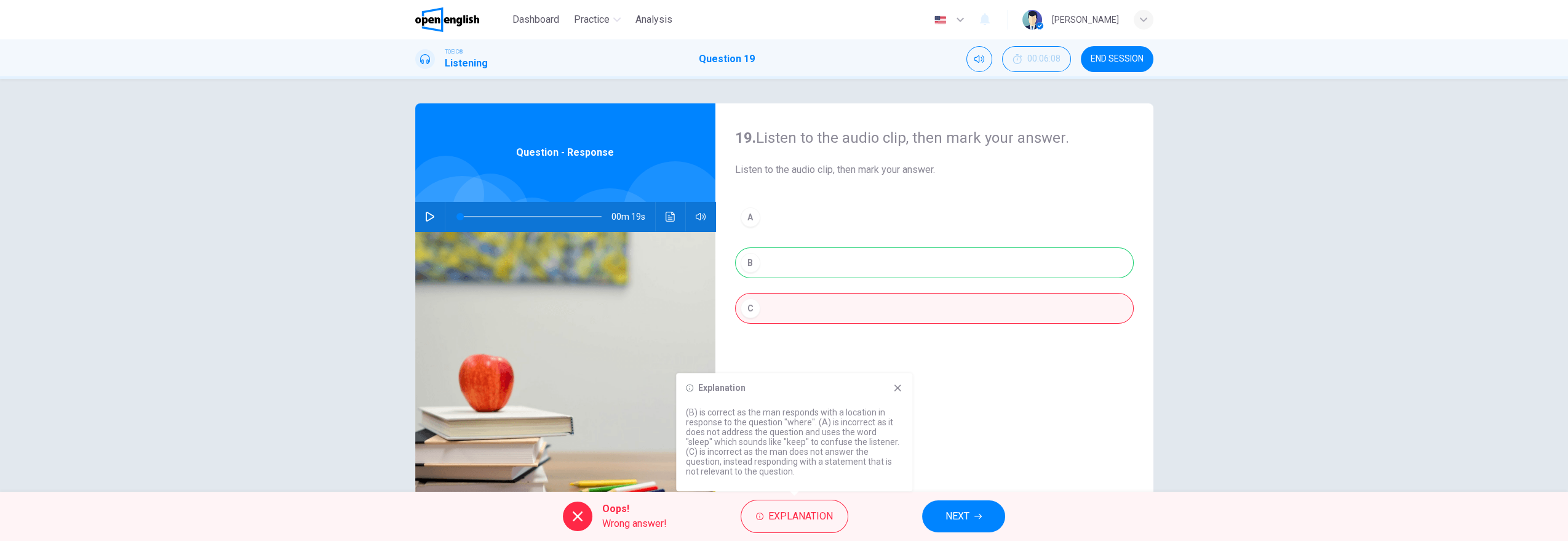
click at [899, 388] on icon at bounding box center [897, 387] width 10 height 10
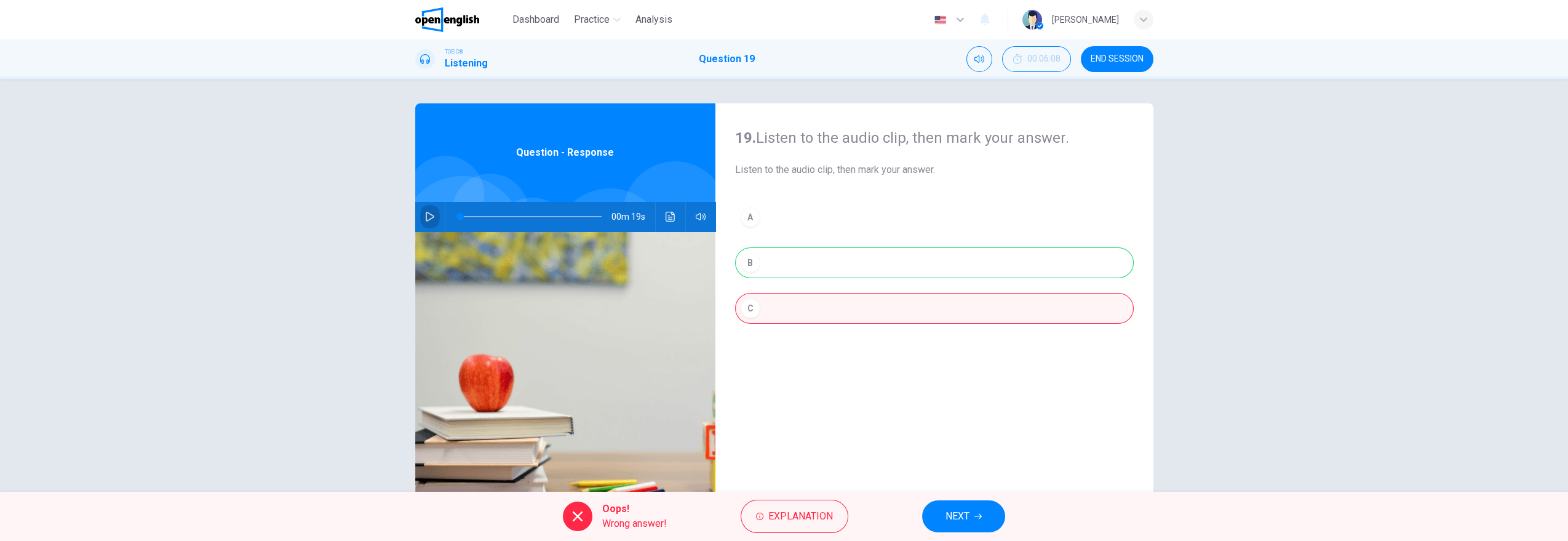
click at [425, 220] on icon "button" at bounding box center [430, 216] width 10 height 10
click at [460, 217] on span at bounding box center [530, 216] width 141 height 17
type input "**"
click at [969, 486] on span "NEXT" at bounding box center [958, 516] width 24 height 17
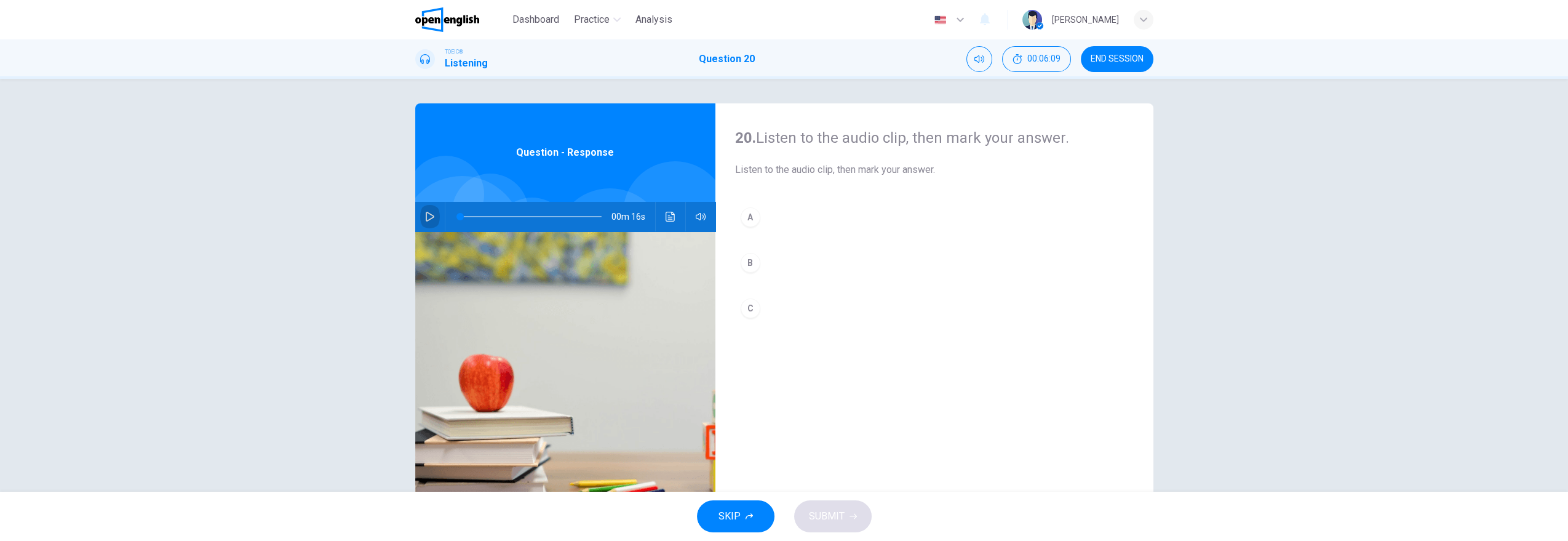
click at [427, 213] on icon "button" at bounding box center [431, 216] width 9 height 10
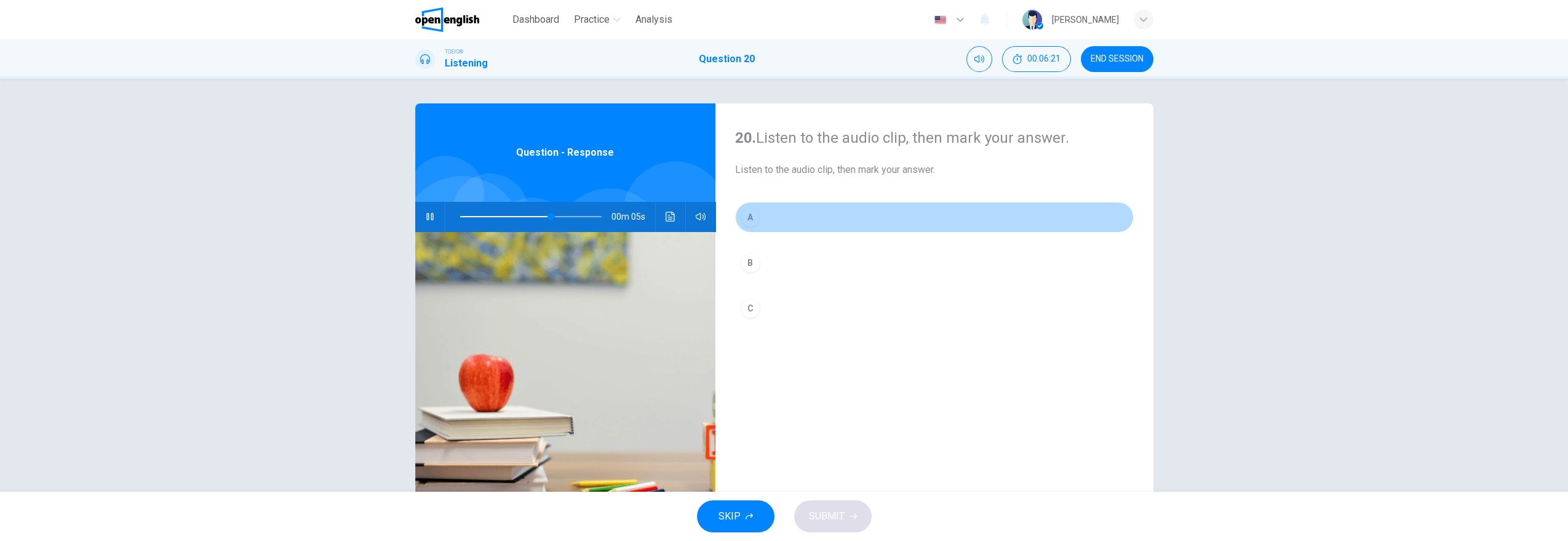
click at [751, 216] on div "A" at bounding box center [751, 217] width 20 height 20
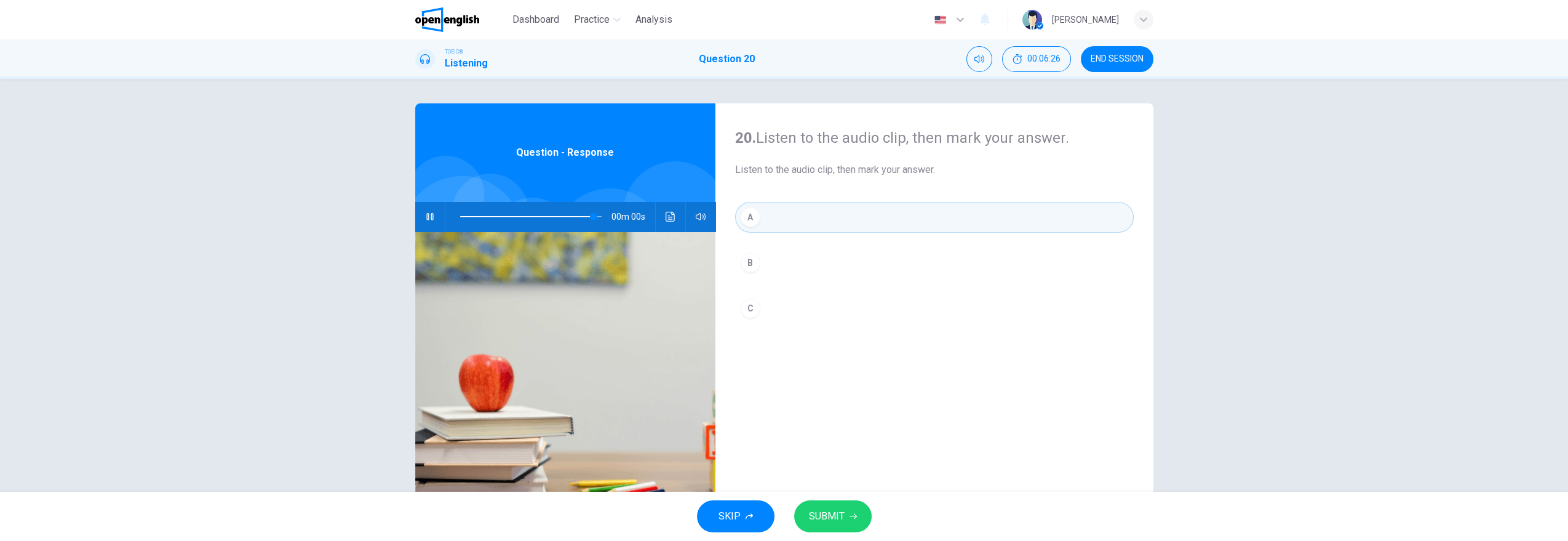
click at [841, 486] on span "SUBMIT" at bounding box center [827, 516] width 36 height 17
type input "*"
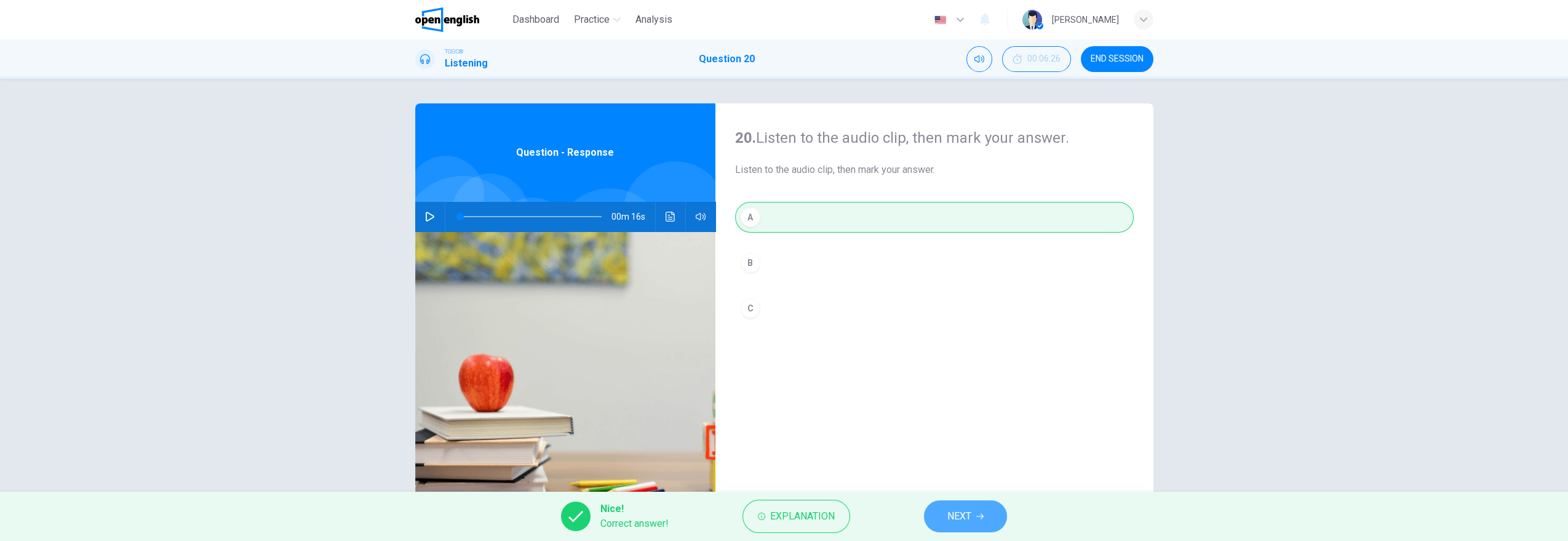
click at [939, 486] on button "NEXT" at bounding box center [966, 516] width 83 height 32
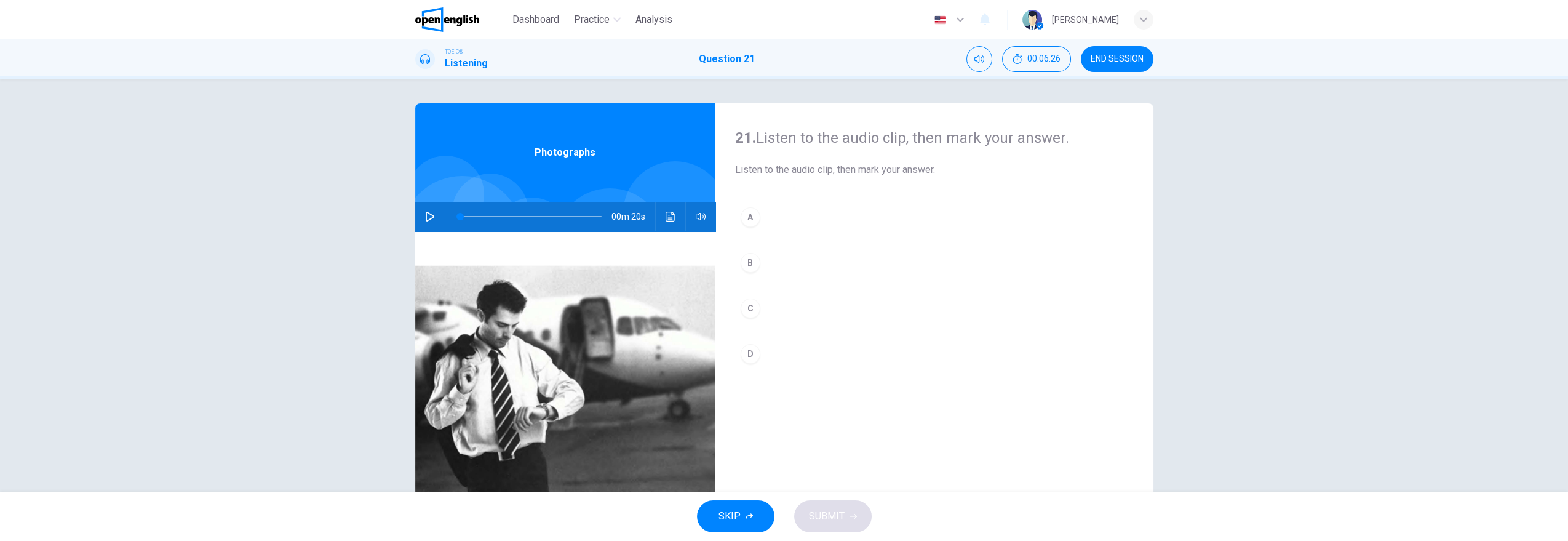
click at [1131, 76] on div "TOEIC® Listening Question 21 00:06:26 END SESSION" at bounding box center [784, 59] width 1568 height 40
click at [1131, 62] on span "END SESSION" at bounding box center [1117, 58] width 53 height 10
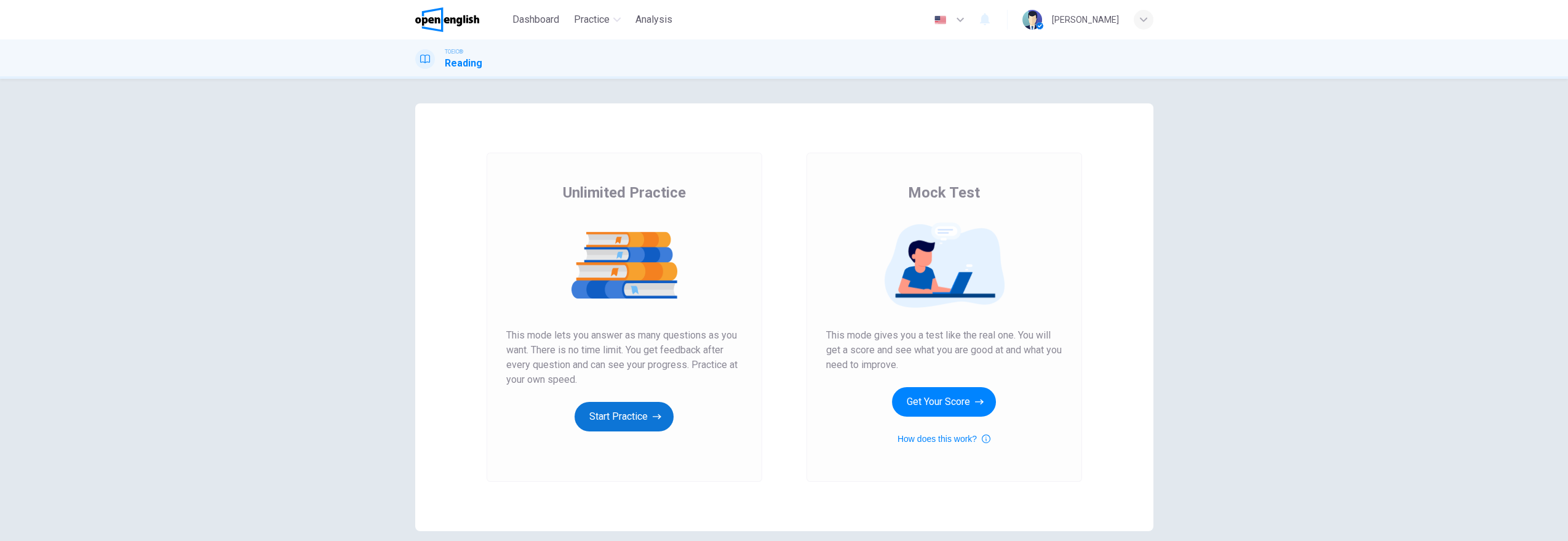
click at [653, 419] on icon "button" at bounding box center [657, 416] width 9 height 13
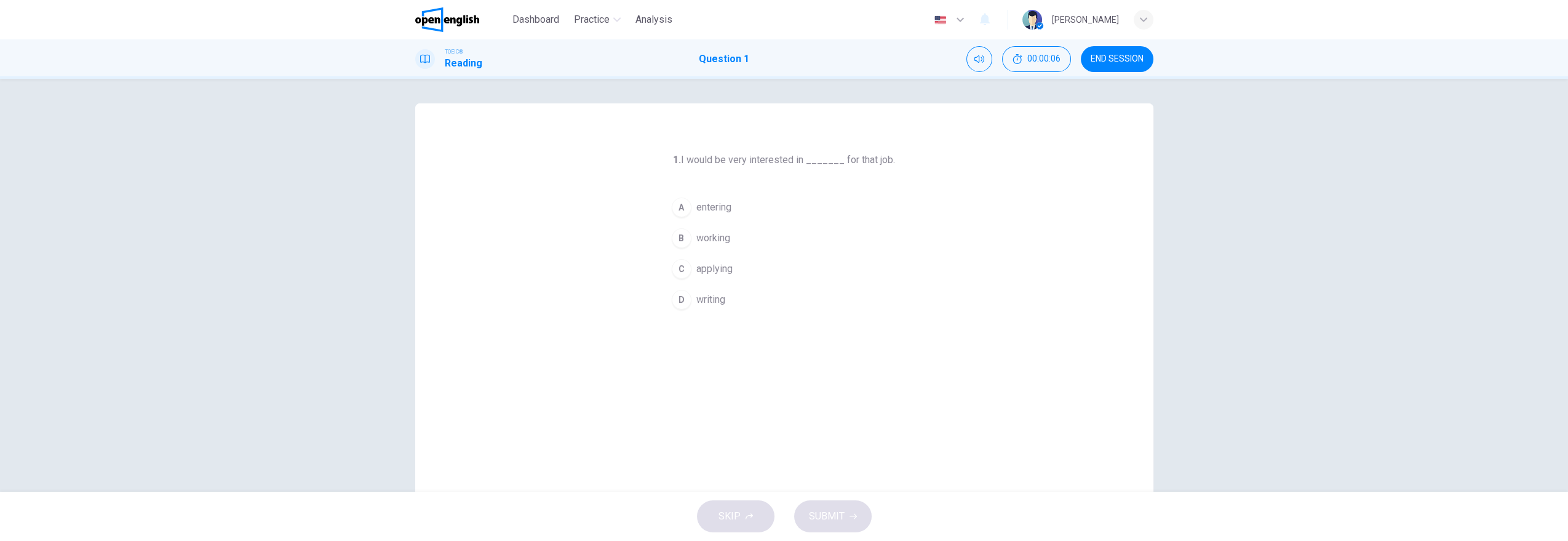
click at [682, 261] on div "C" at bounding box center [682, 269] width 20 height 20
drag, startPoint x: 826, startPoint y: 515, endPoint x: 832, endPoint y: 500, distance: 16.2
click at [827, 515] on span "SUBMIT" at bounding box center [827, 516] width 36 height 17
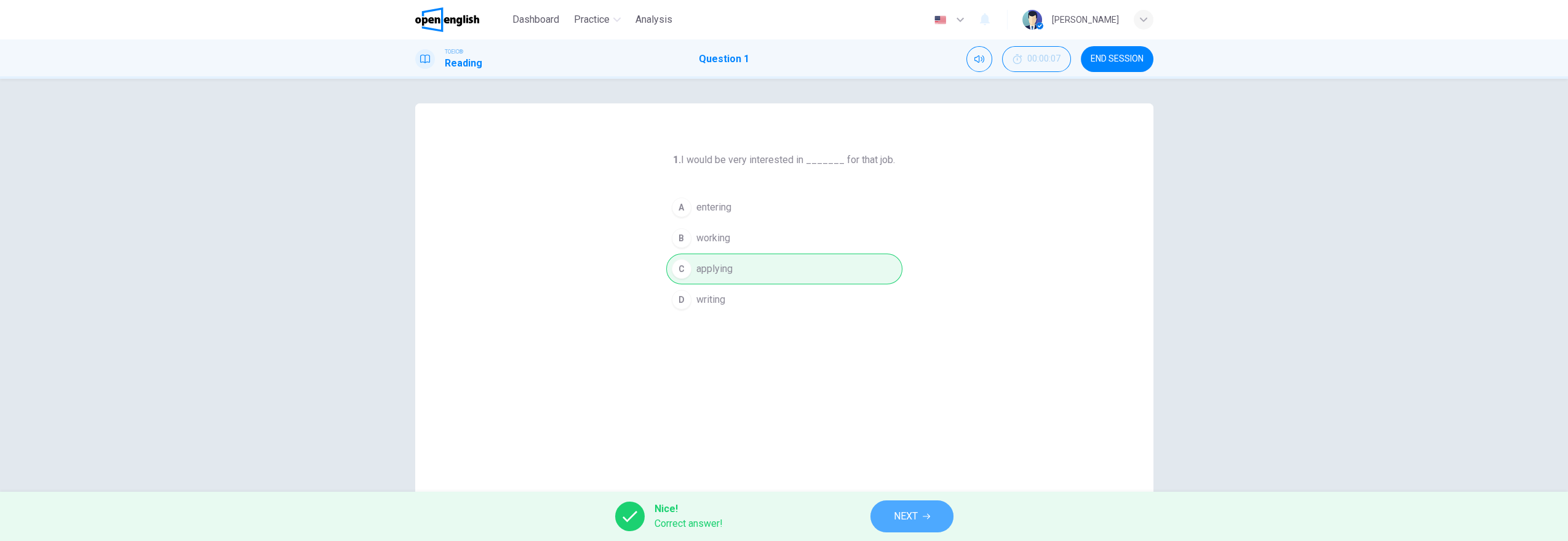
drag, startPoint x: 935, startPoint y: 501, endPoint x: 943, endPoint y: 494, distance: 10.6
click at [937, 505] on button "NEXT" at bounding box center [912, 516] width 83 height 32
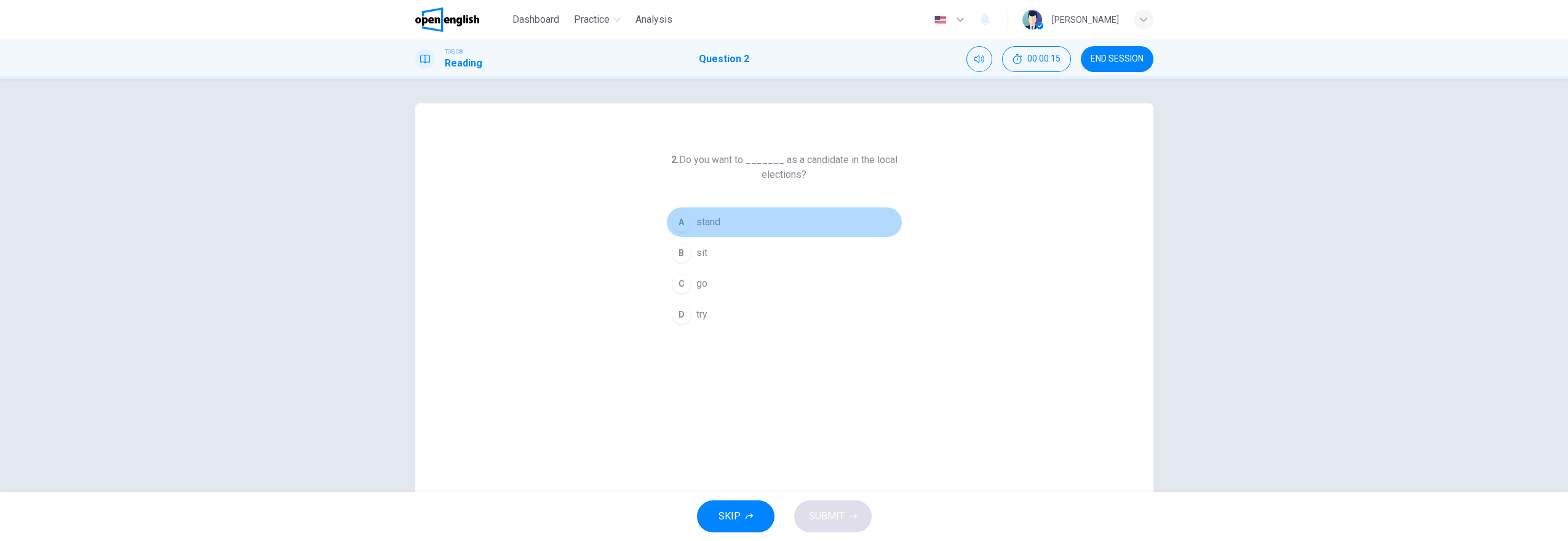
drag, startPoint x: 682, startPoint y: 213, endPoint x: 682, endPoint y: 220, distance: 7.0
click at [682, 217] on div "A" at bounding box center [682, 222] width 20 height 20
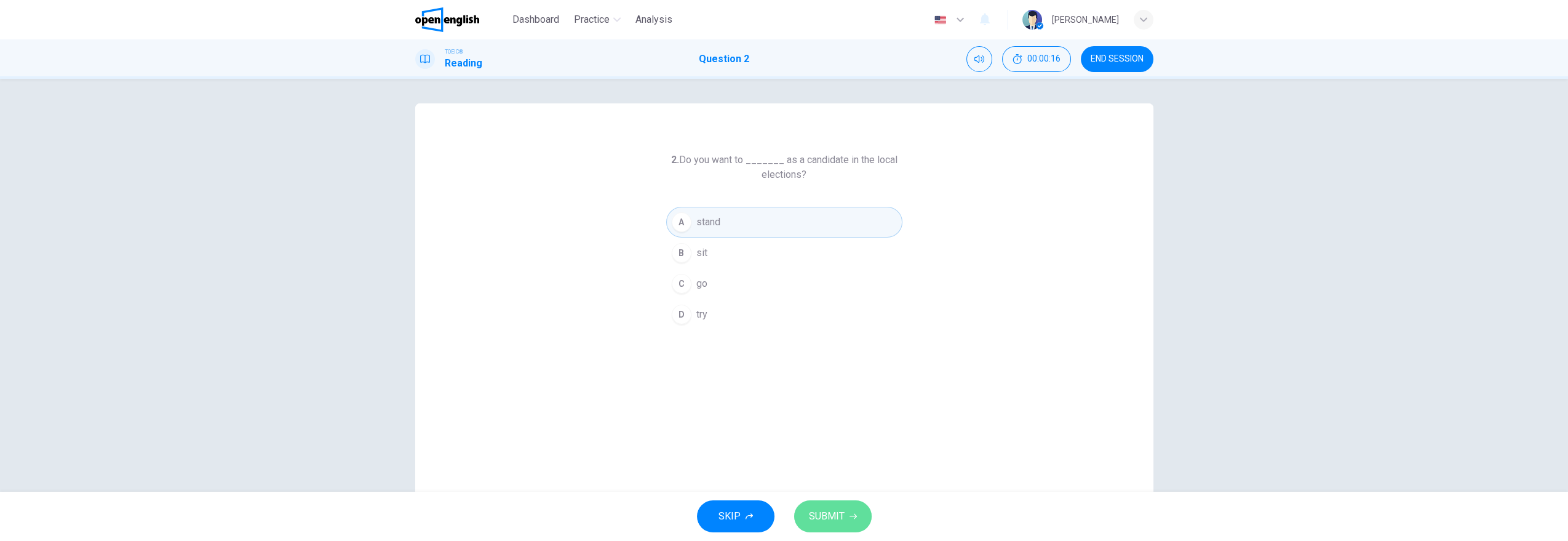
click at [851, 524] on button "SUBMIT" at bounding box center [833, 516] width 77 height 32
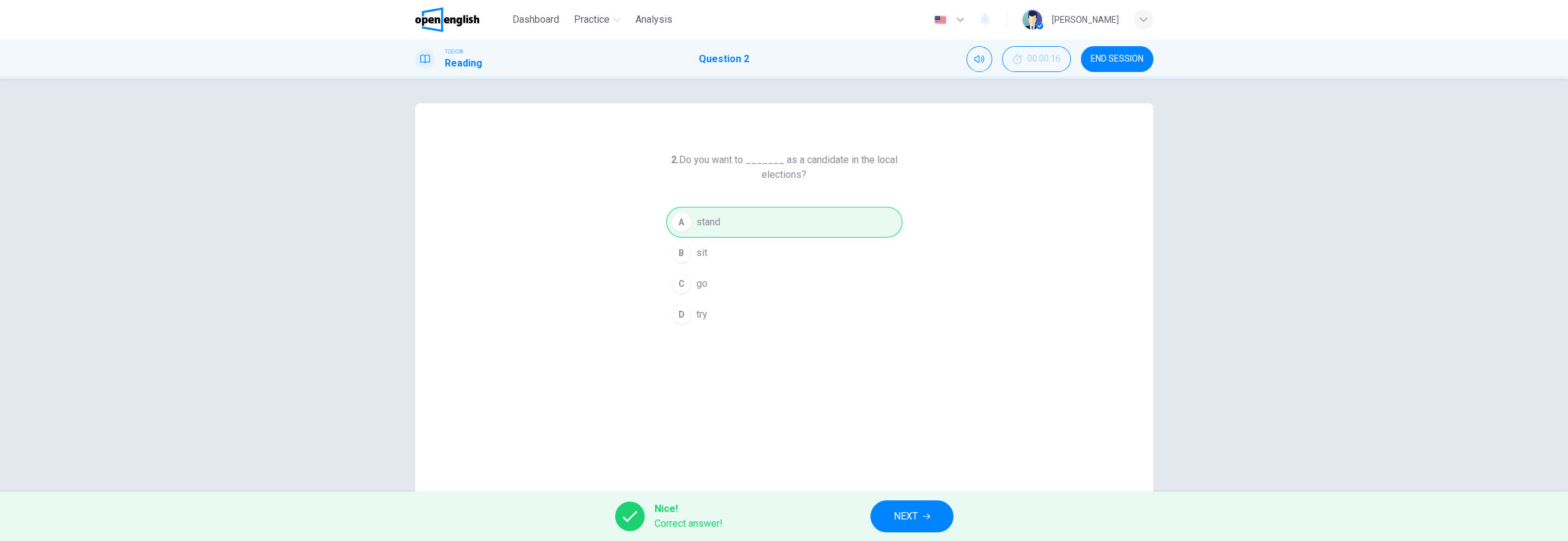
click at [927, 519] on icon "button" at bounding box center [926, 516] width 7 height 7
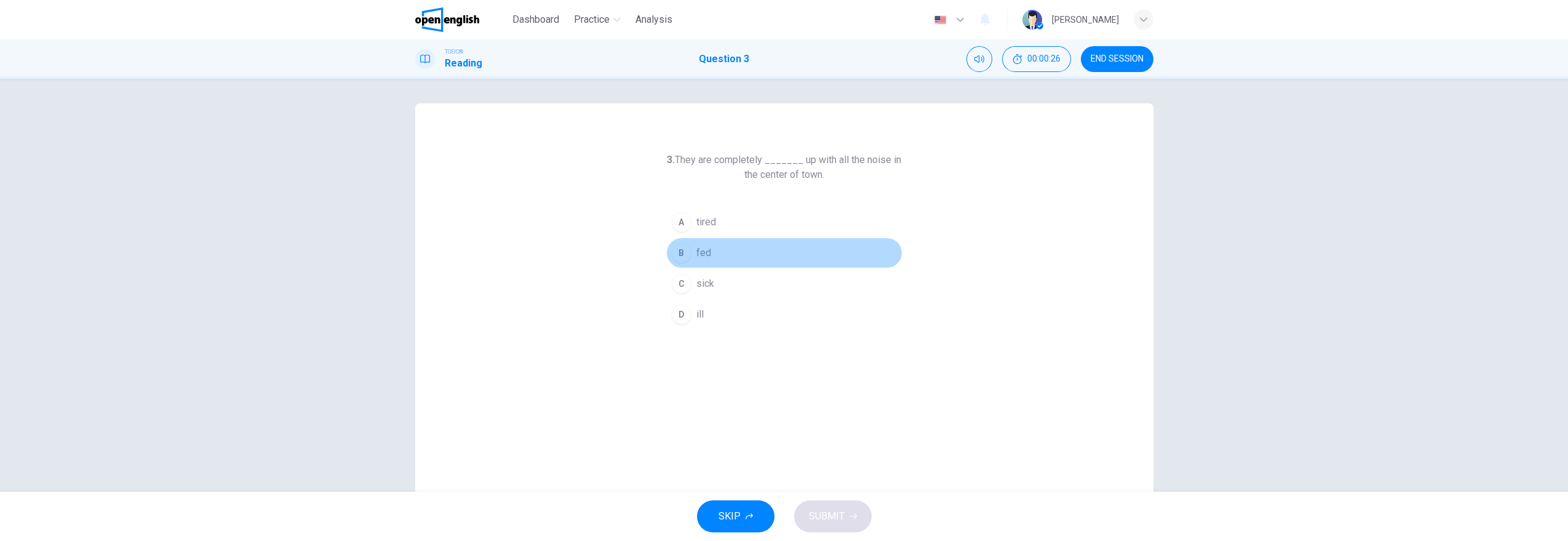
click at [675, 253] on div "B" at bounding box center [682, 253] width 20 height 20
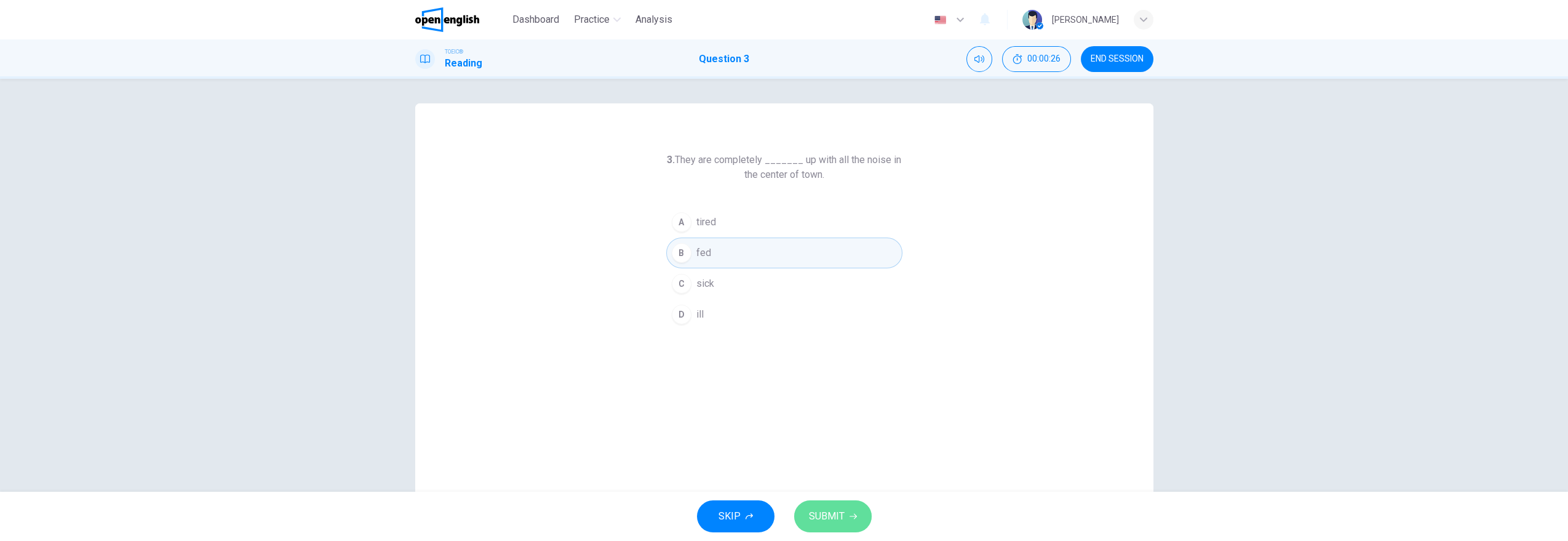
click at [817, 503] on button "SUBMIT" at bounding box center [833, 516] width 77 height 32
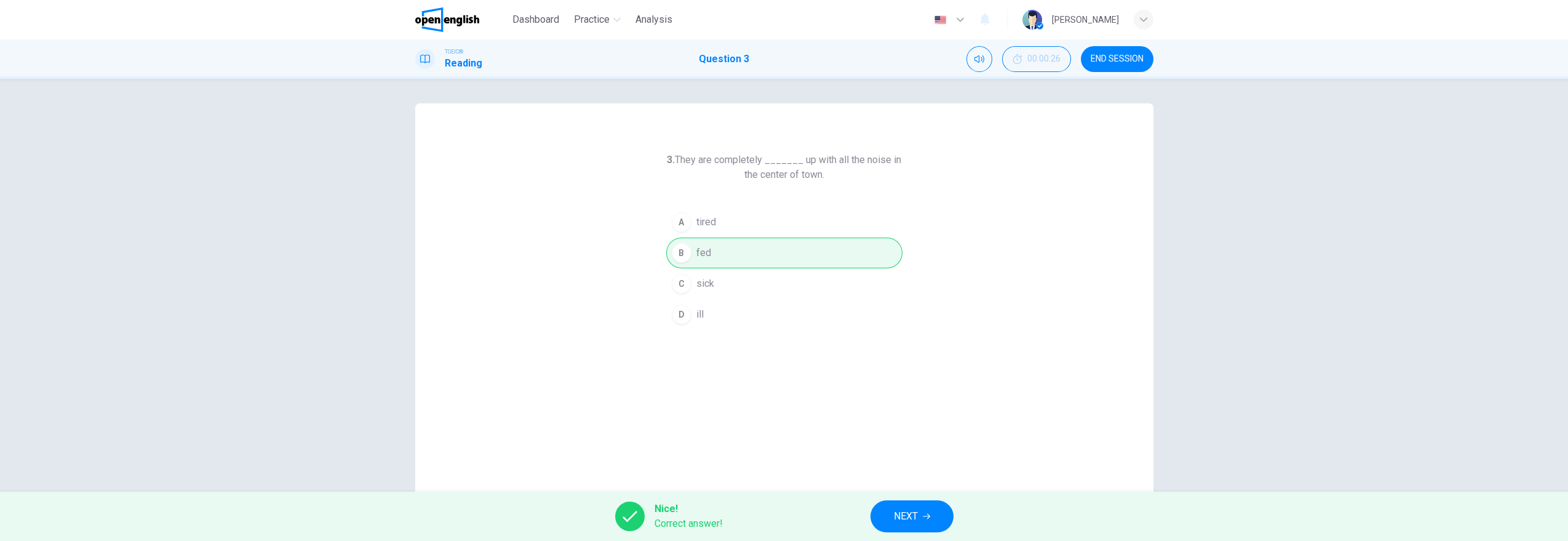
click at [910, 521] on span "NEXT" at bounding box center [905, 516] width 24 height 17
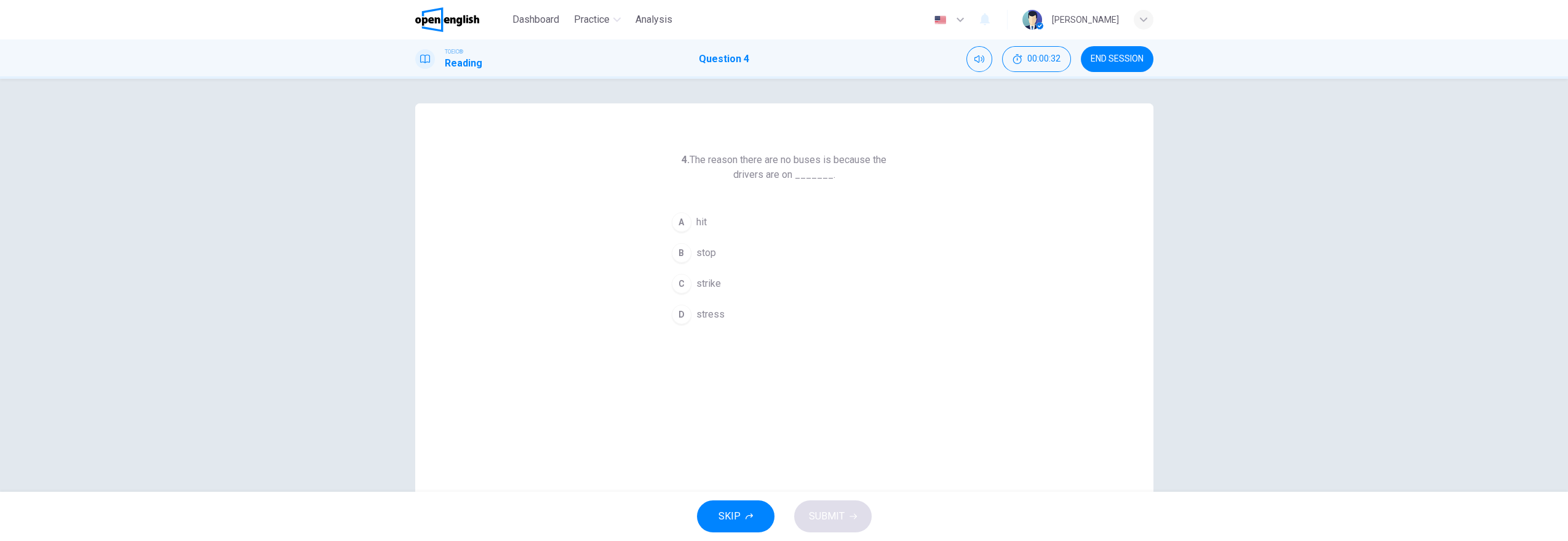
click at [697, 283] on span "strike" at bounding box center [708, 283] width 24 height 14
click at [822, 517] on span "SUBMIT" at bounding box center [827, 516] width 36 height 17
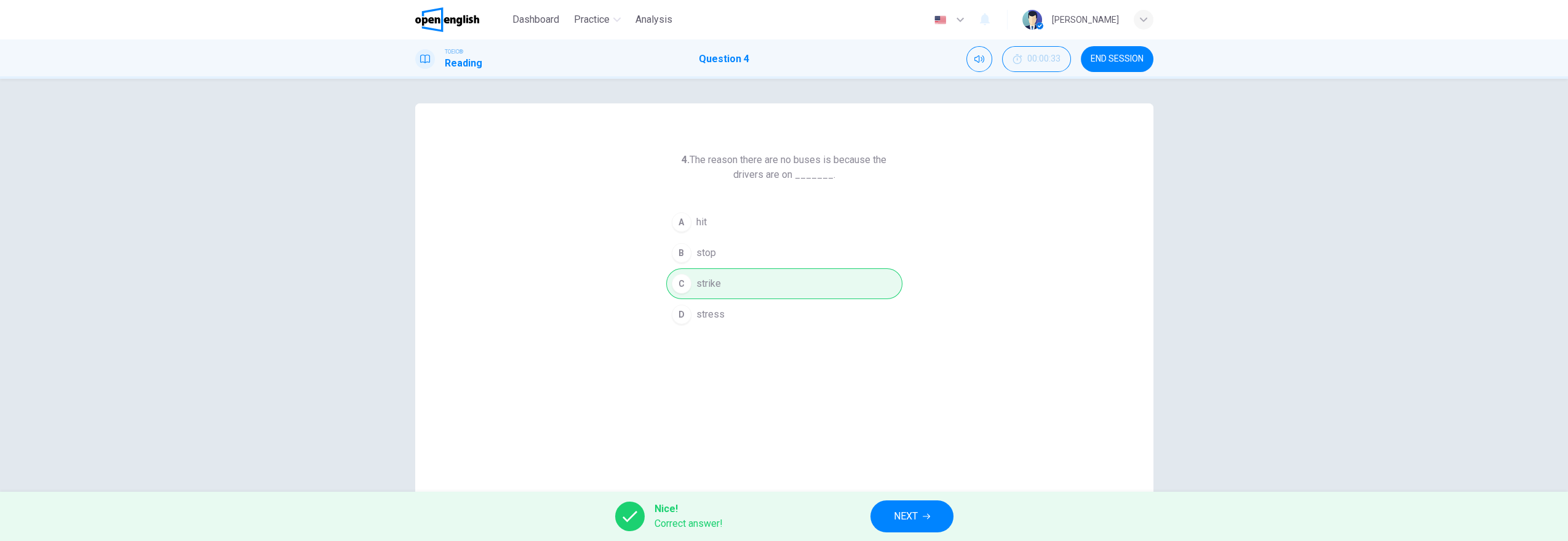
click at [896, 512] on span "NEXT" at bounding box center [905, 516] width 24 height 17
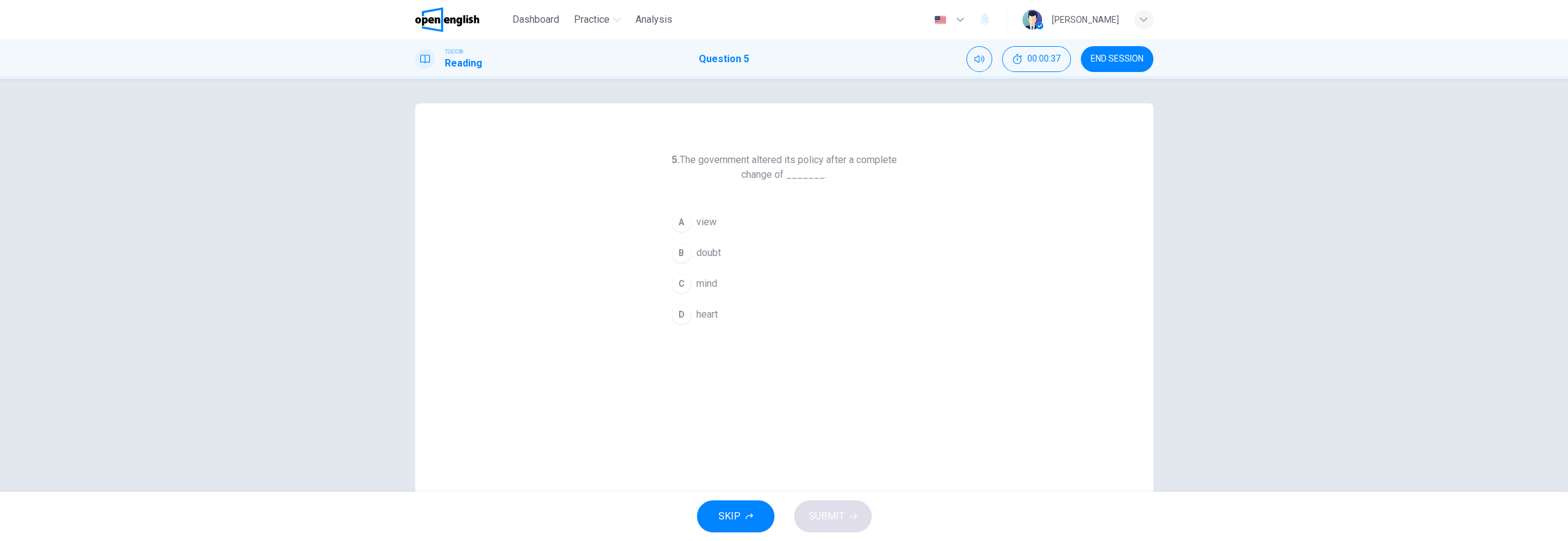
click at [707, 288] on span "mind" at bounding box center [707, 283] width 21 height 14
click at [840, 510] on span "SUBMIT" at bounding box center [827, 516] width 36 height 17
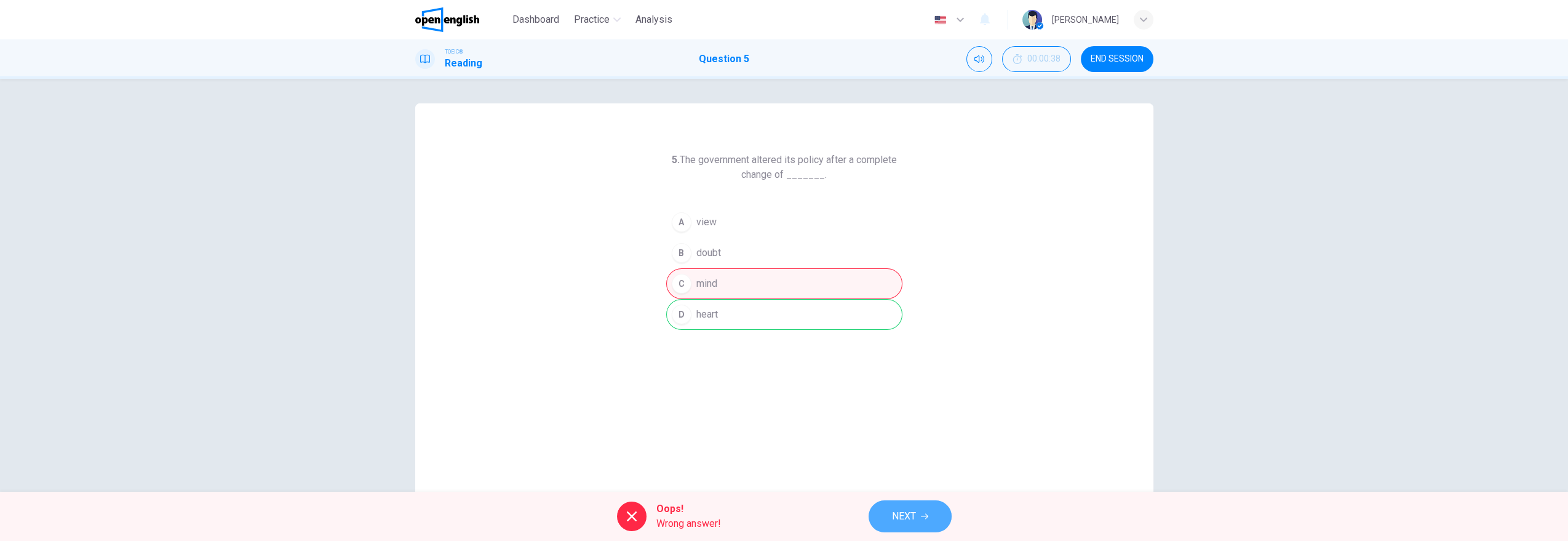
click at [896, 513] on span "NEXT" at bounding box center [904, 516] width 24 height 17
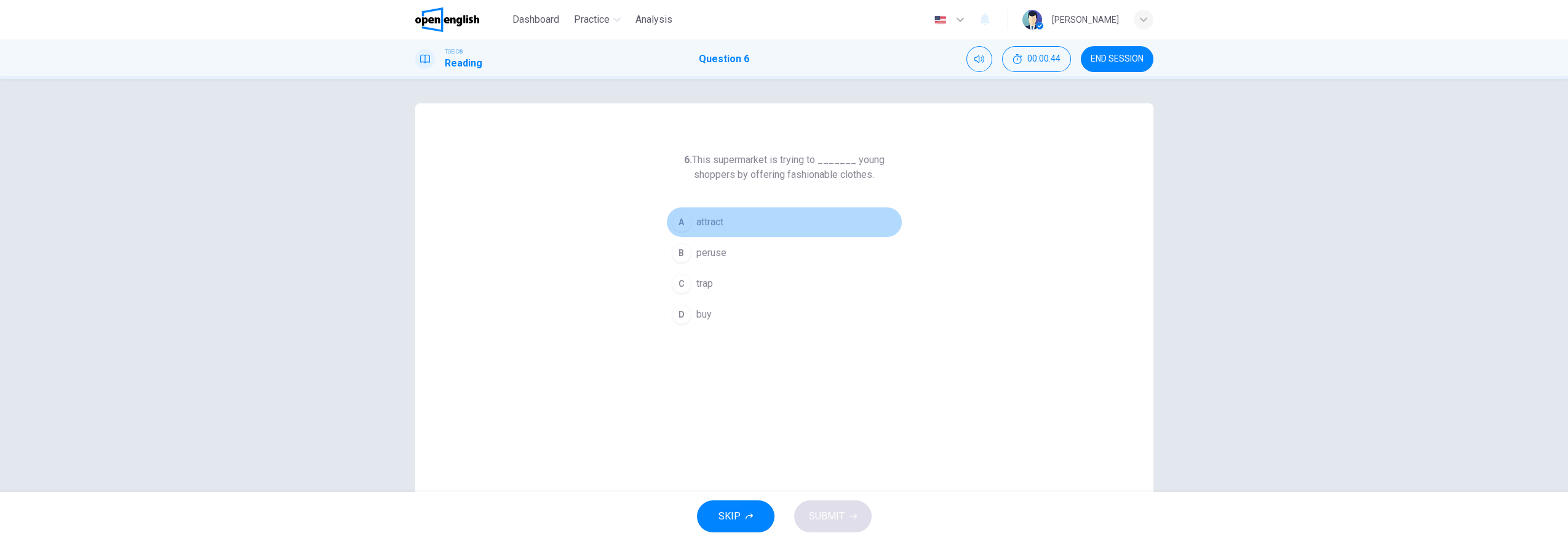
drag, startPoint x: 715, startPoint y: 218, endPoint x: 736, endPoint y: 287, distance: 72.1
click at [715, 218] on span "attract" at bounding box center [710, 222] width 27 height 14
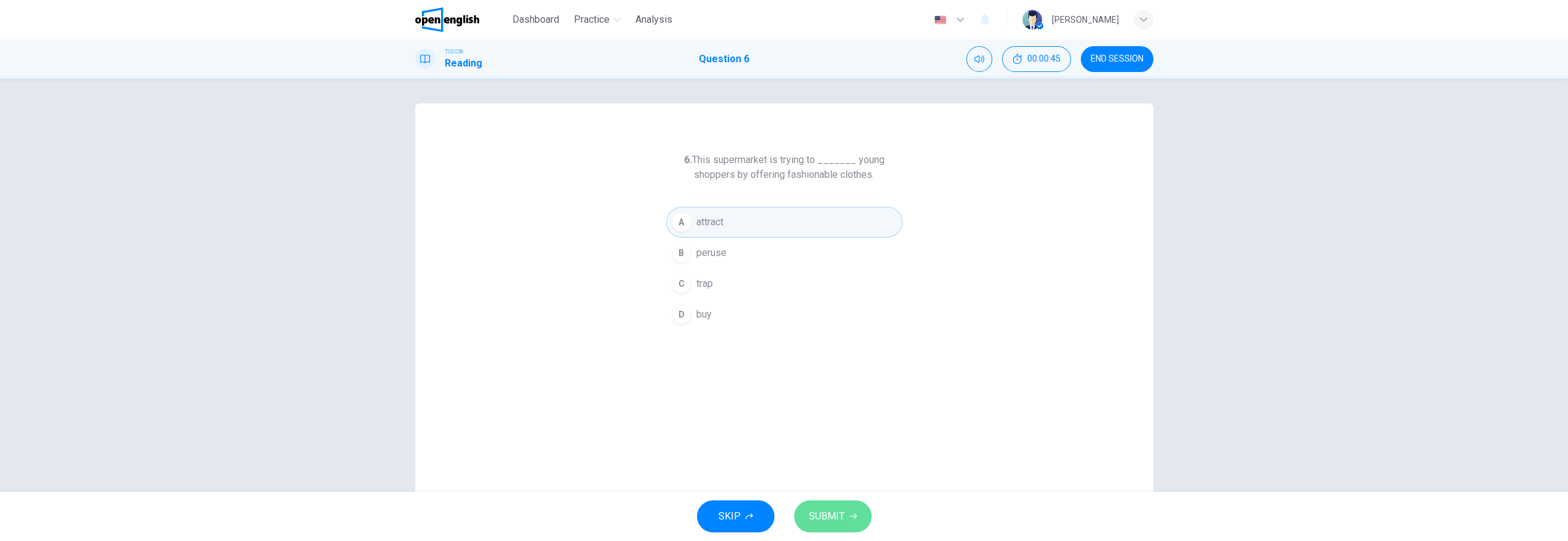
click at [850, 519] on icon "button" at bounding box center [853, 516] width 7 height 7
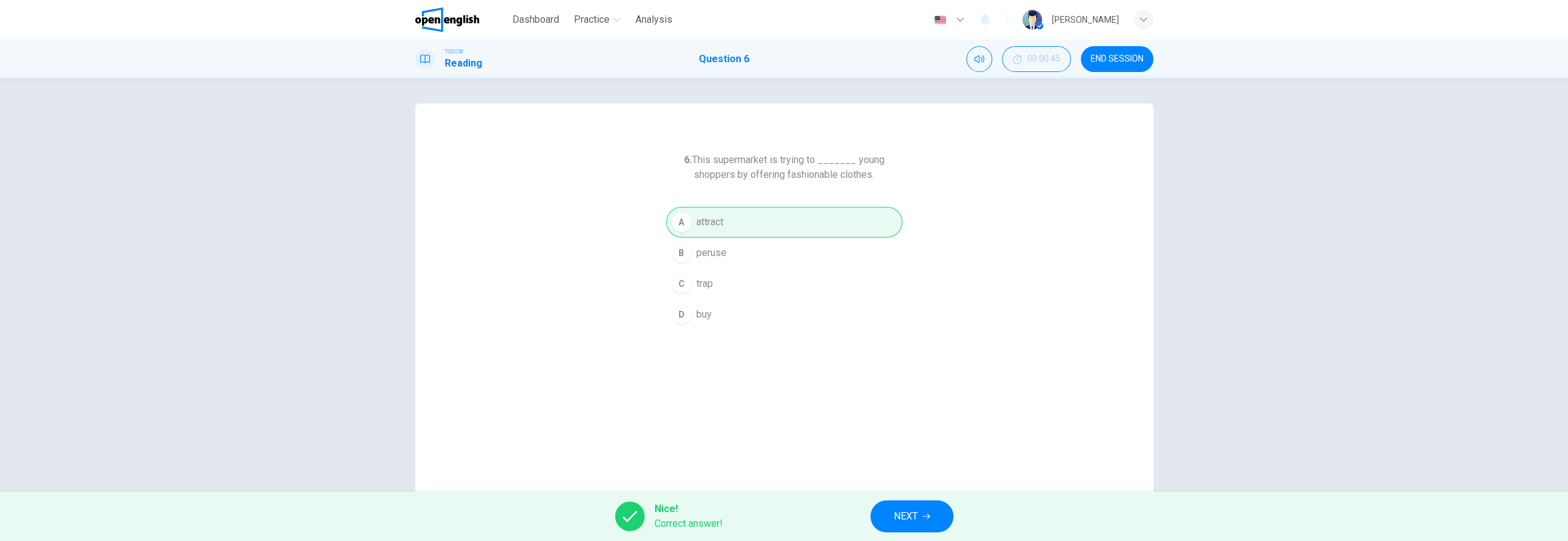
click at [895, 513] on span "NEXT" at bounding box center [905, 516] width 24 height 17
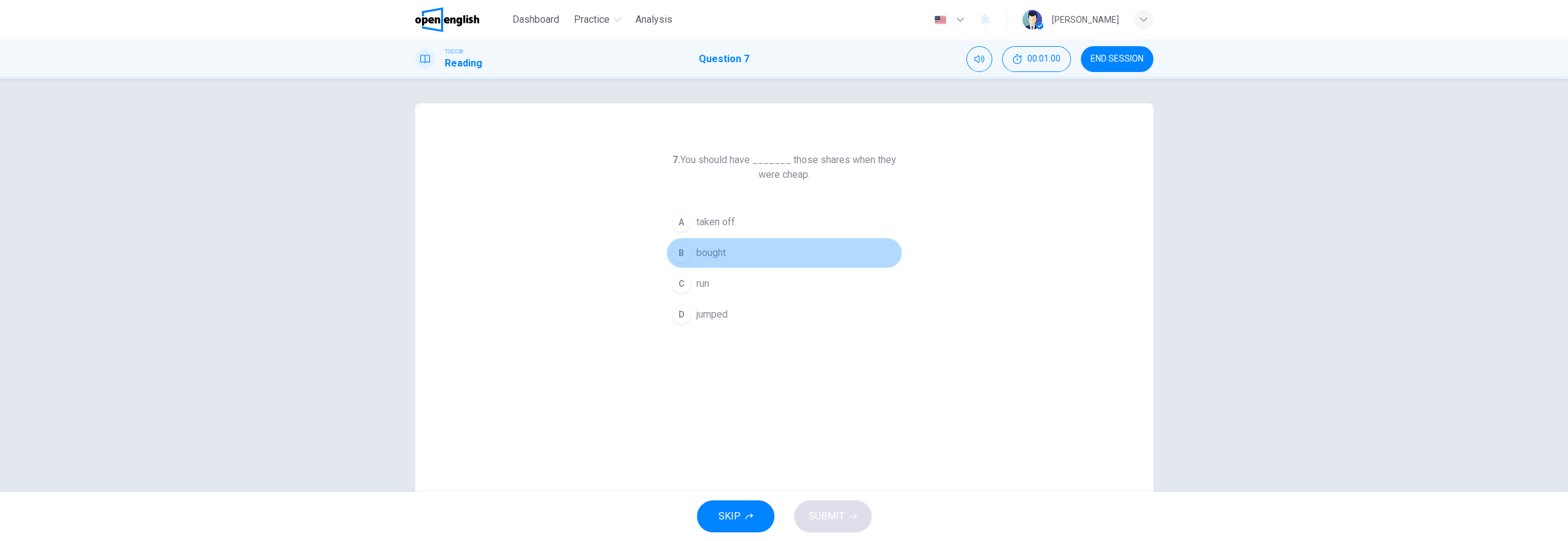
click at [718, 247] on span "bought" at bounding box center [711, 253] width 30 height 14
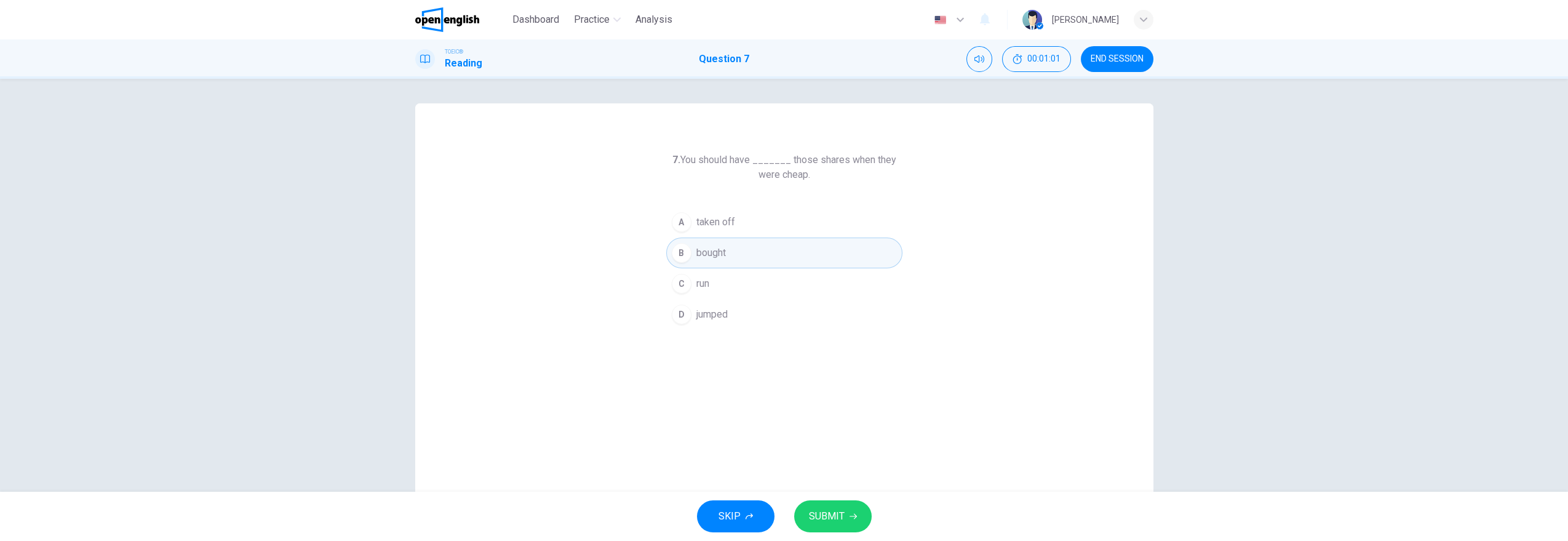
click at [826, 510] on span "SUBMIT" at bounding box center [827, 516] width 36 height 17
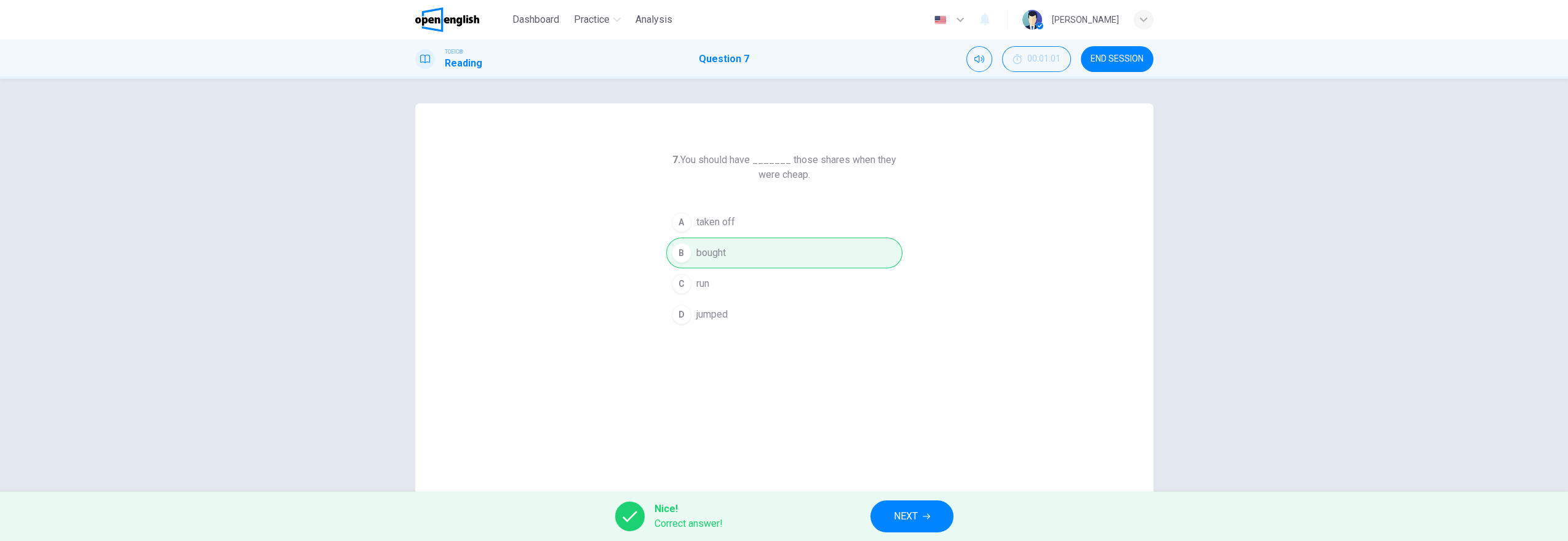
click at [945, 513] on button "NEXT" at bounding box center [912, 516] width 83 height 32
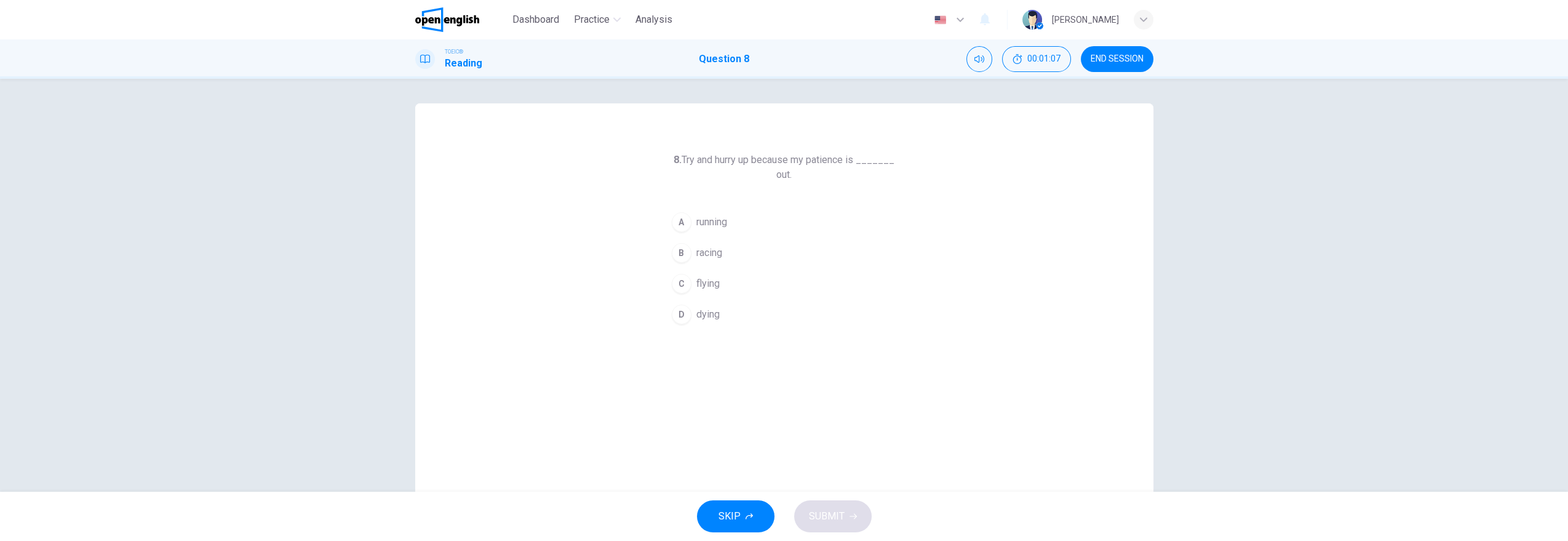
click at [716, 223] on span "running" at bounding box center [712, 222] width 31 height 14
click at [844, 510] on button "SUBMIT" at bounding box center [833, 516] width 77 height 32
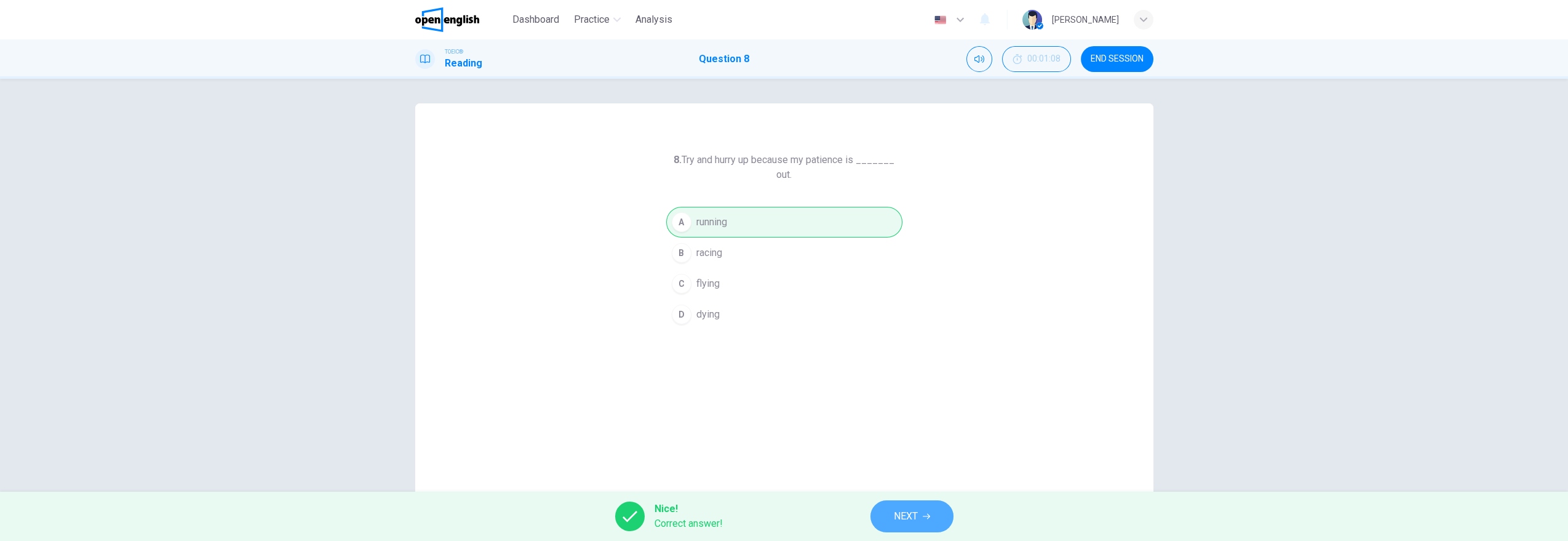
click at [891, 517] on button "NEXT" at bounding box center [912, 516] width 83 height 32
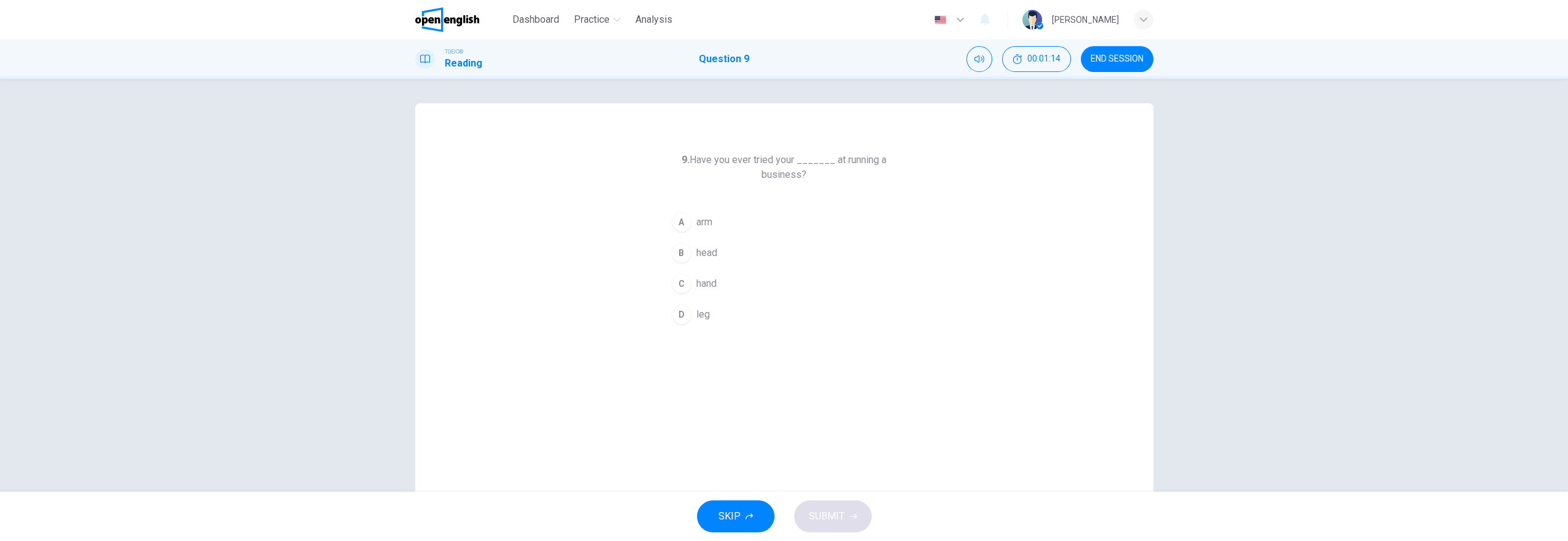
click at [709, 253] on span "head" at bounding box center [707, 253] width 21 height 14
click at [859, 507] on button "SUBMIT" at bounding box center [833, 516] width 77 height 32
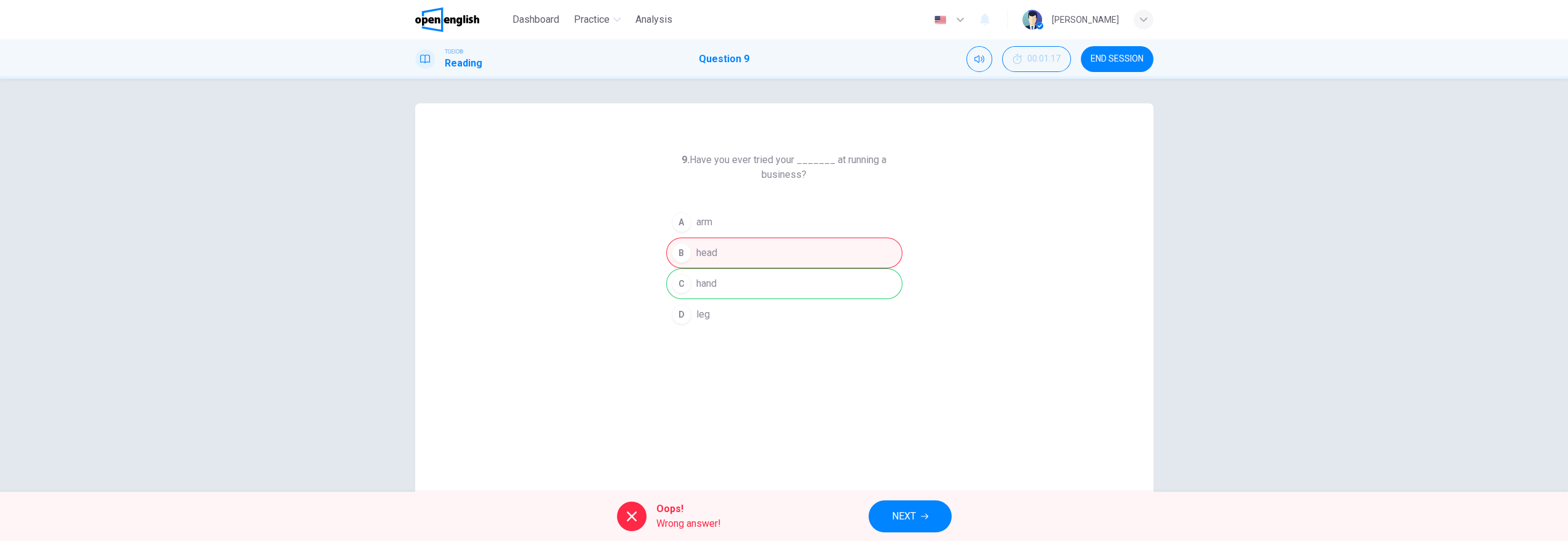
click at [911, 515] on span "NEXT" at bounding box center [904, 516] width 24 height 17
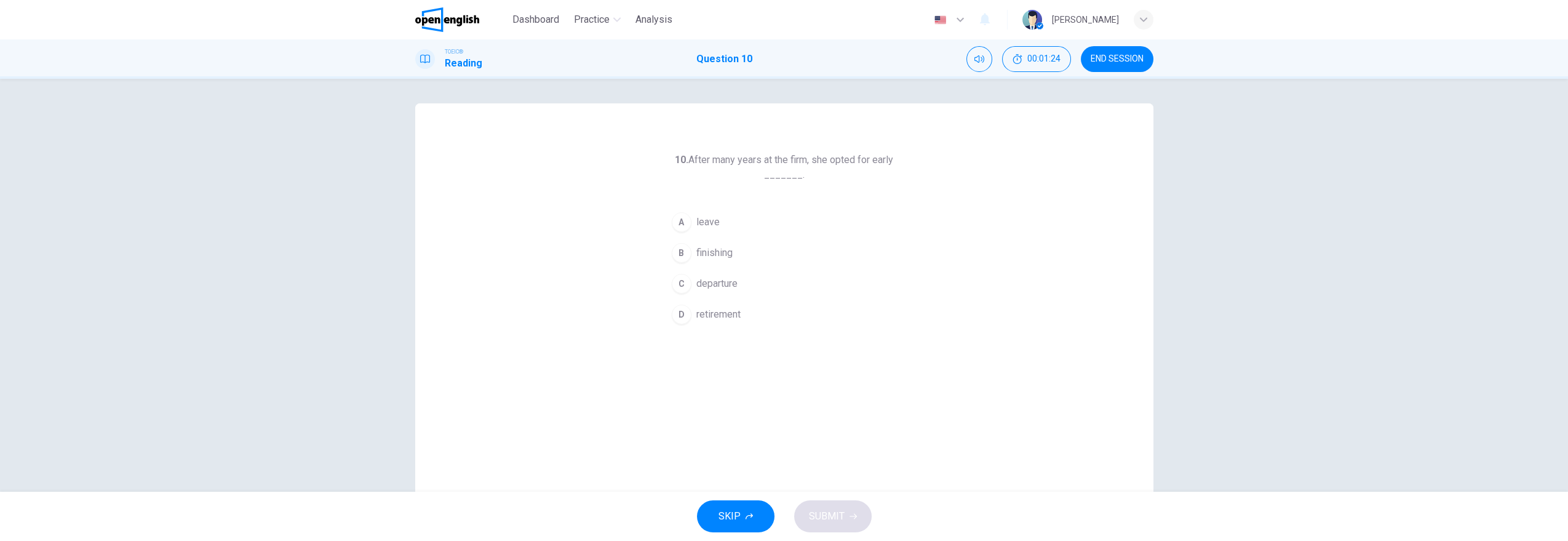
click at [720, 312] on span "retirement" at bounding box center [718, 314] width 44 height 14
click at [837, 521] on span "SUBMIT" at bounding box center [827, 516] width 36 height 17
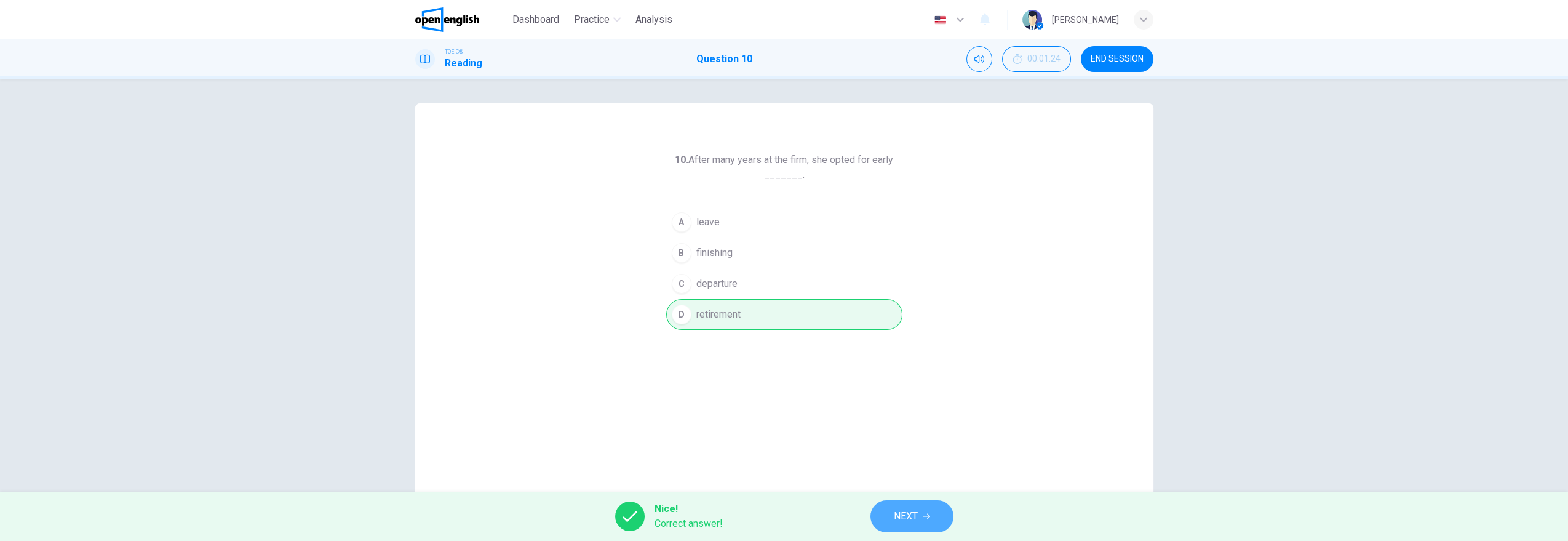
click at [889, 521] on button "NEXT" at bounding box center [912, 516] width 83 height 32
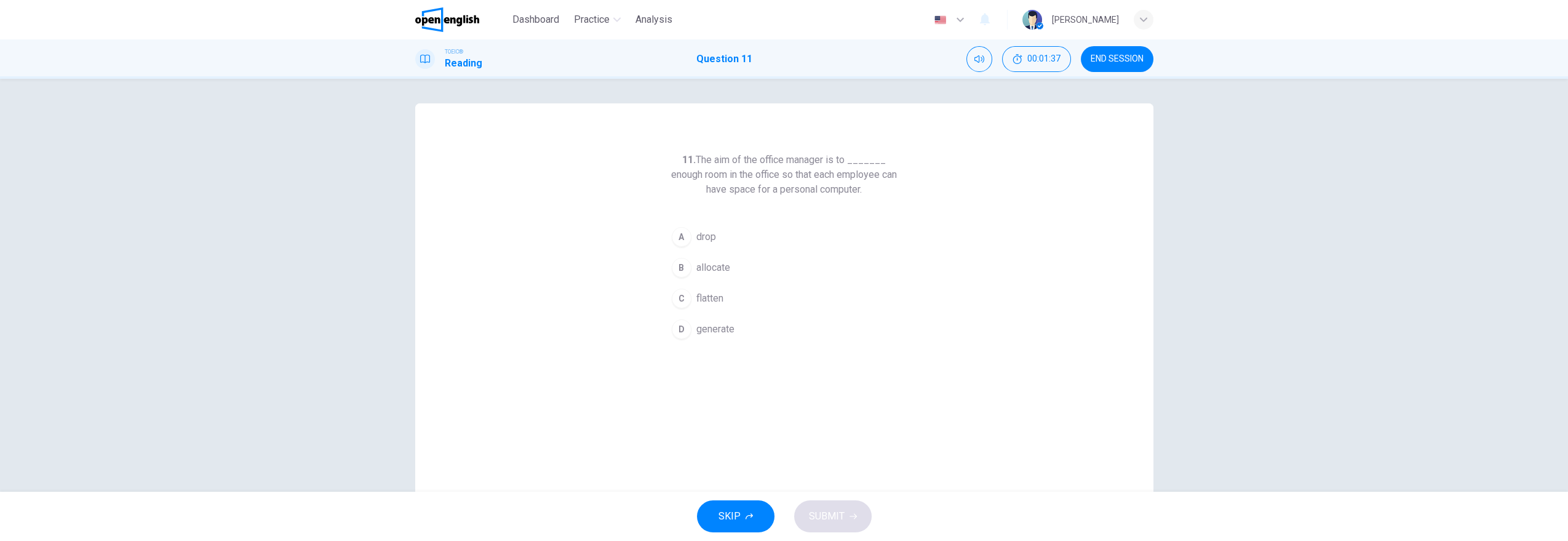
click at [722, 266] on span "allocate" at bounding box center [714, 267] width 34 height 14
click at [833, 517] on span "SUBMIT" at bounding box center [827, 516] width 36 height 17
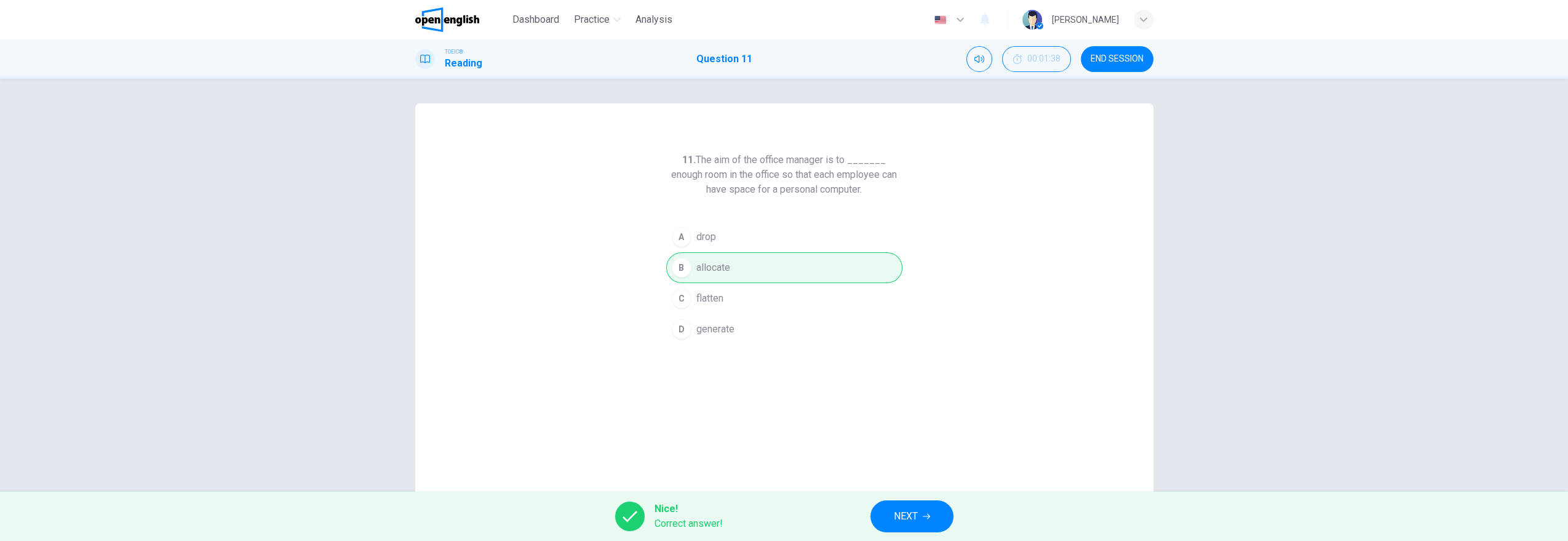
click at [900, 523] on span "NEXT" at bounding box center [905, 516] width 24 height 17
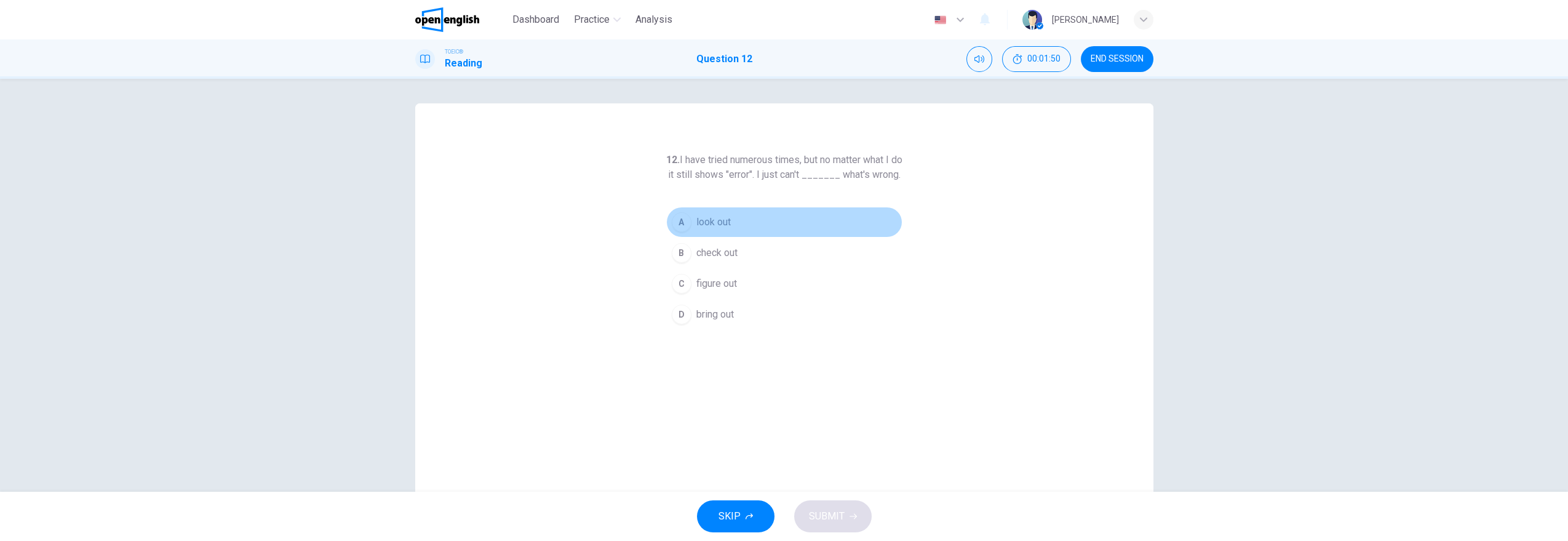
click at [733, 237] on button "A look out" at bounding box center [784, 222] width 236 height 31
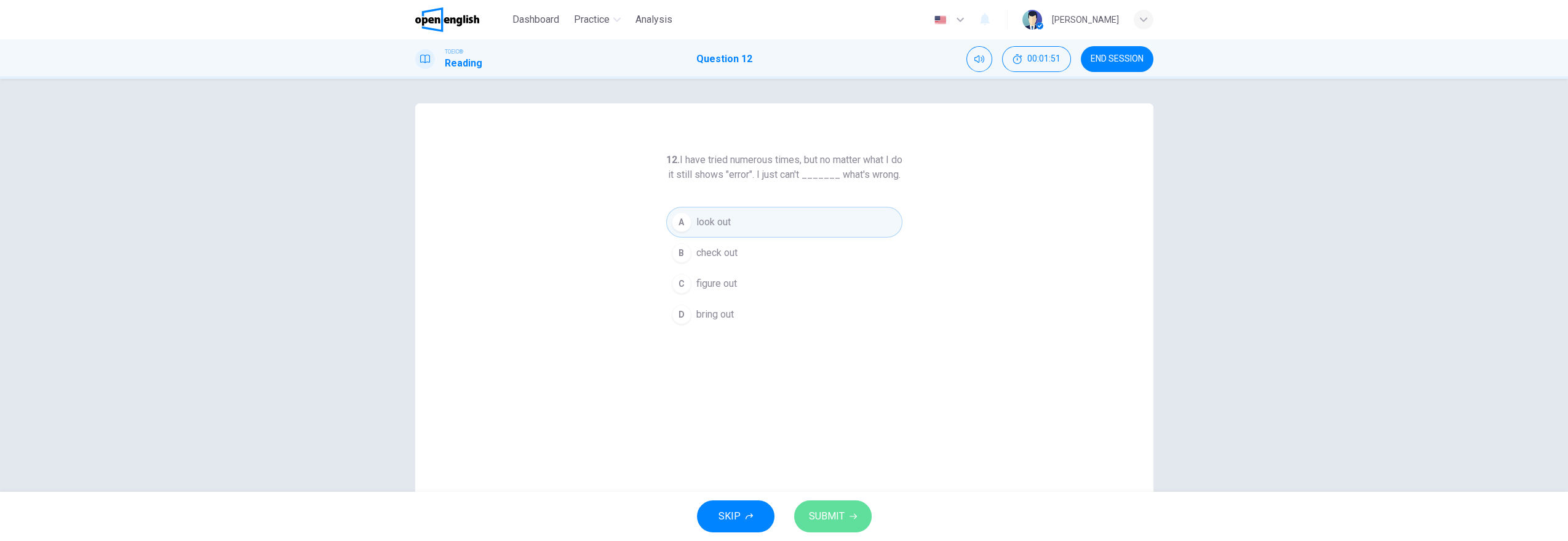
click at [852, 517] on icon "button" at bounding box center [853, 516] width 7 height 7
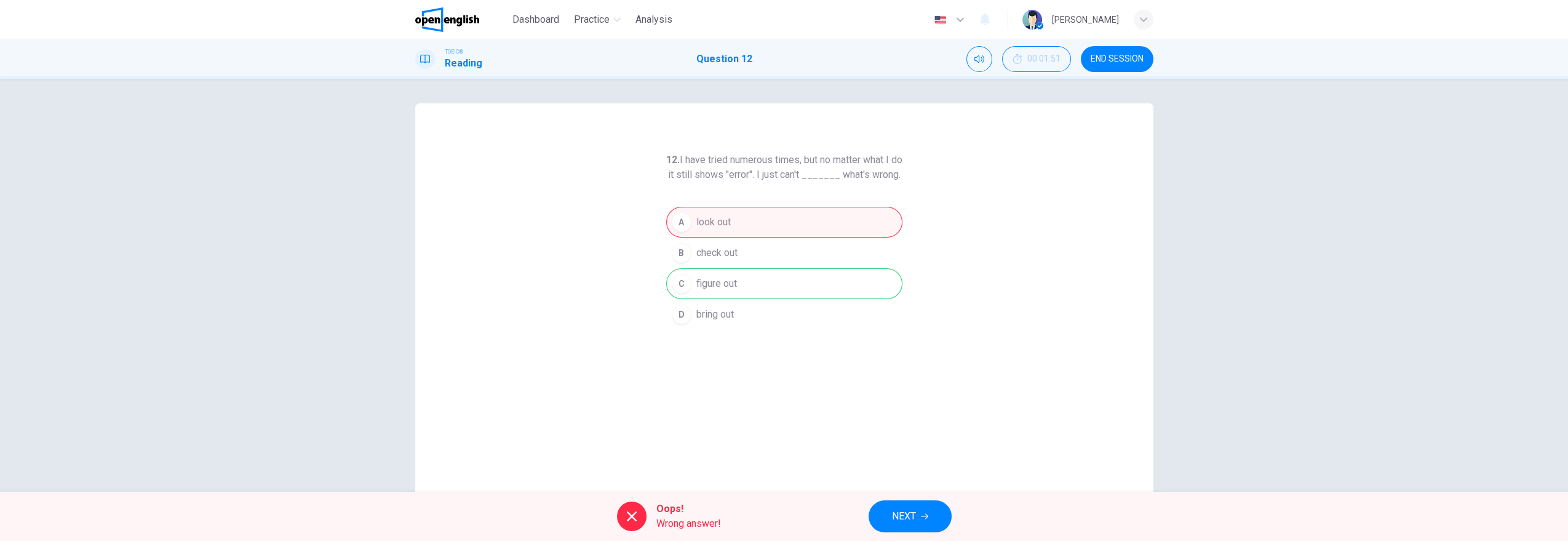
click at [904, 509] on span "NEXT" at bounding box center [904, 516] width 24 height 17
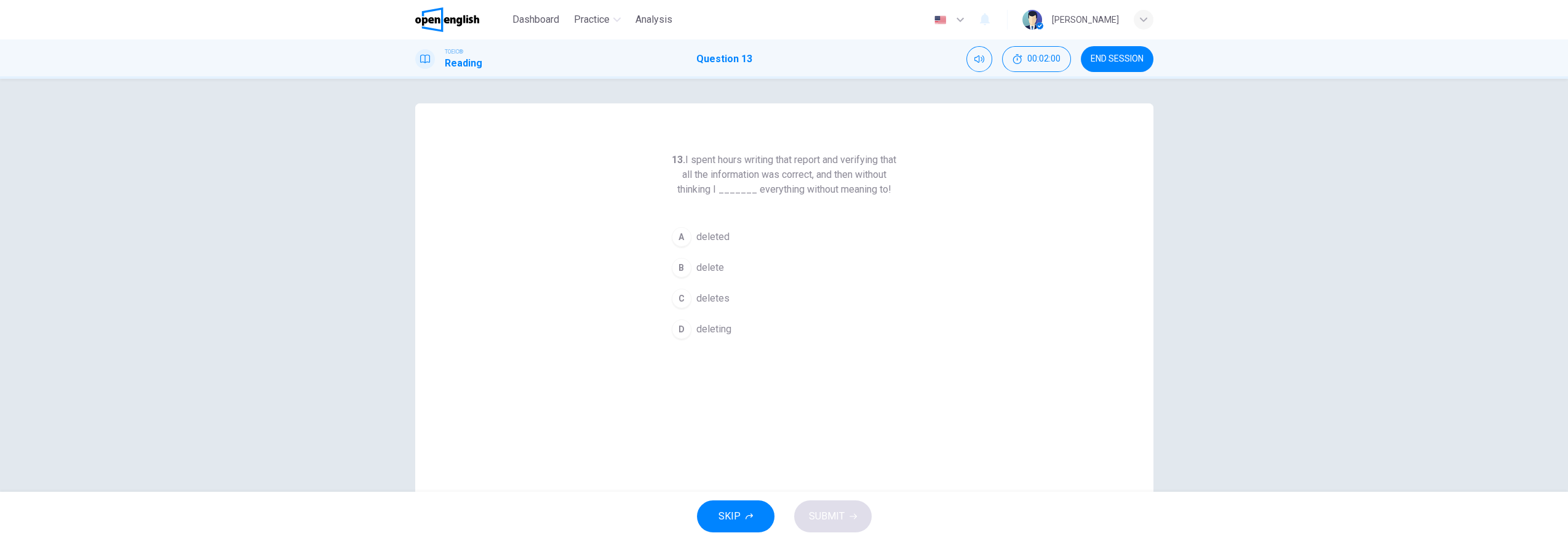
click at [736, 244] on button "A deleted" at bounding box center [784, 236] width 236 height 31
click at [833, 519] on span "SUBMIT" at bounding box center [827, 516] width 36 height 17
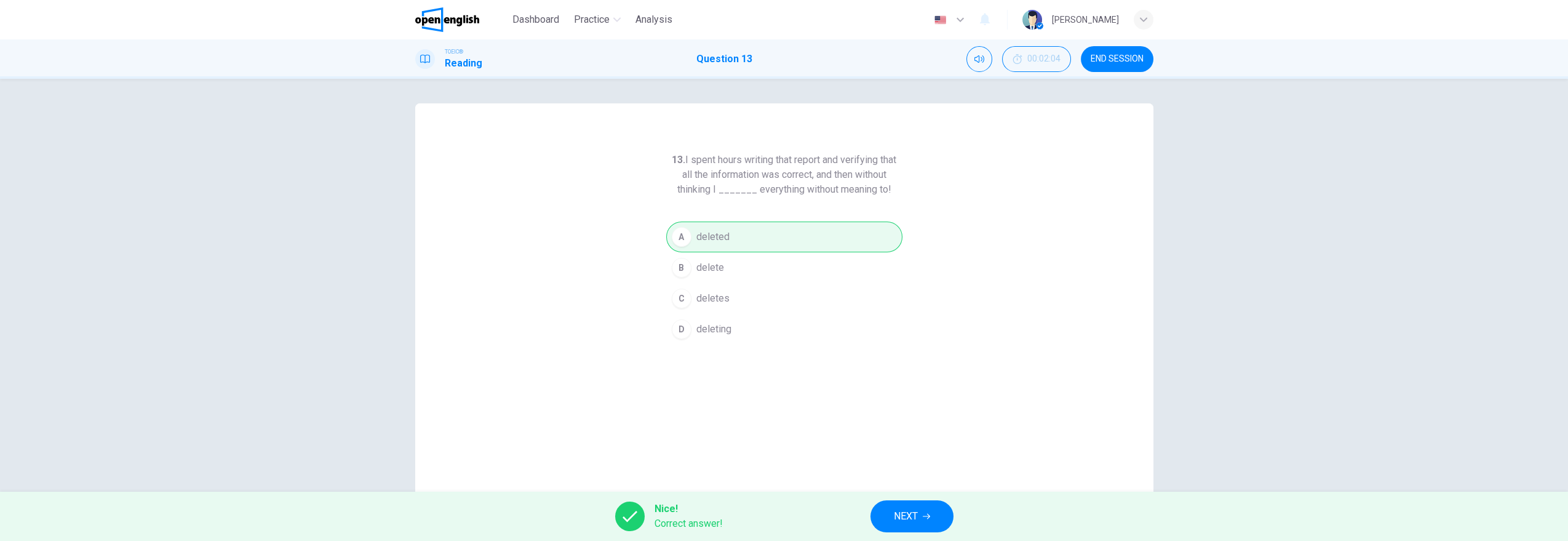
click at [887, 513] on button "NEXT" at bounding box center [912, 516] width 83 height 32
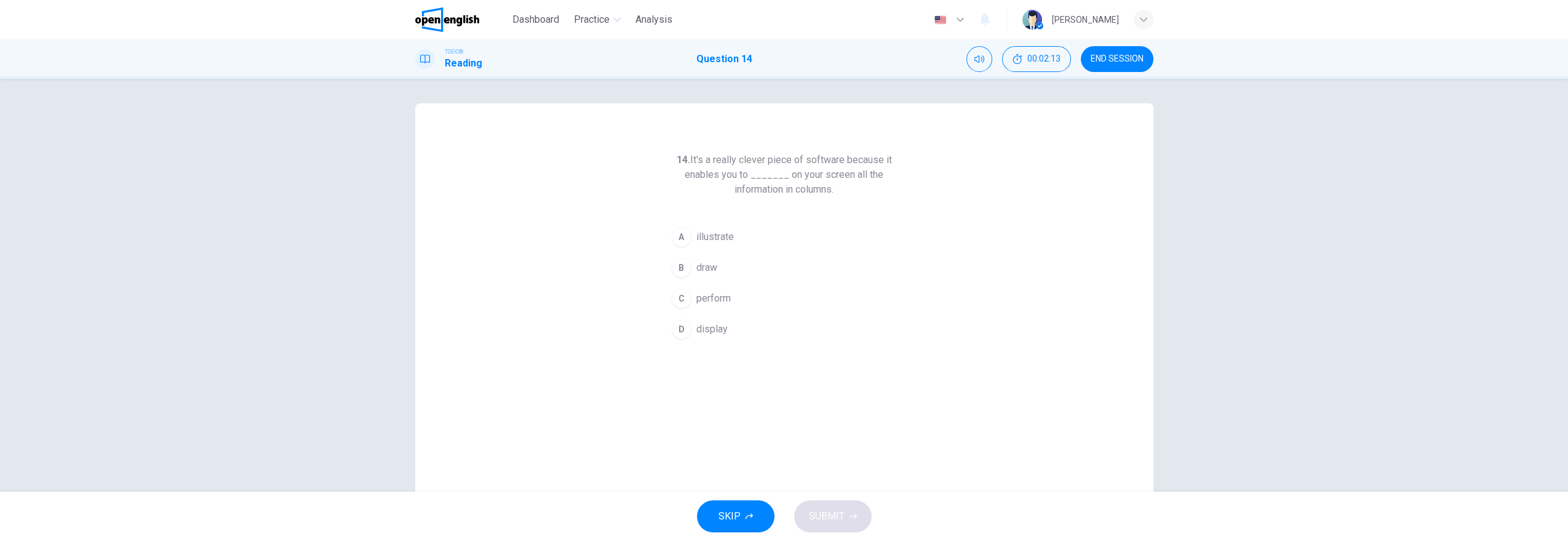
click at [709, 329] on span "display" at bounding box center [712, 329] width 31 height 14
click at [825, 500] on div "SKIP SUBMIT" at bounding box center [784, 516] width 1568 height 49
drag, startPoint x: 832, startPoint y: 505, endPoint x: 837, endPoint y: 510, distance: 7.1
click at [837, 510] on button "SUBMIT" at bounding box center [833, 516] width 77 height 32
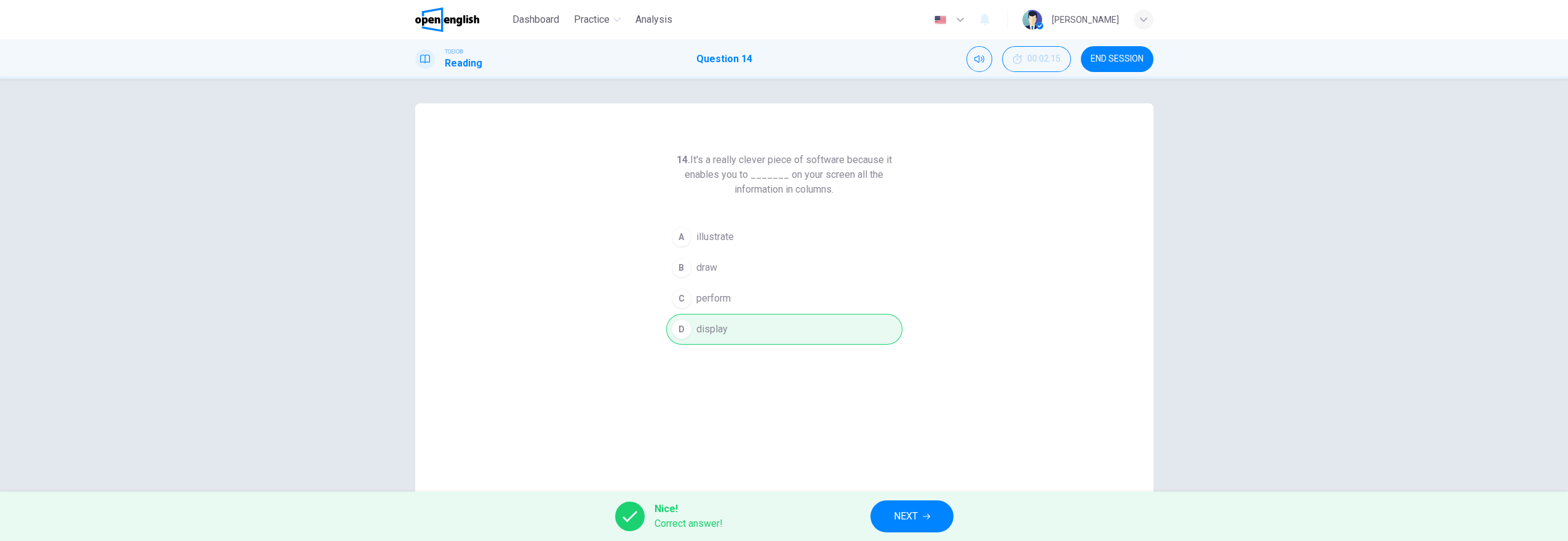
click at [907, 511] on span "NEXT" at bounding box center [905, 516] width 24 height 17
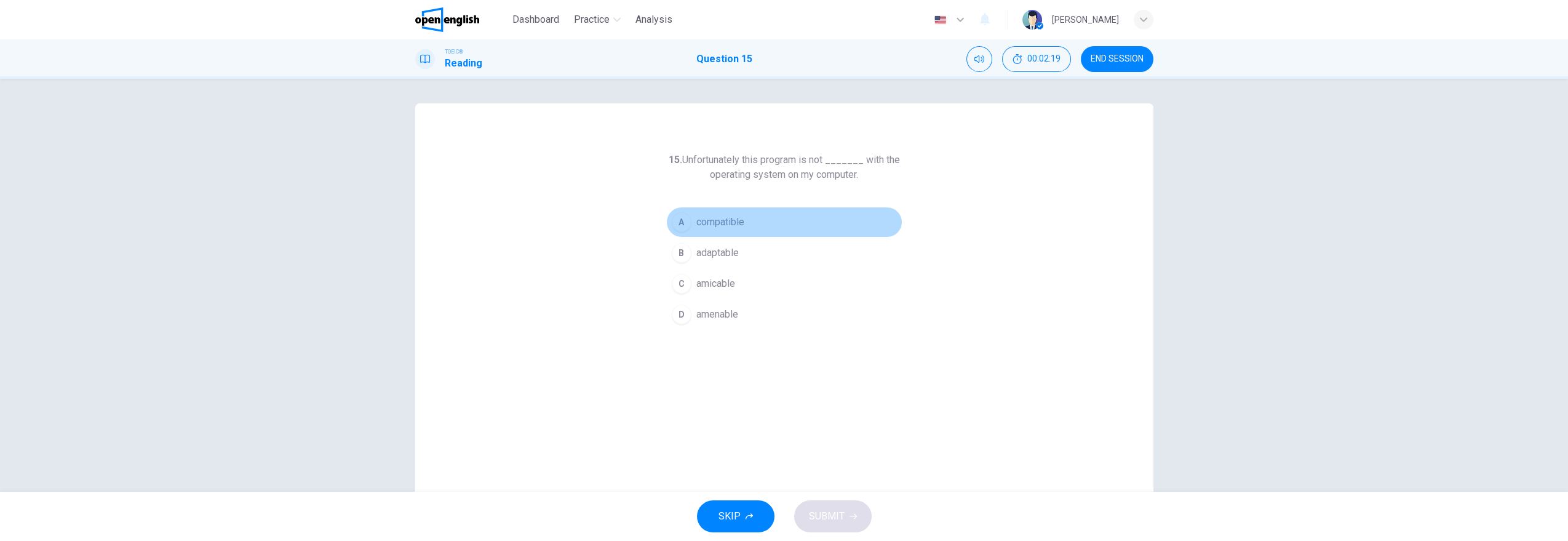
click at [724, 229] on button "A compatible" at bounding box center [784, 222] width 236 height 31
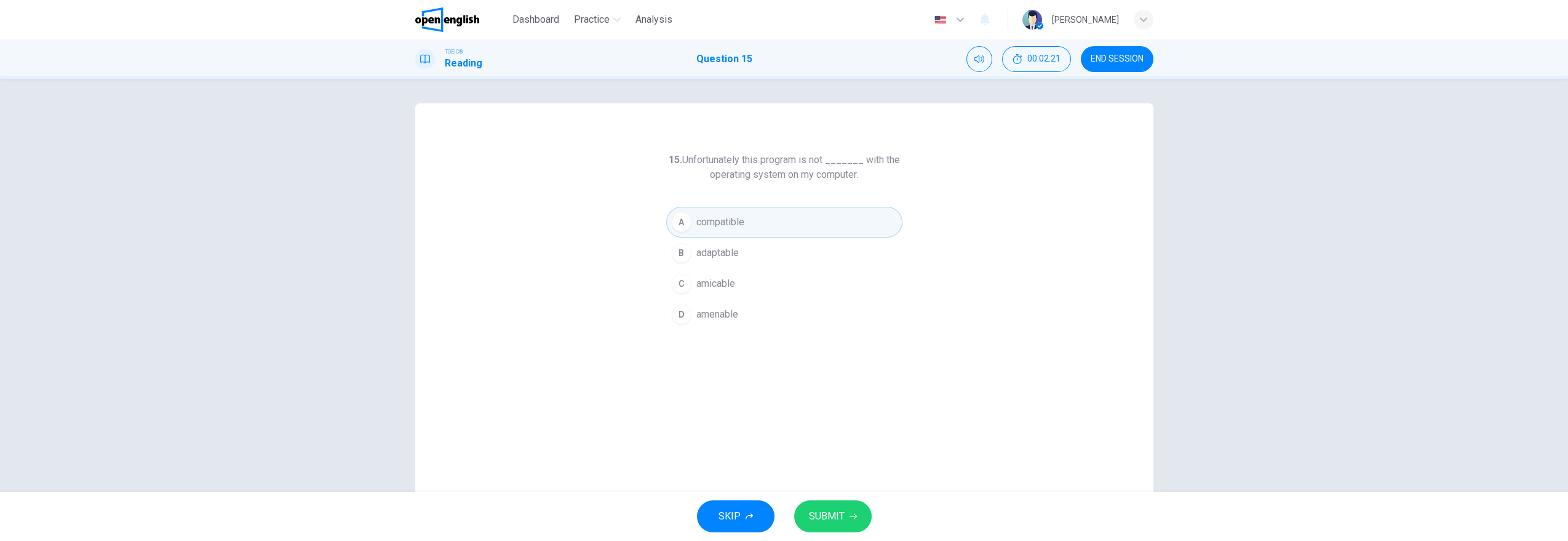
click at [852, 526] on button "SUBMIT" at bounding box center [833, 516] width 77 height 32
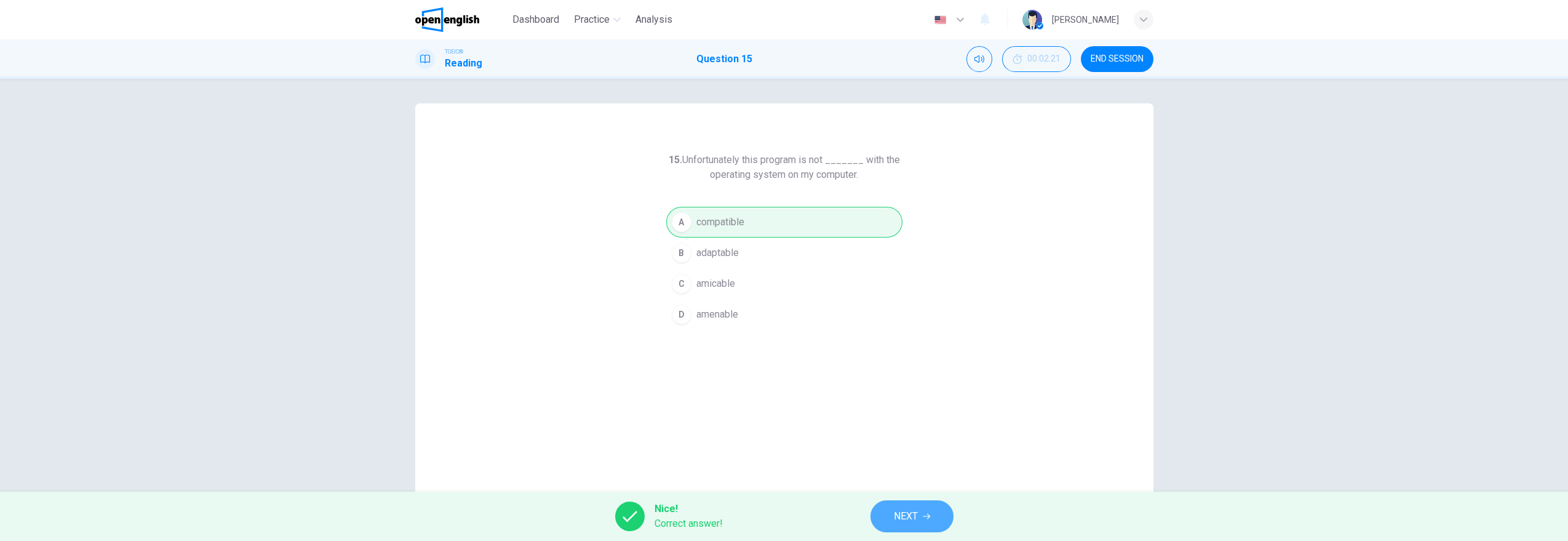
click at [912, 514] on span "NEXT" at bounding box center [905, 516] width 24 height 17
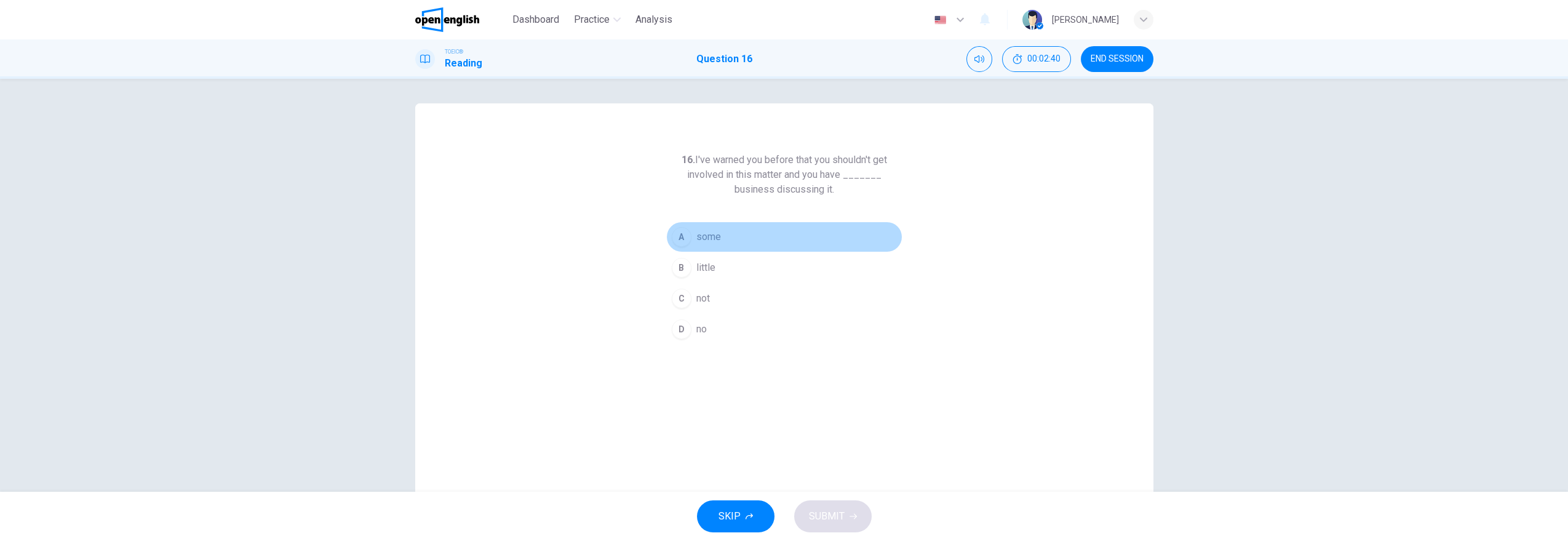
click at [715, 239] on span "some" at bounding box center [708, 236] width 24 height 14
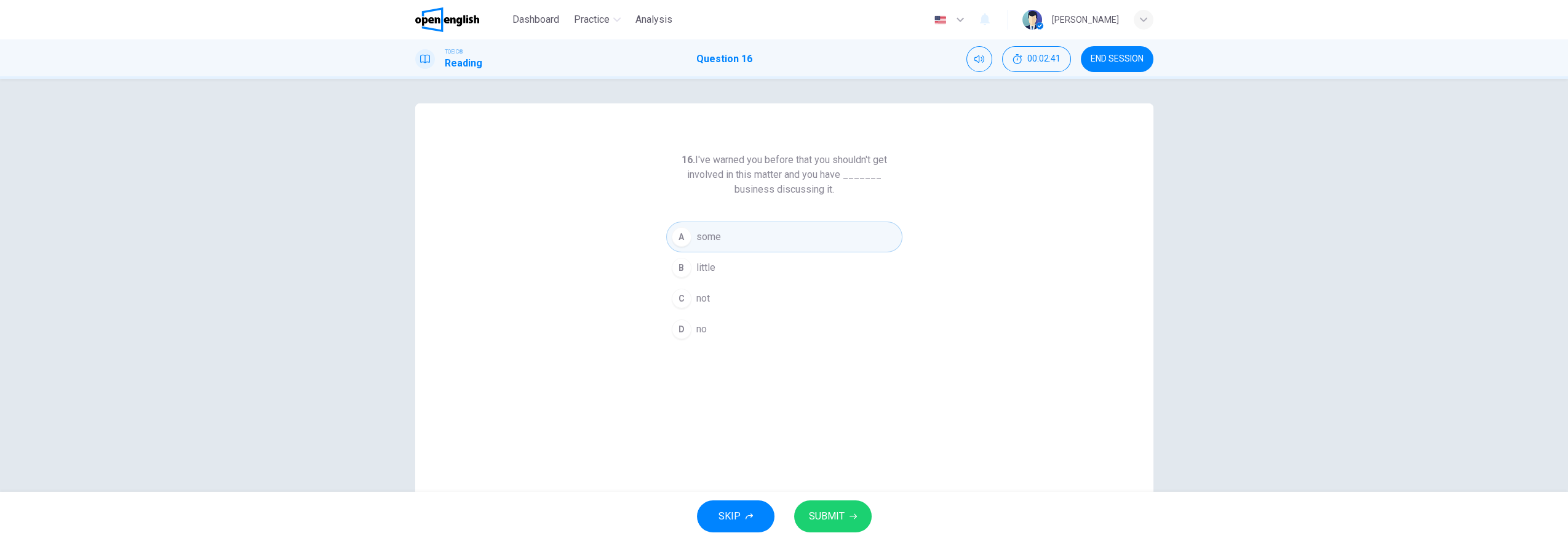
click at [828, 517] on span "SUBMIT" at bounding box center [827, 516] width 36 height 17
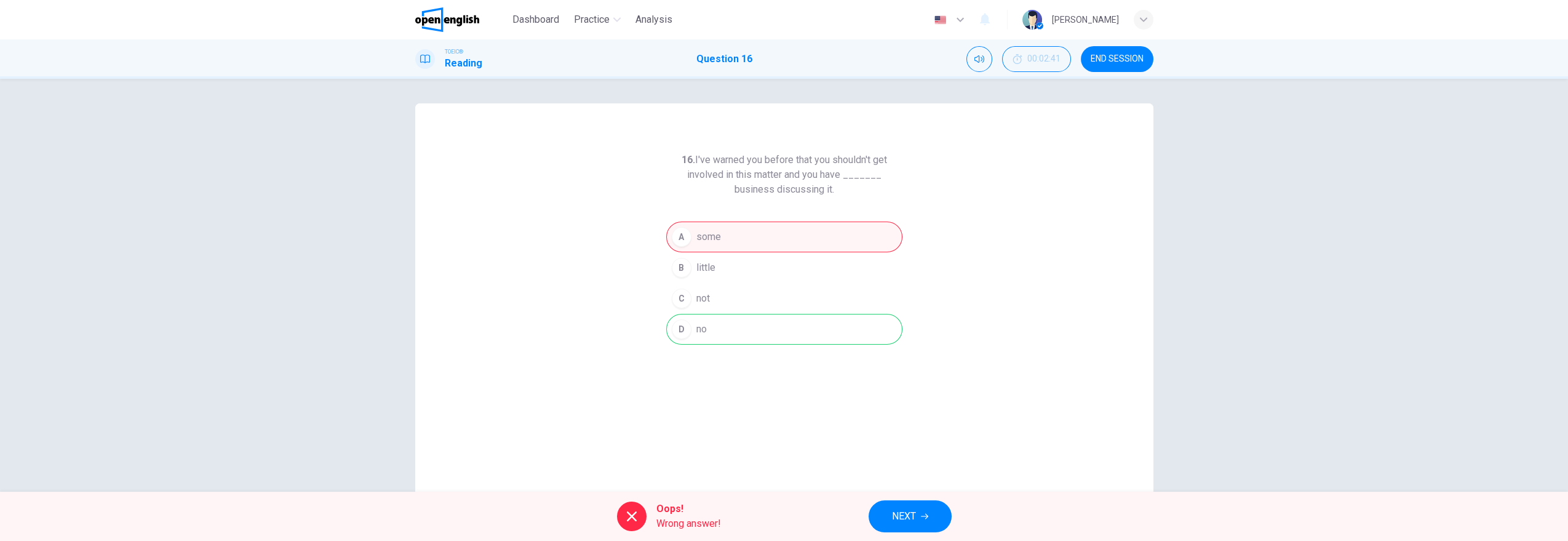
click at [905, 517] on span "NEXT" at bounding box center [904, 516] width 24 height 17
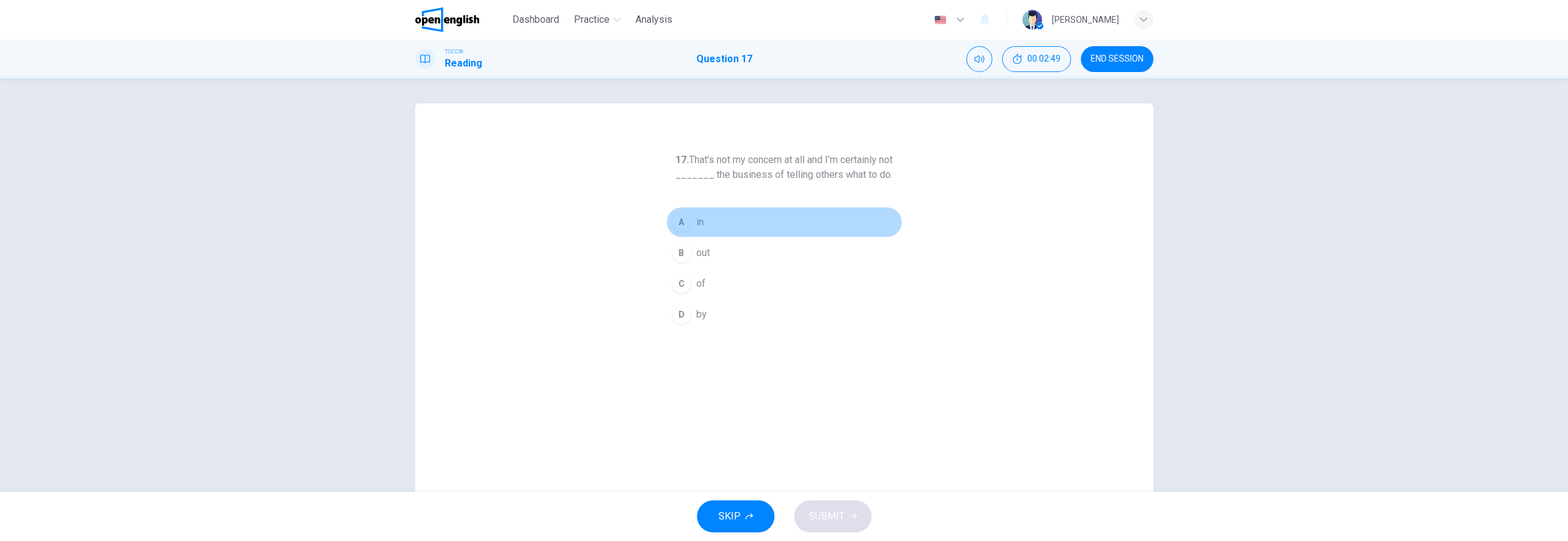
click at [697, 218] on span "in" at bounding box center [700, 222] width 7 height 14
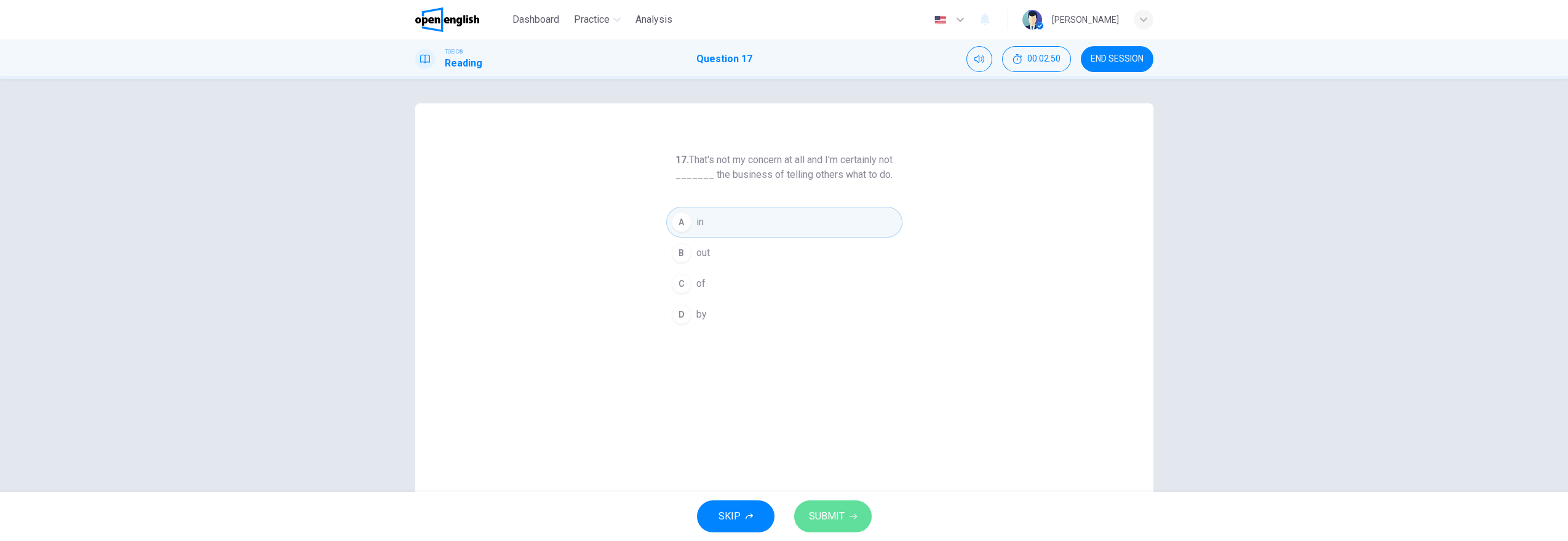
click at [833, 508] on button "SUBMIT" at bounding box center [833, 516] width 77 height 32
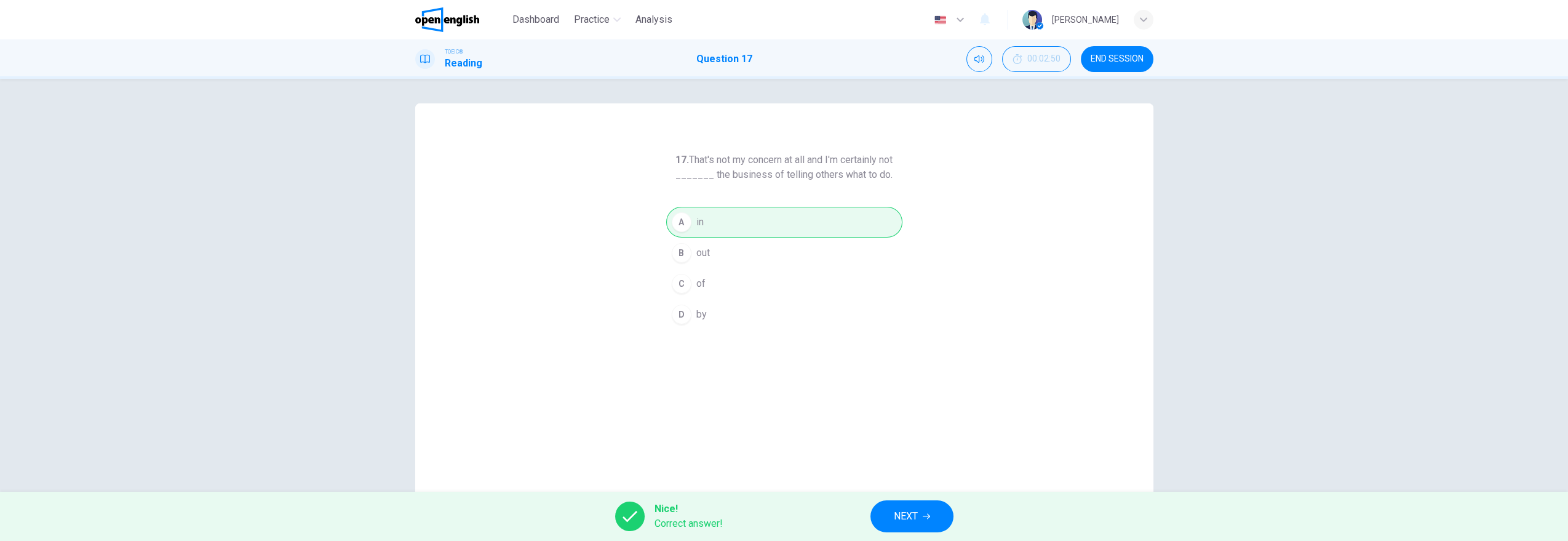
click at [906, 517] on span "NEXT" at bounding box center [905, 516] width 24 height 17
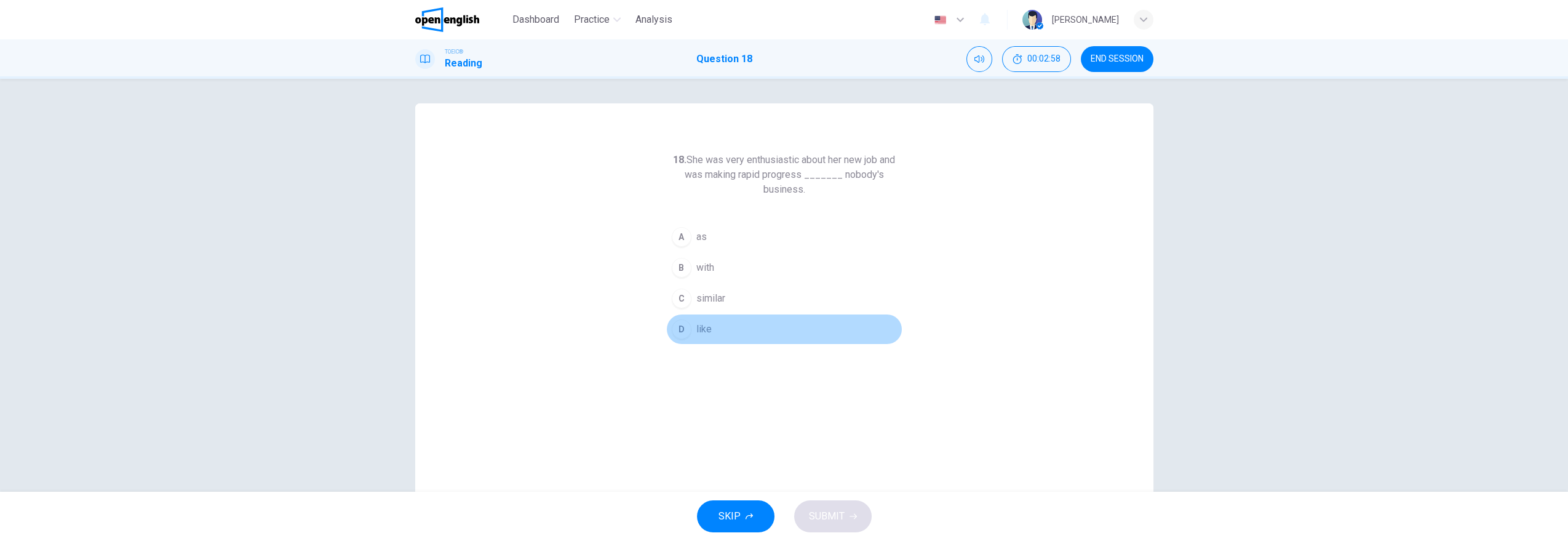
click at [690, 326] on button "D like" at bounding box center [784, 329] width 236 height 31
click at [822, 529] on button "SUBMIT" at bounding box center [833, 516] width 77 height 32
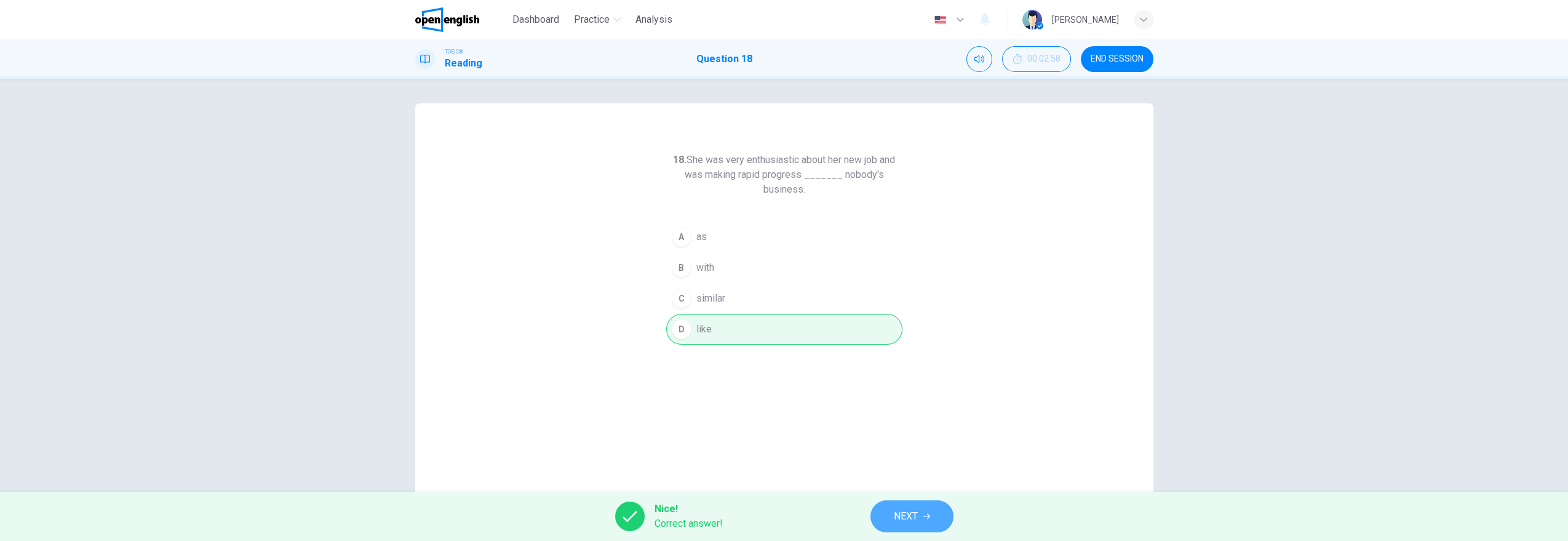
click at [933, 515] on button "NEXT" at bounding box center [912, 516] width 83 height 32
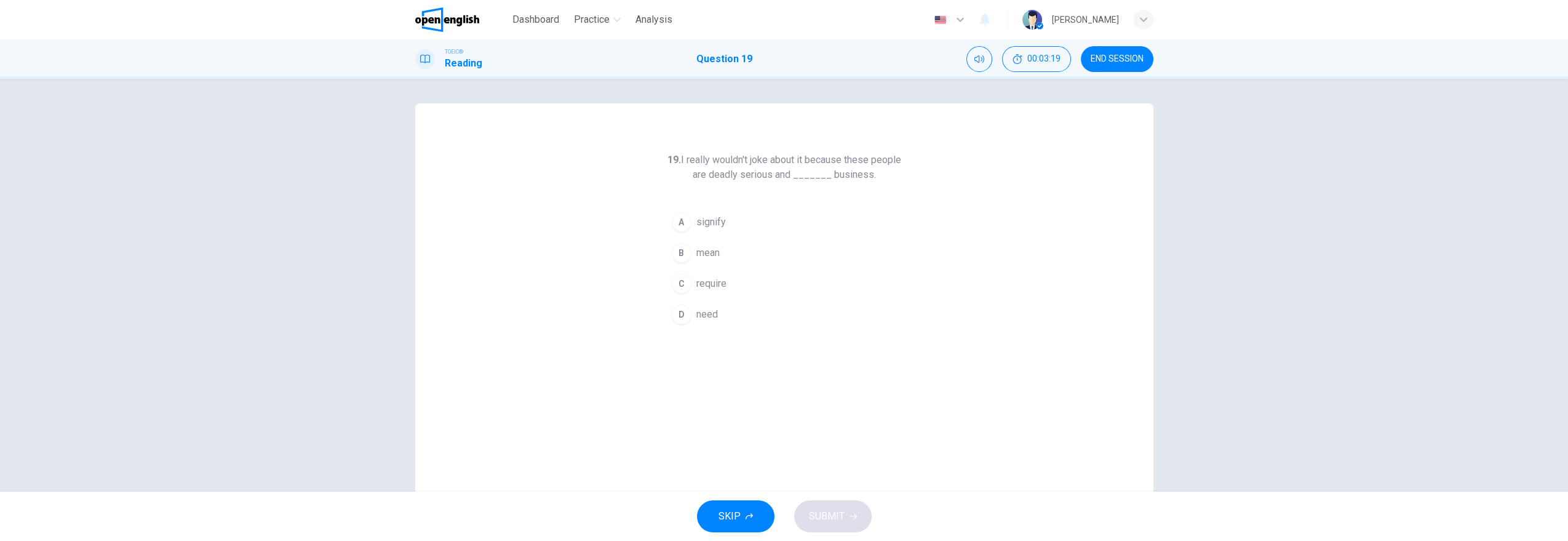
click at [714, 317] on button "D need" at bounding box center [784, 315] width 236 height 31
click at [829, 519] on span "SUBMIT" at bounding box center [827, 516] width 36 height 17
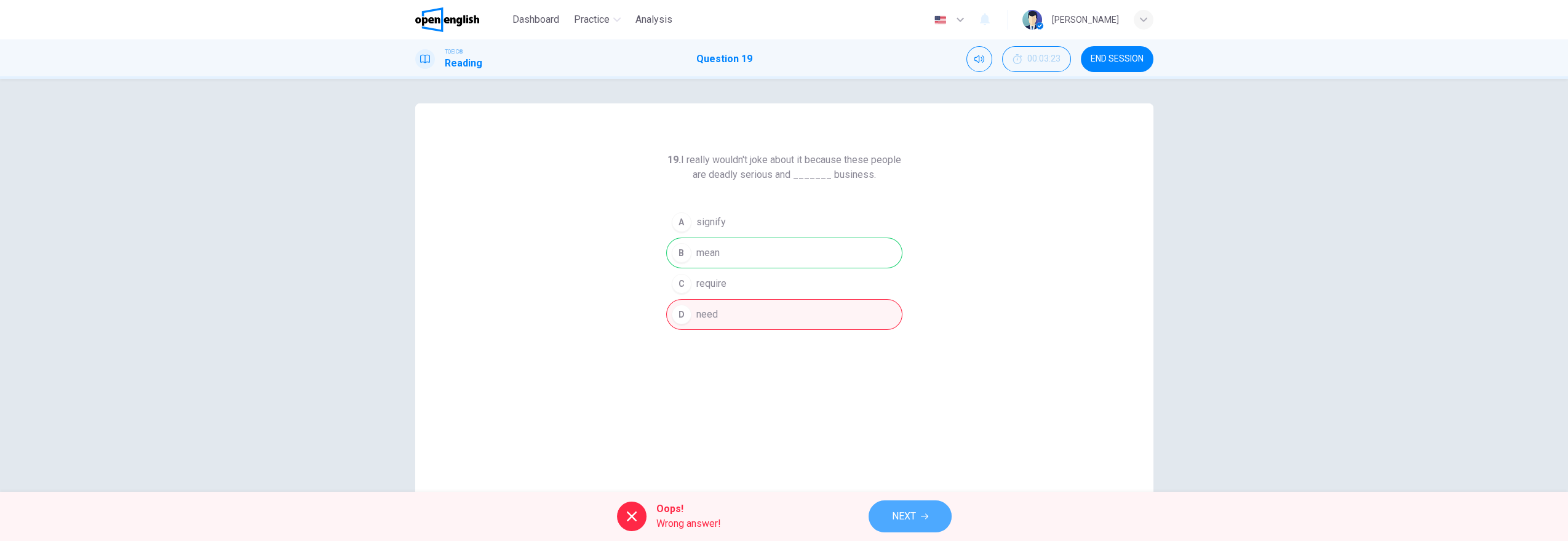
click at [915, 519] on span "NEXT" at bounding box center [904, 516] width 24 height 17
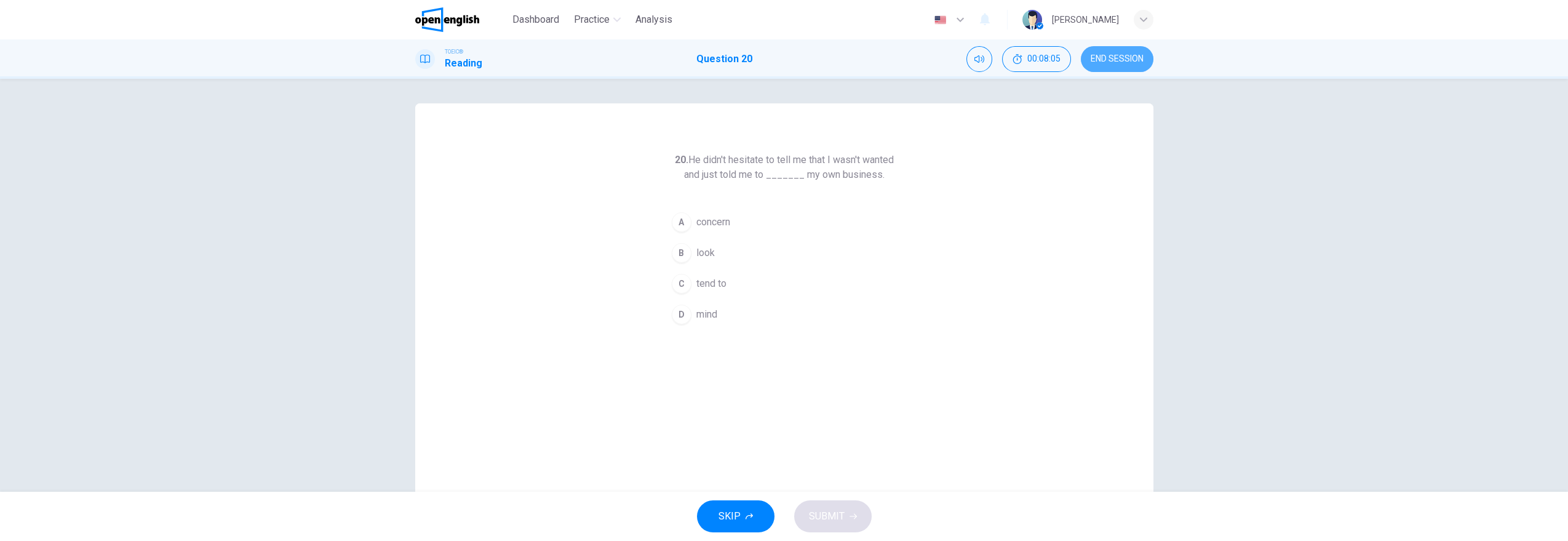
click at [1137, 56] on span "END SESSION" at bounding box center [1117, 58] width 53 height 10
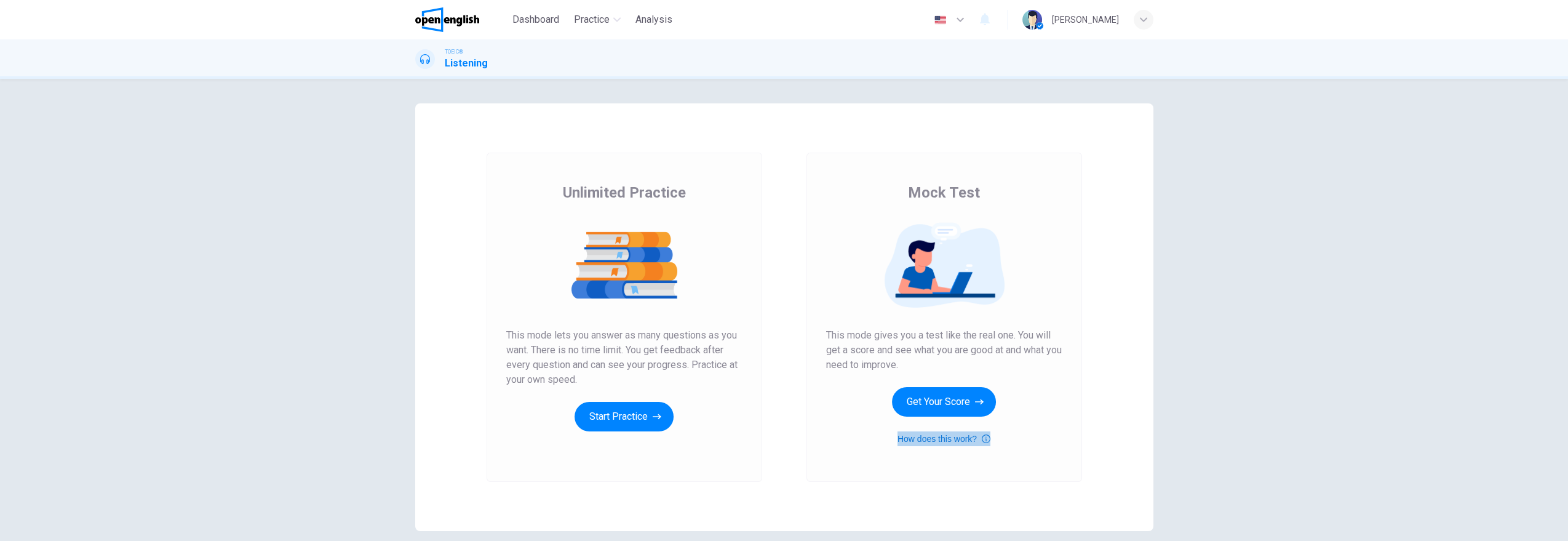
click at [977, 438] on button "How does this work?" at bounding box center [943, 439] width 93 height 14
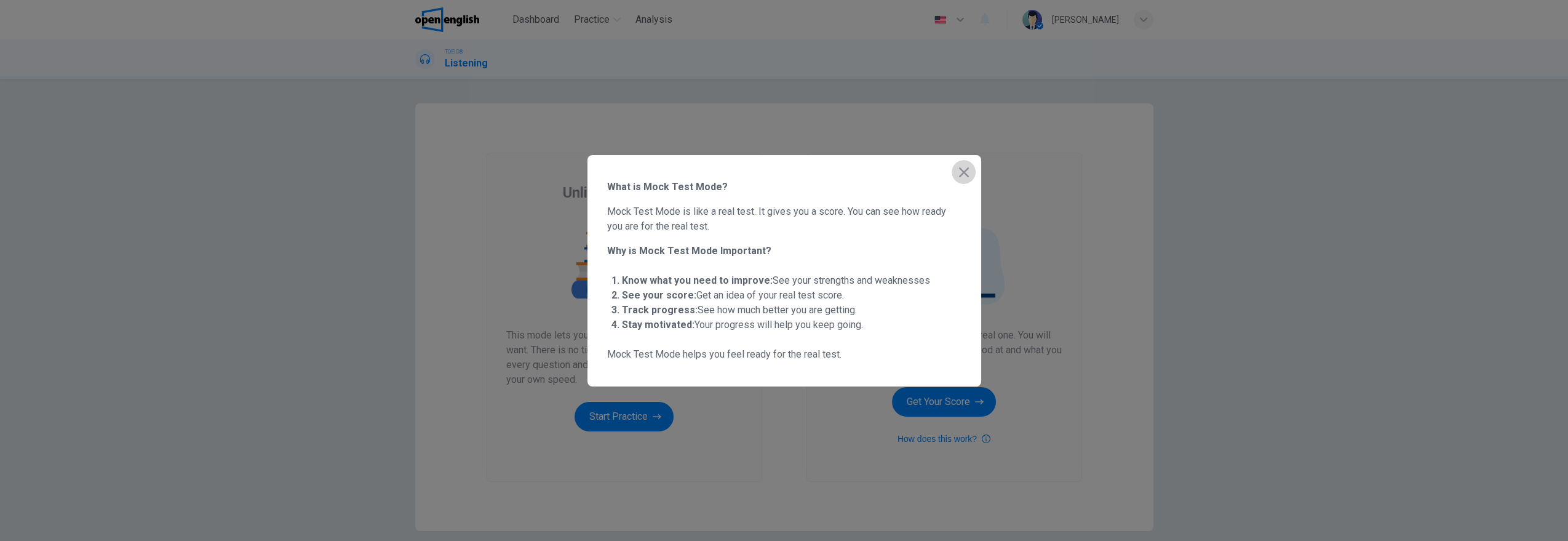
click at [967, 176] on icon "button" at bounding box center [964, 172] width 10 height 10
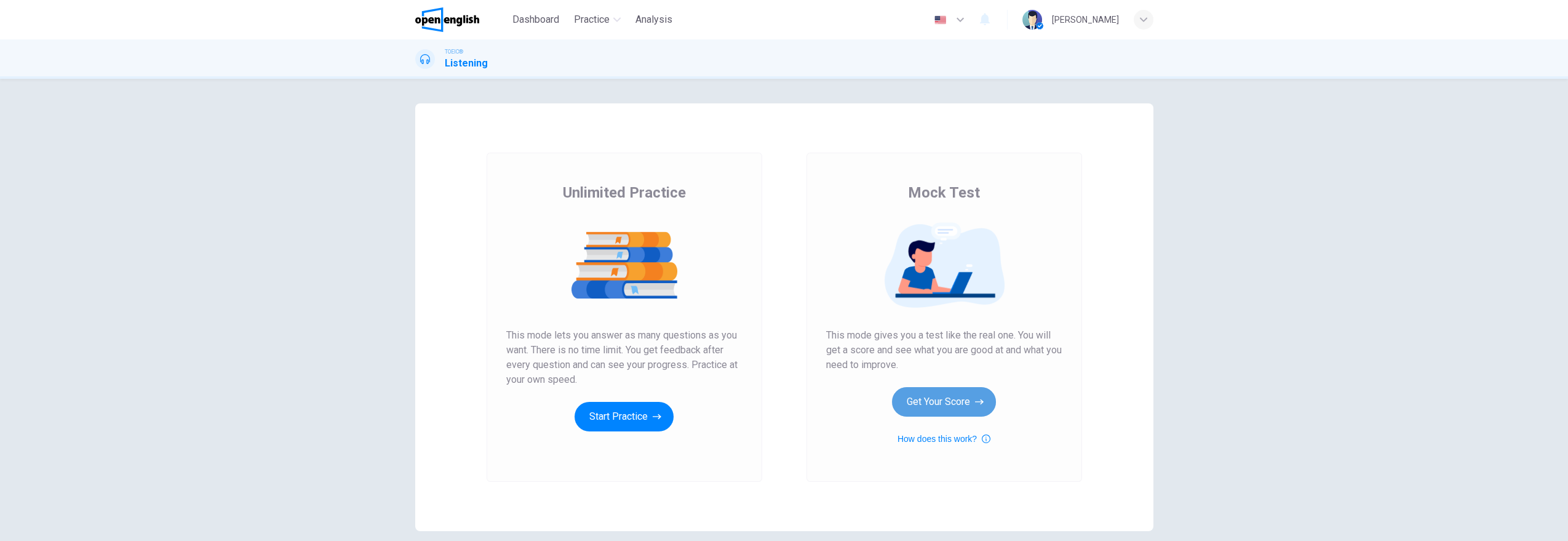
click at [967, 404] on button "Get Your Score" at bounding box center [944, 401] width 104 height 30
